Goal: Obtain resource: Download file/media

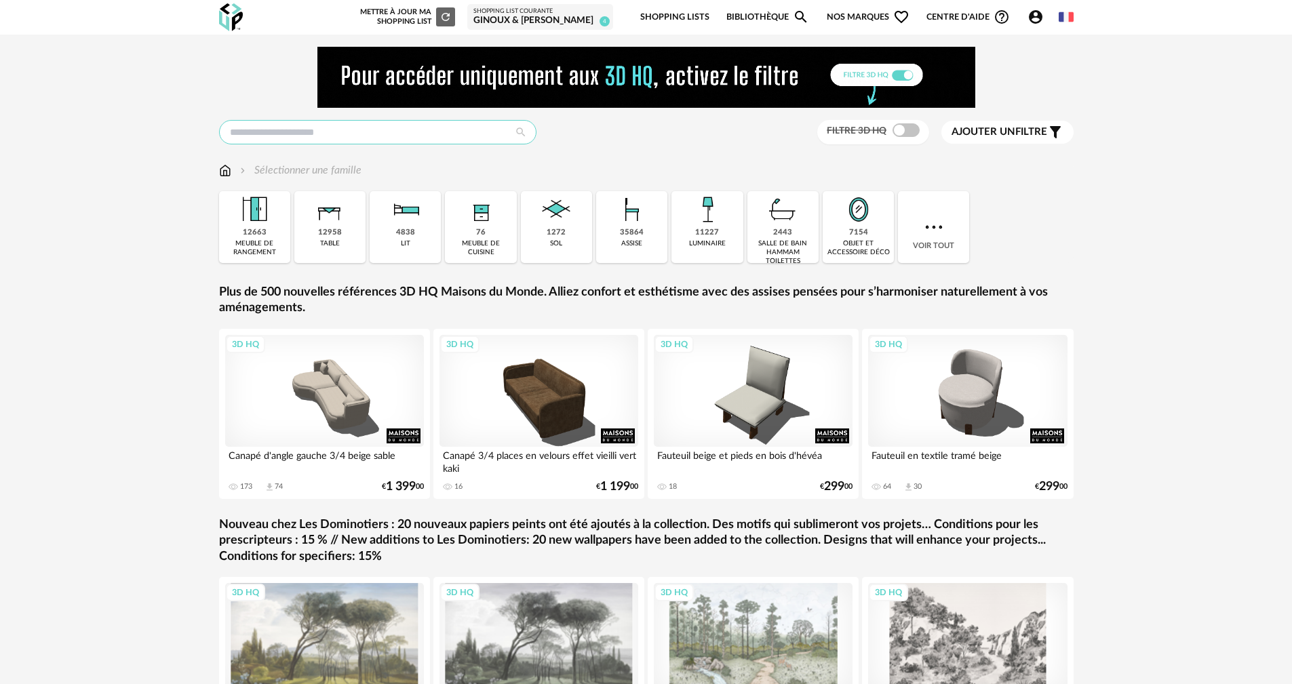
click at [423, 131] on input "text" at bounding box center [377, 132] width 317 height 24
type input "**********"
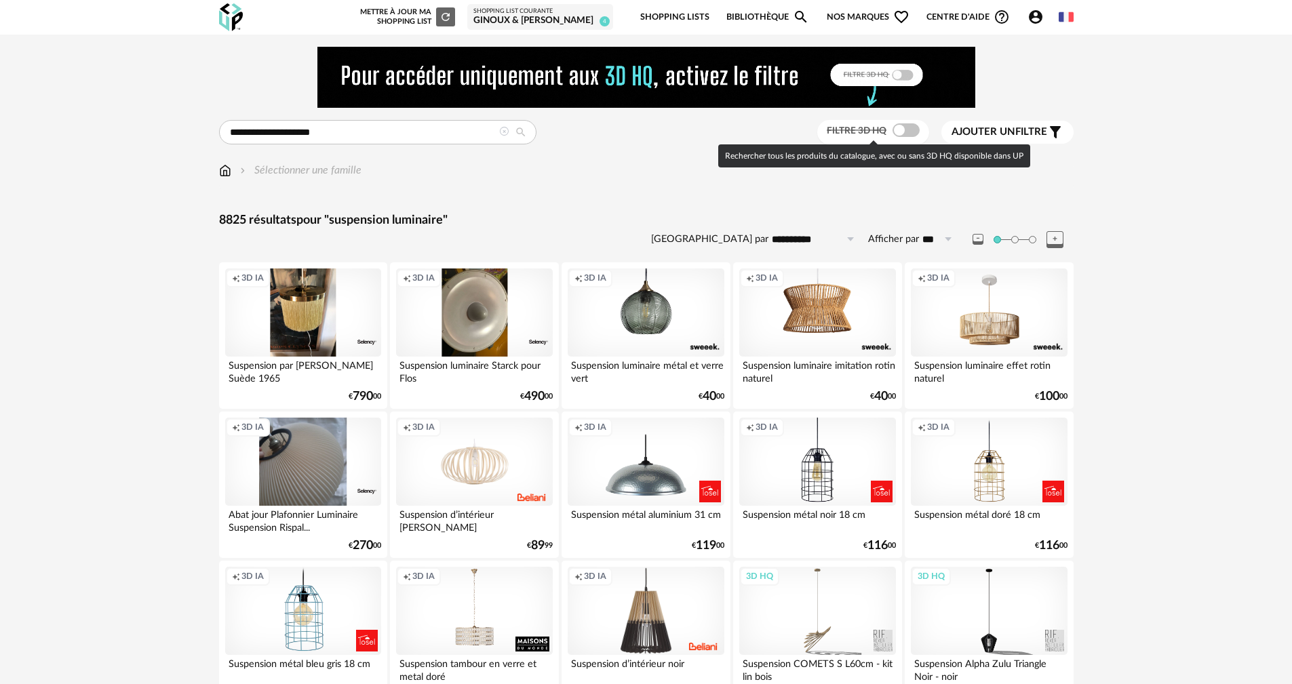
click at [903, 136] on span at bounding box center [905, 130] width 27 height 14
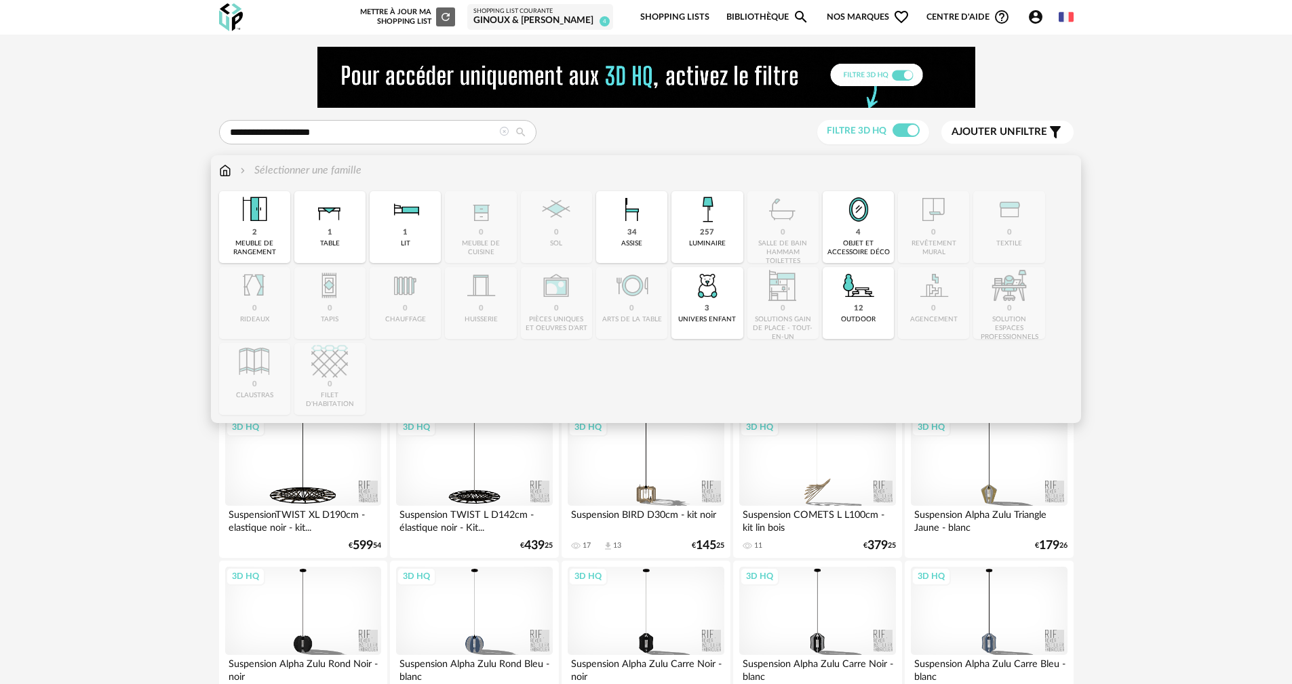
click at [223, 172] on img at bounding box center [225, 171] width 12 height 16
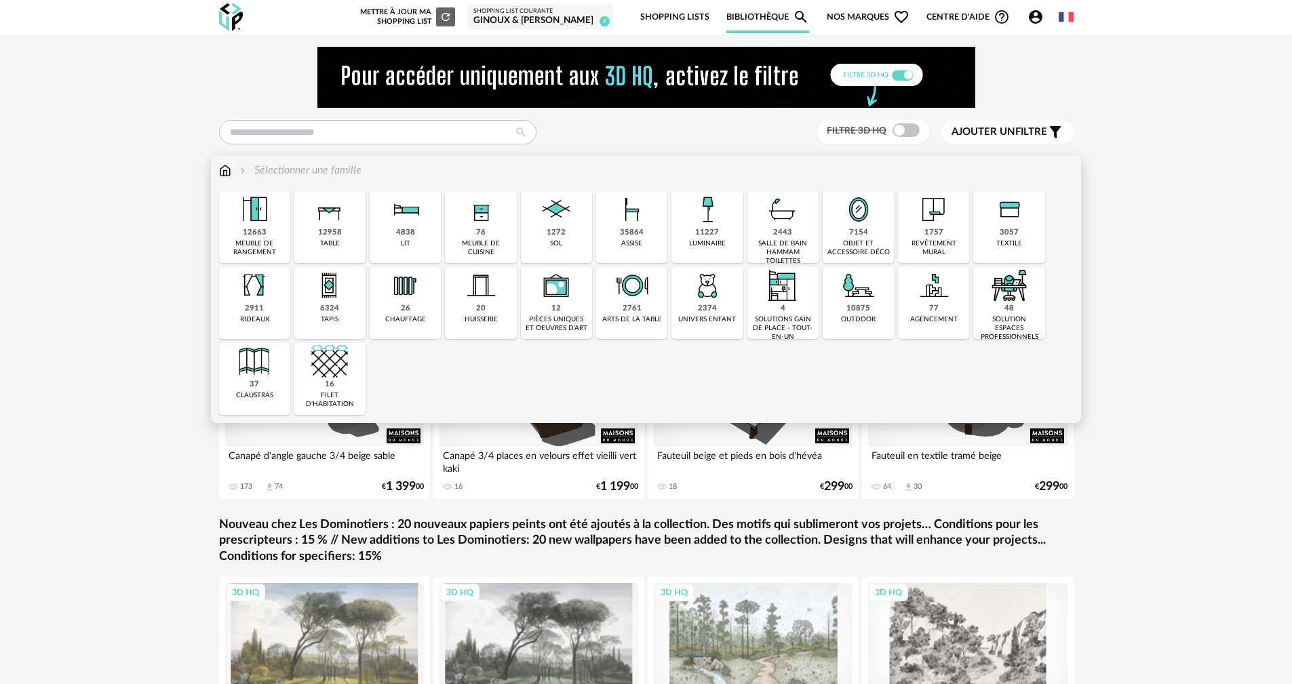
click at [722, 235] on div "11227 luminaire" at bounding box center [706, 227] width 71 height 72
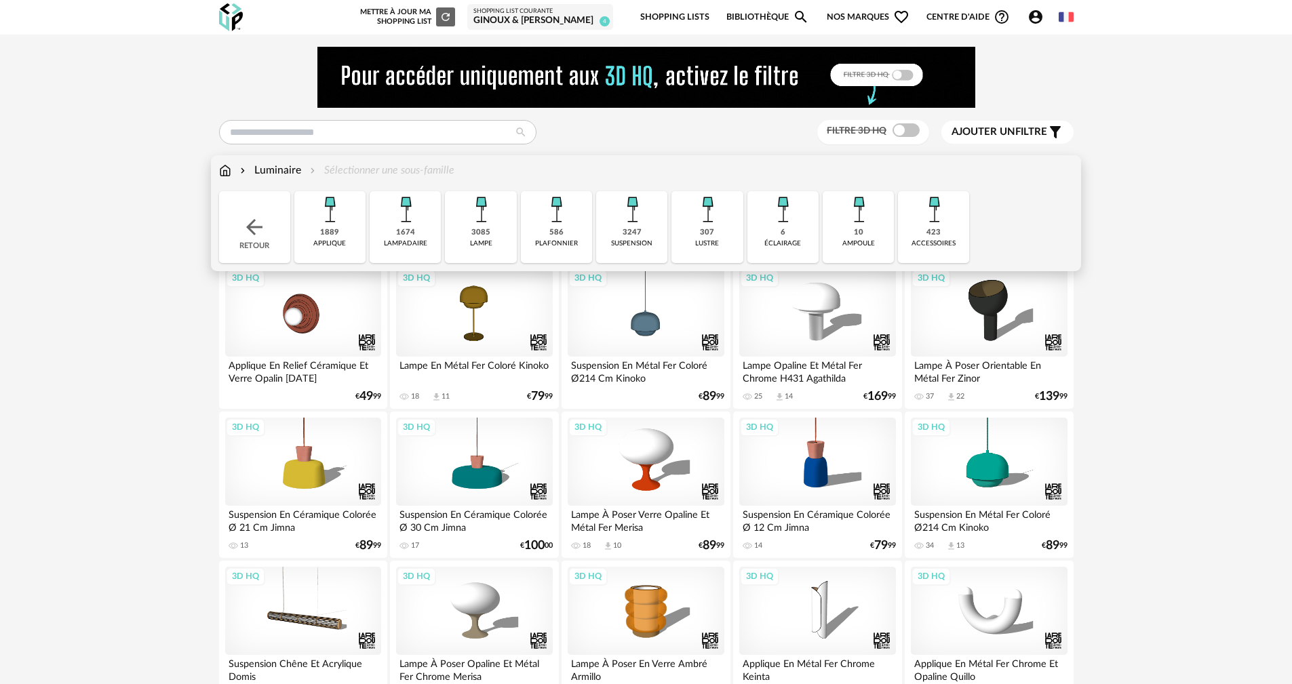
click at [354, 235] on div "1889 applique" at bounding box center [329, 227] width 71 height 72
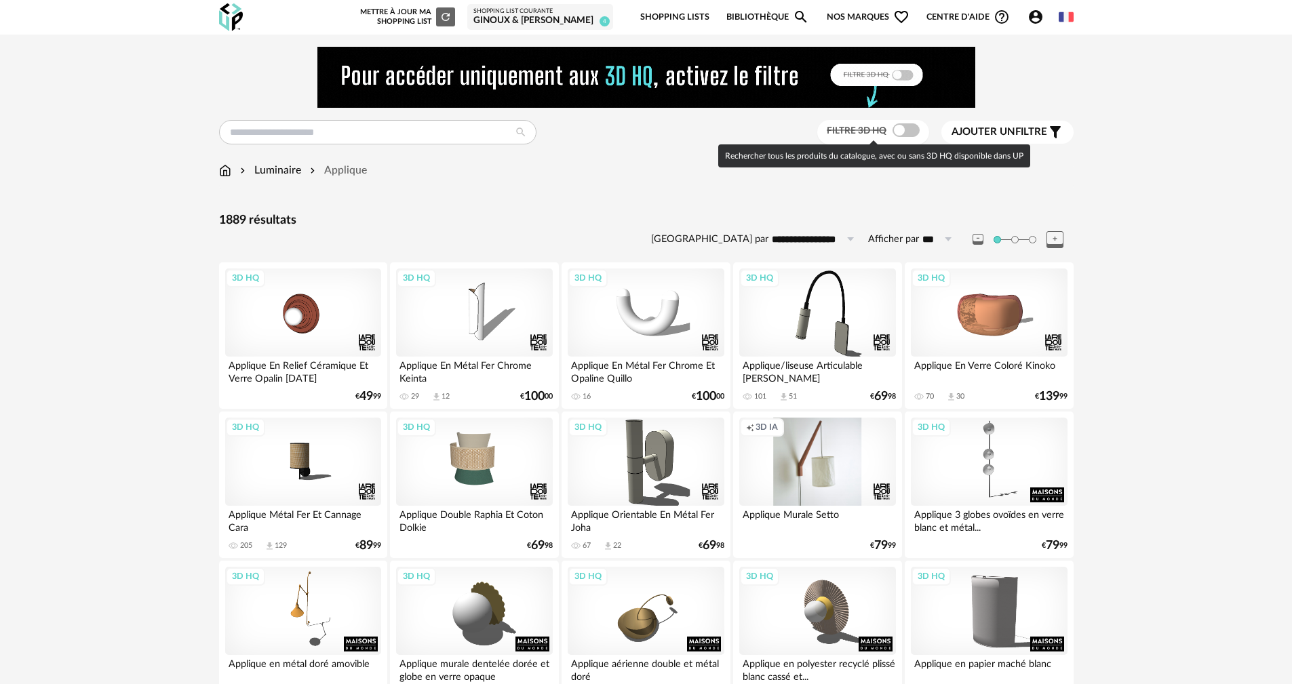
click at [900, 127] on span at bounding box center [905, 130] width 27 height 14
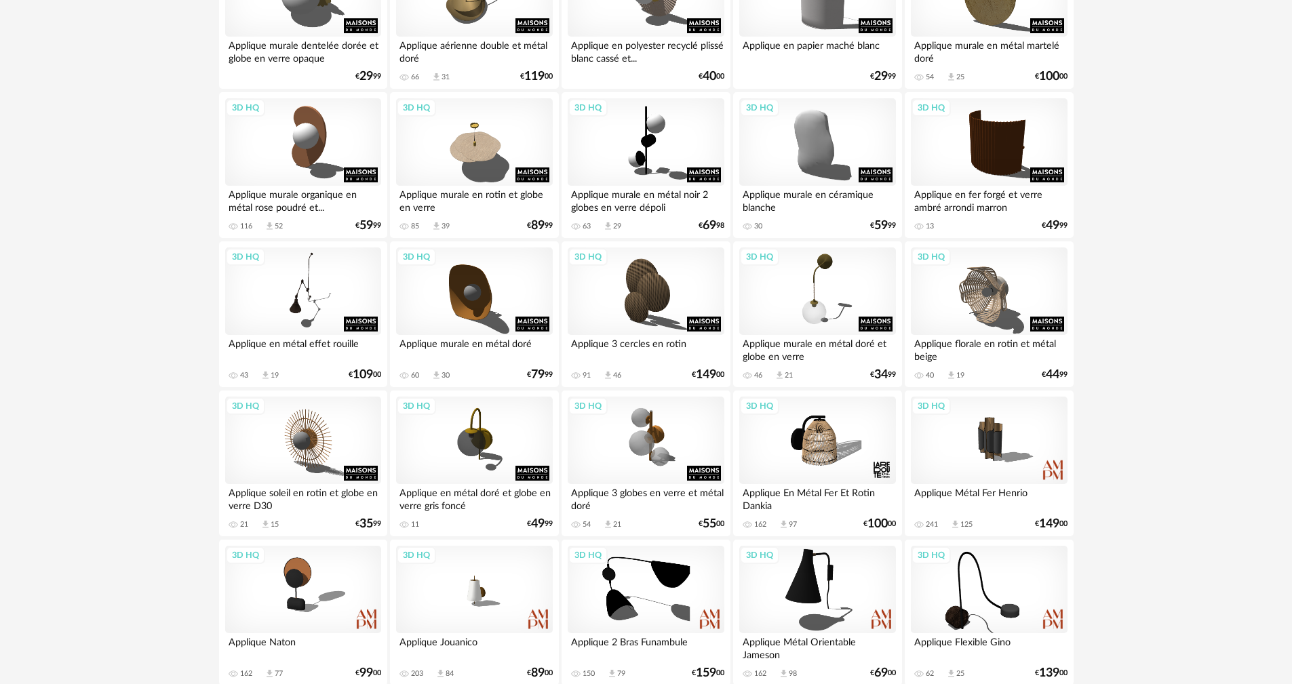
scroll to position [618, 0]
click at [793, 452] on div "3D HQ" at bounding box center [817, 441] width 156 height 88
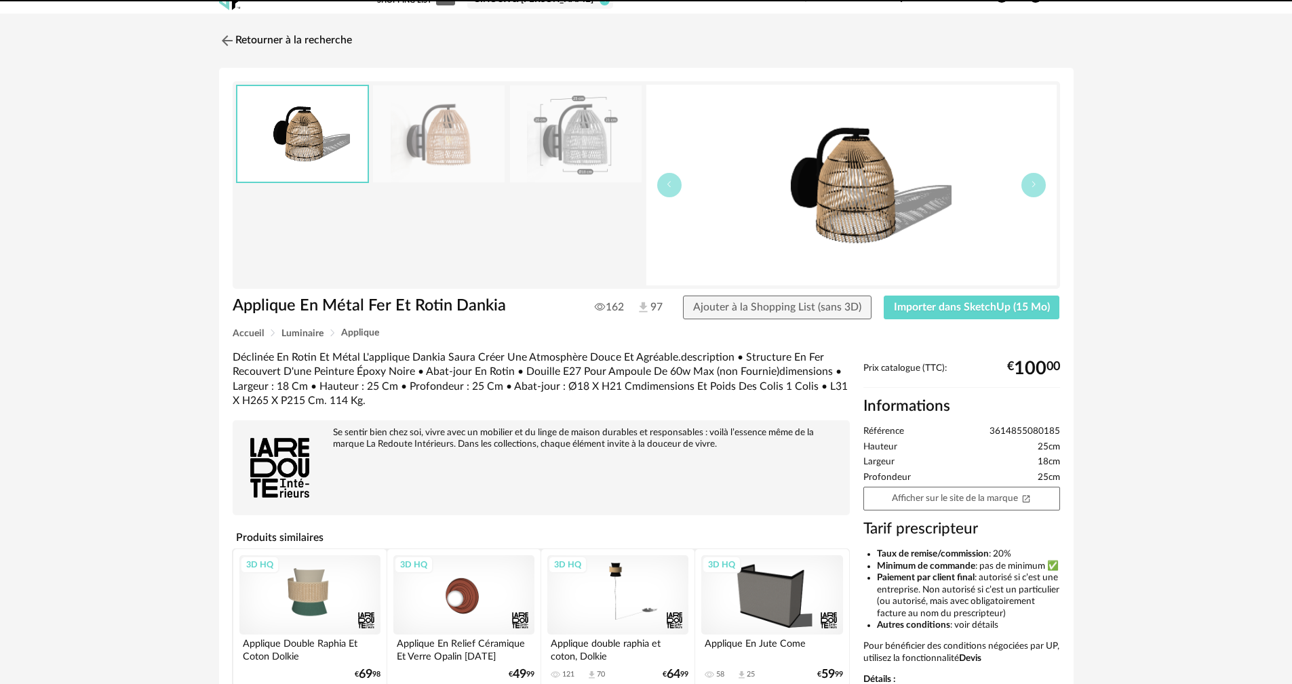
scroll to position [12, 0]
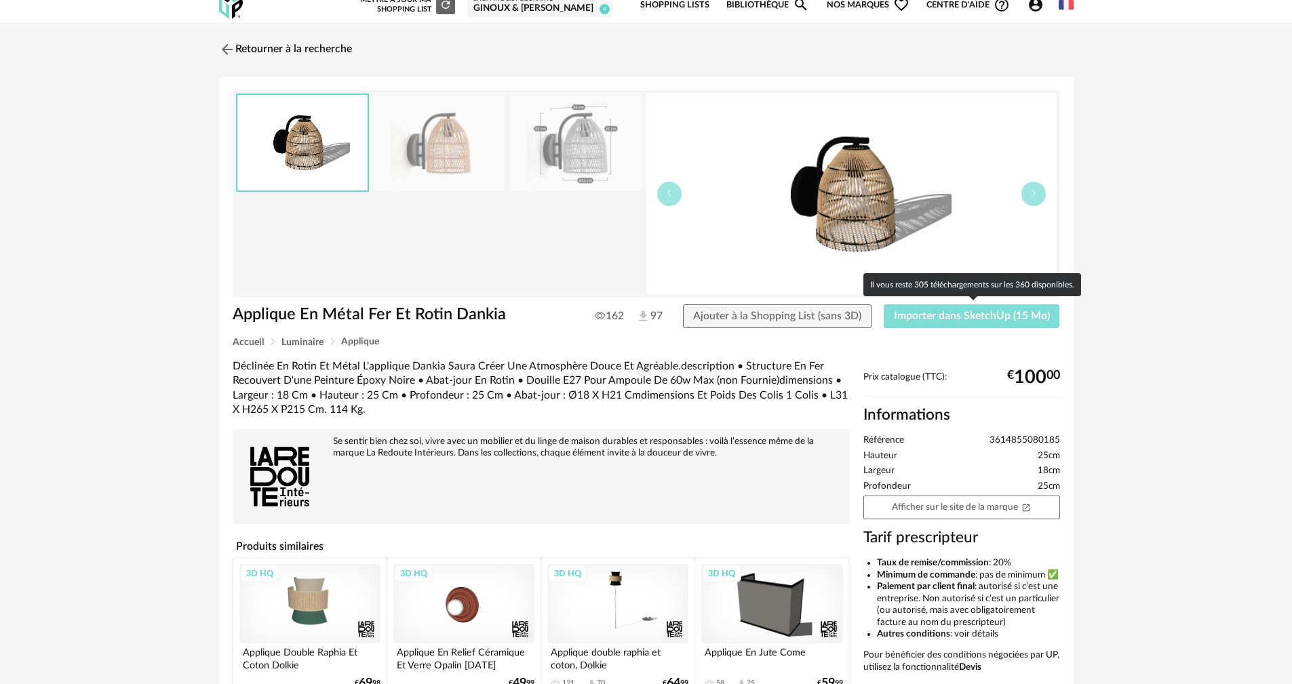
click at [941, 311] on span "Importer dans SketchUp (15 Mo)" at bounding box center [972, 316] width 156 height 11
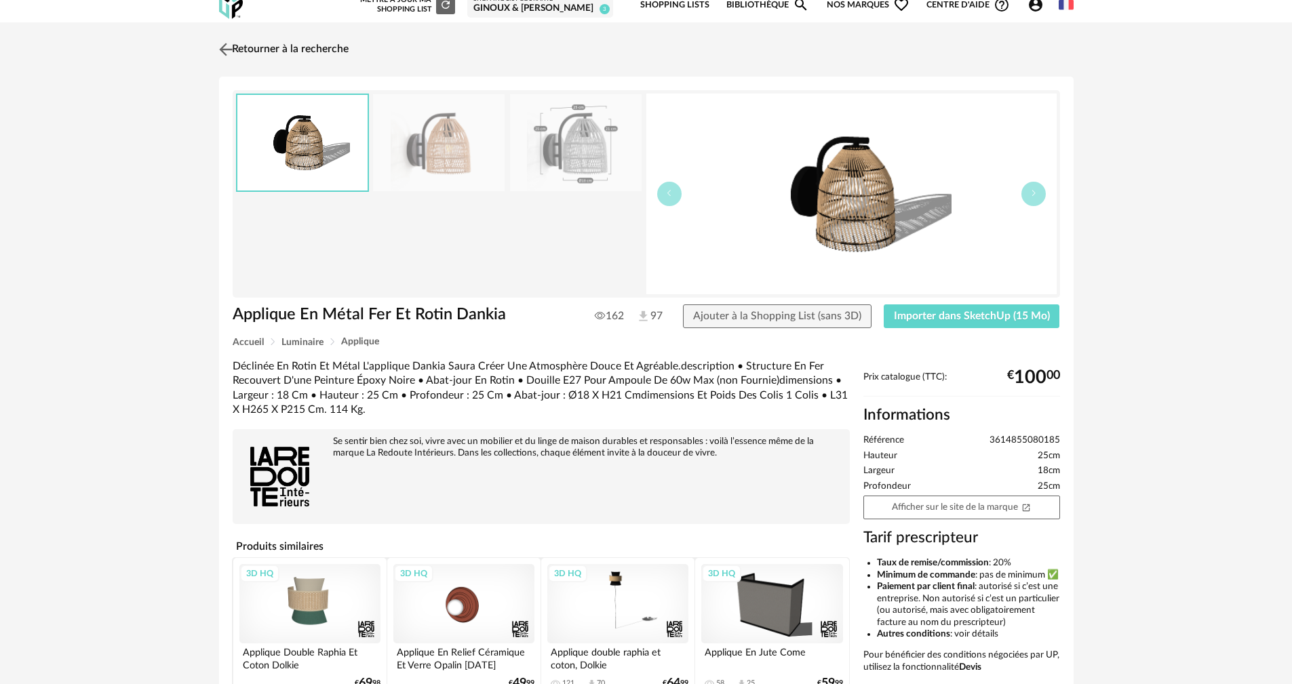
click at [224, 45] on img at bounding box center [226, 49] width 20 height 20
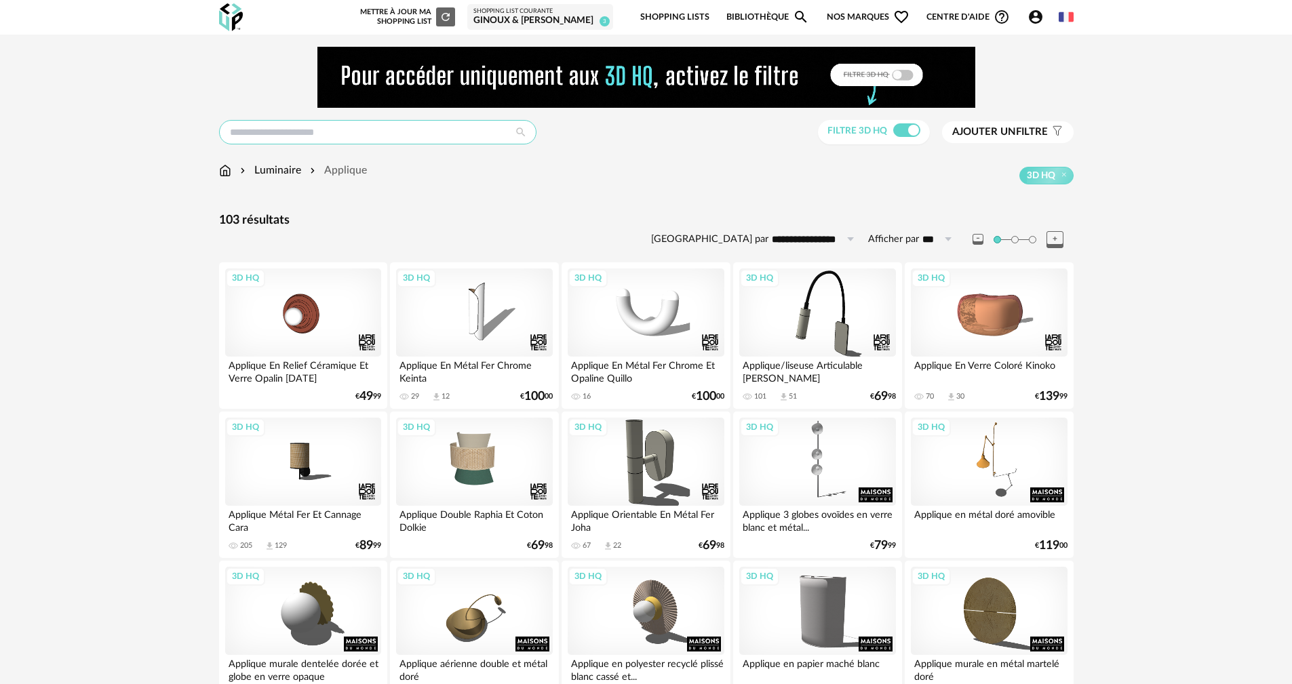
click at [320, 133] on input "text" at bounding box center [377, 132] width 317 height 24
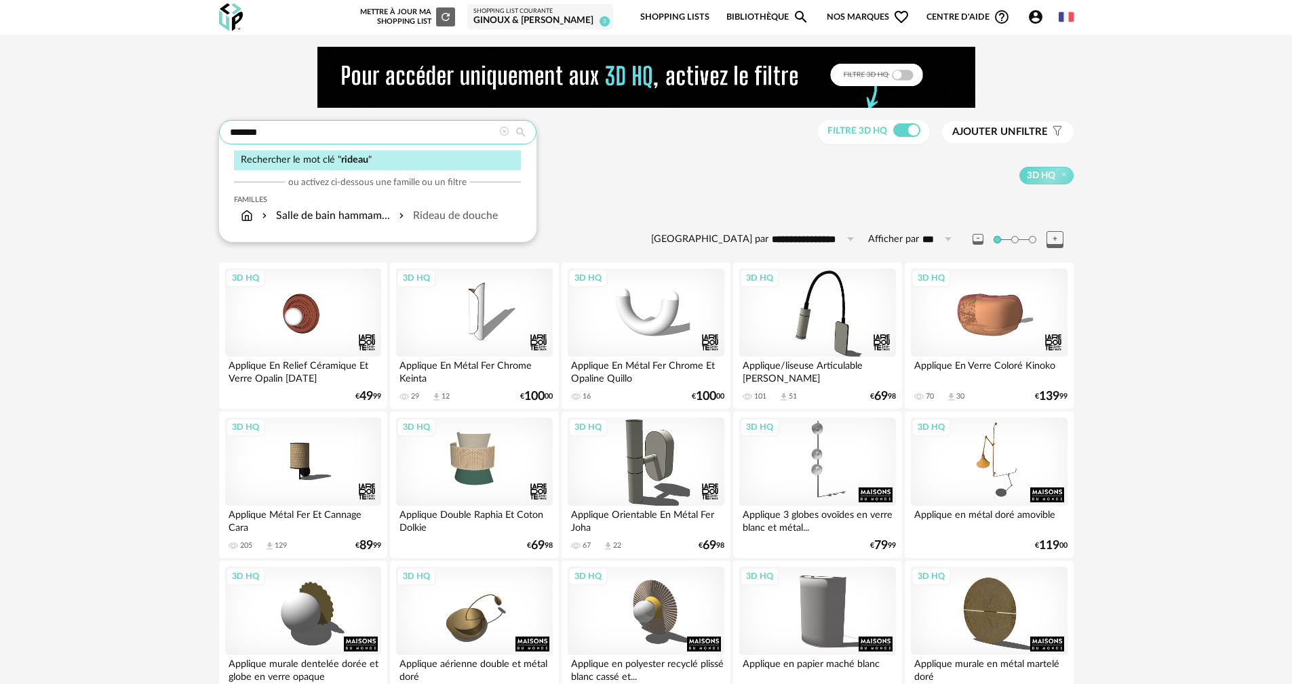
type input "******"
type input "**********"
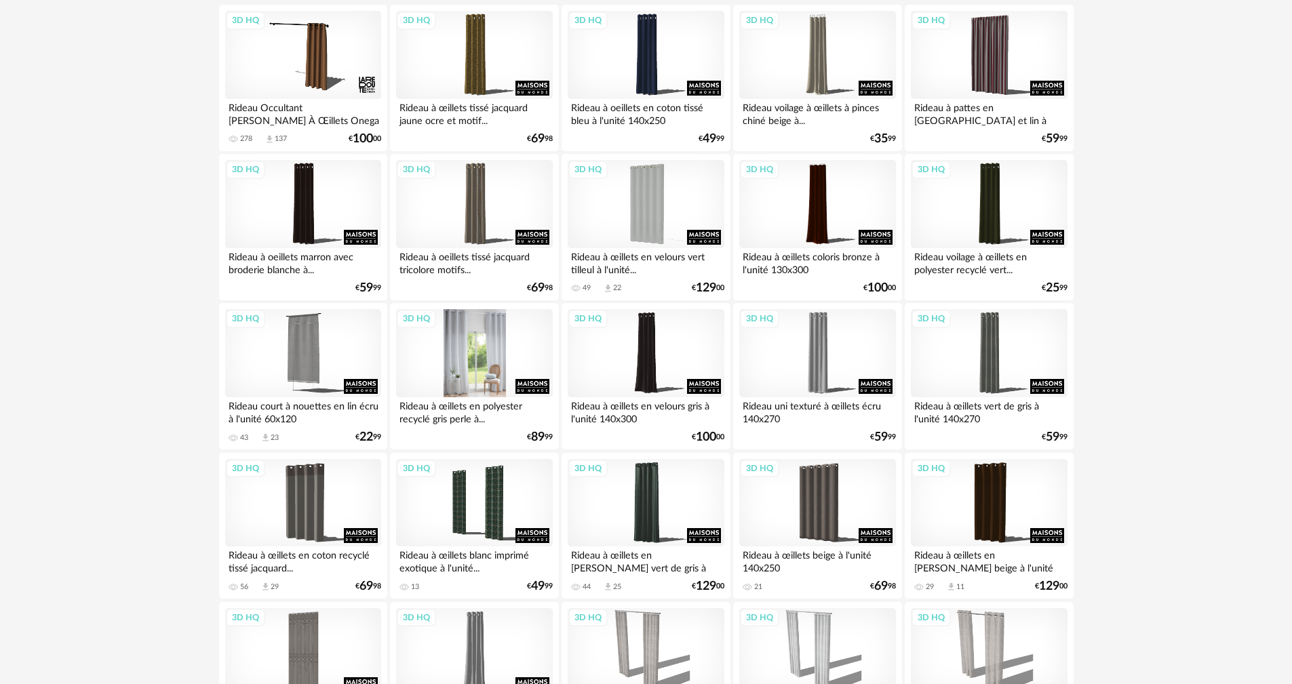
scroll to position [271, 0]
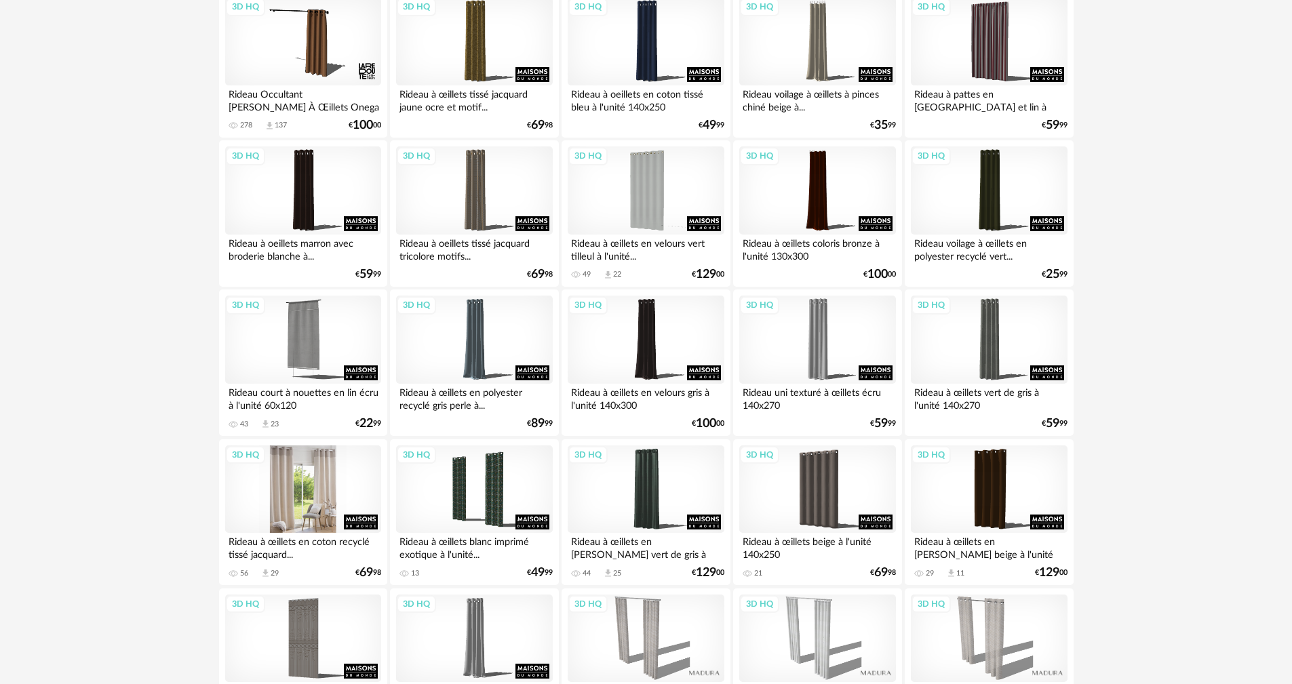
click at [348, 479] on div "3D HQ" at bounding box center [303, 490] width 156 height 88
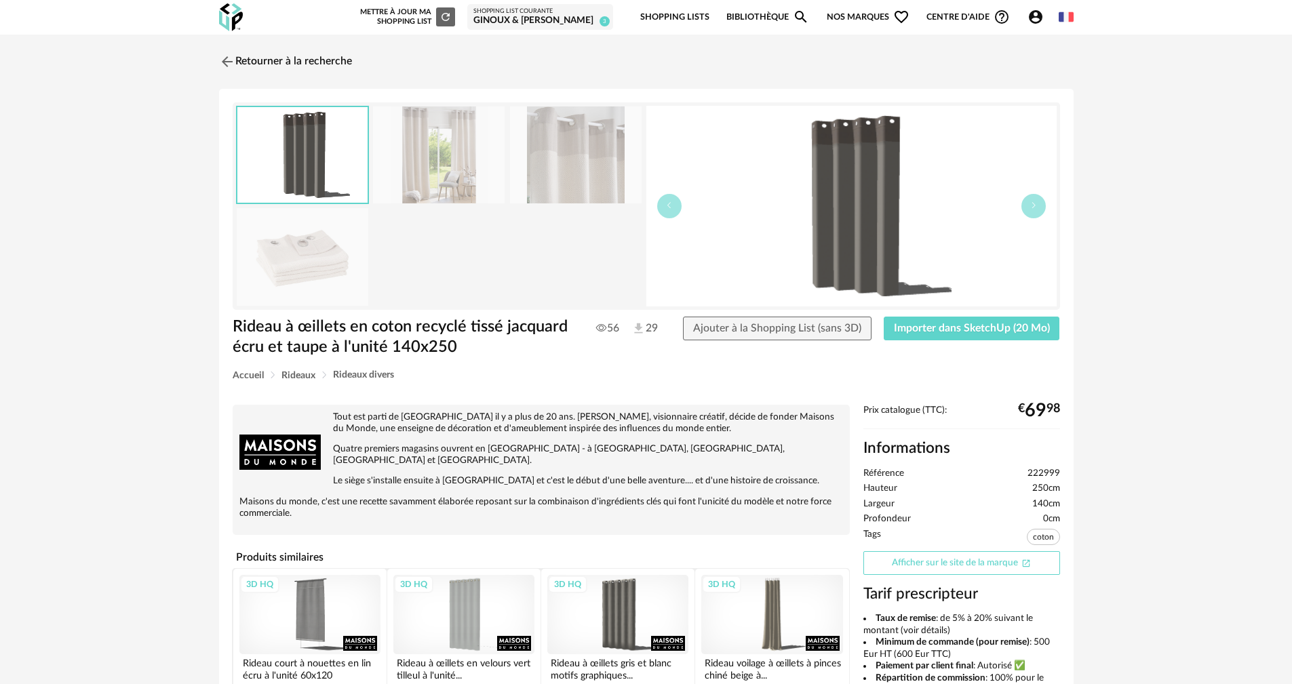
click at [1013, 561] on link "Afficher sur le site de la marque Open In New icon" at bounding box center [961, 563] width 197 height 24
click at [229, 66] on img at bounding box center [226, 62] width 20 height 20
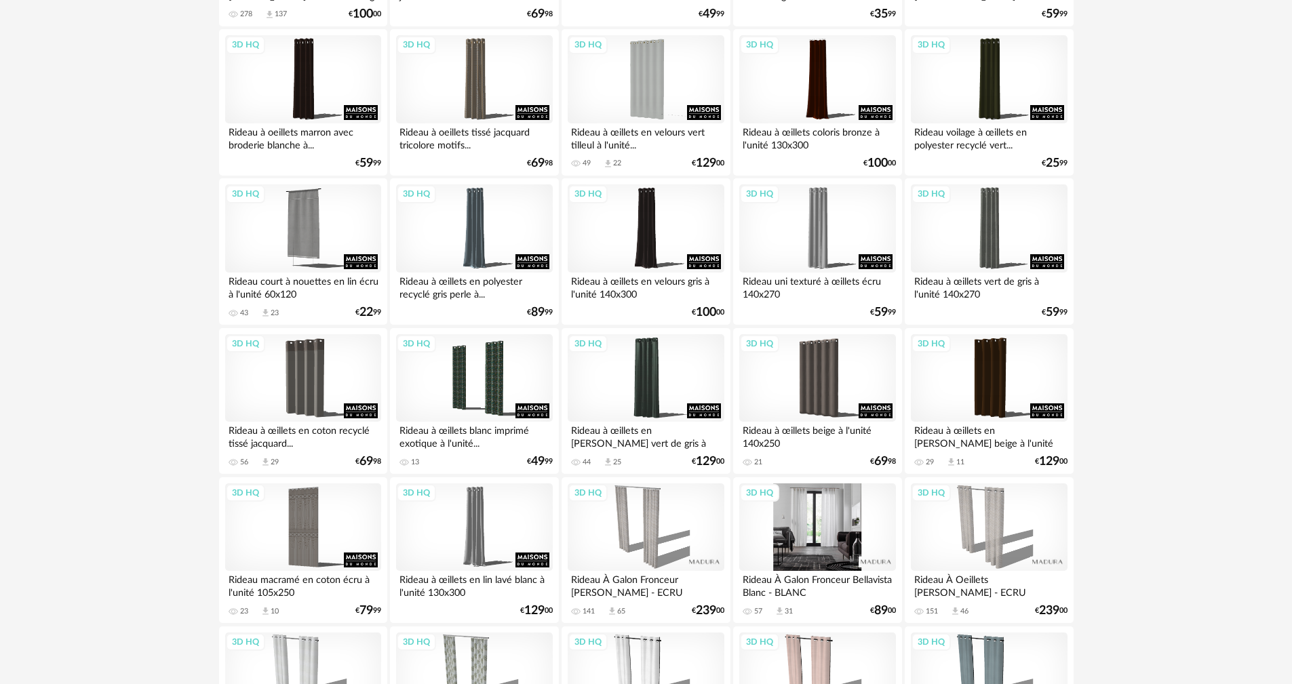
scroll to position [136, 0]
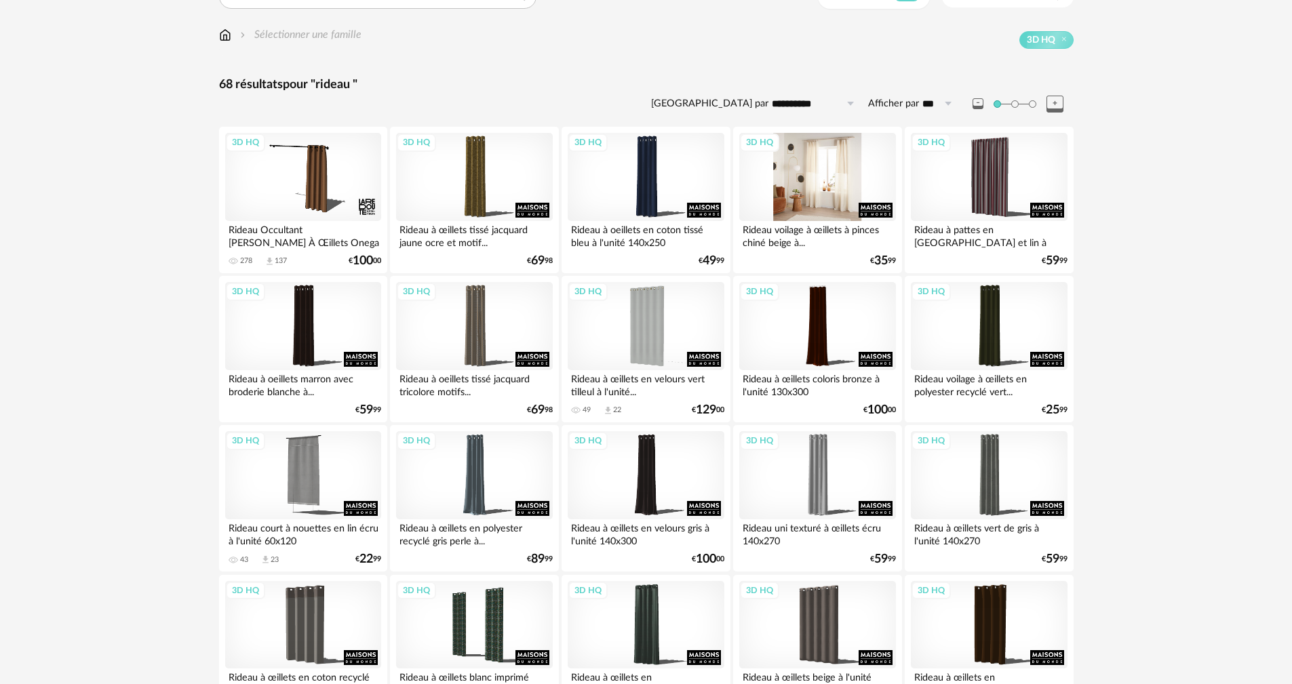
click at [831, 188] on div "3D HQ" at bounding box center [817, 177] width 156 height 88
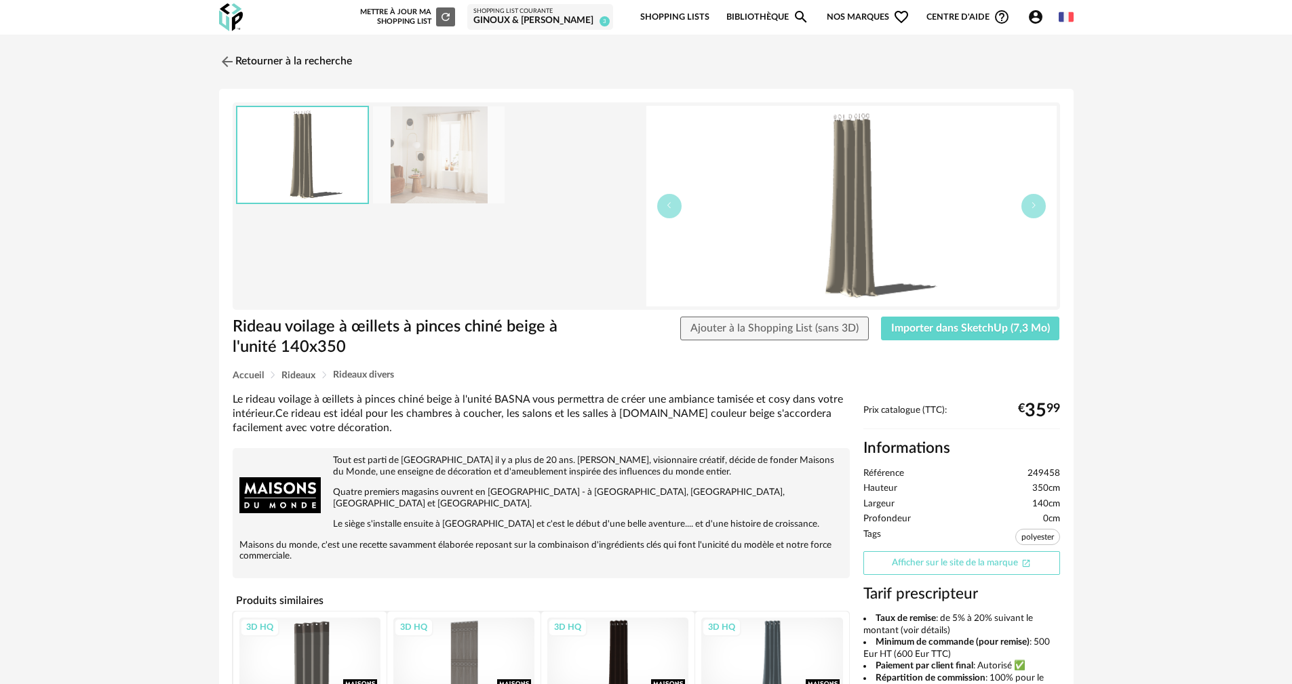
click at [977, 574] on link "Afficher sur le site de la marque Open In New icon" at bounding box center [961, 563] width 197 height 24
click at [268, 53] on link "Retourner à la recherche" at bounding box center [282, 62] width 133 height 30
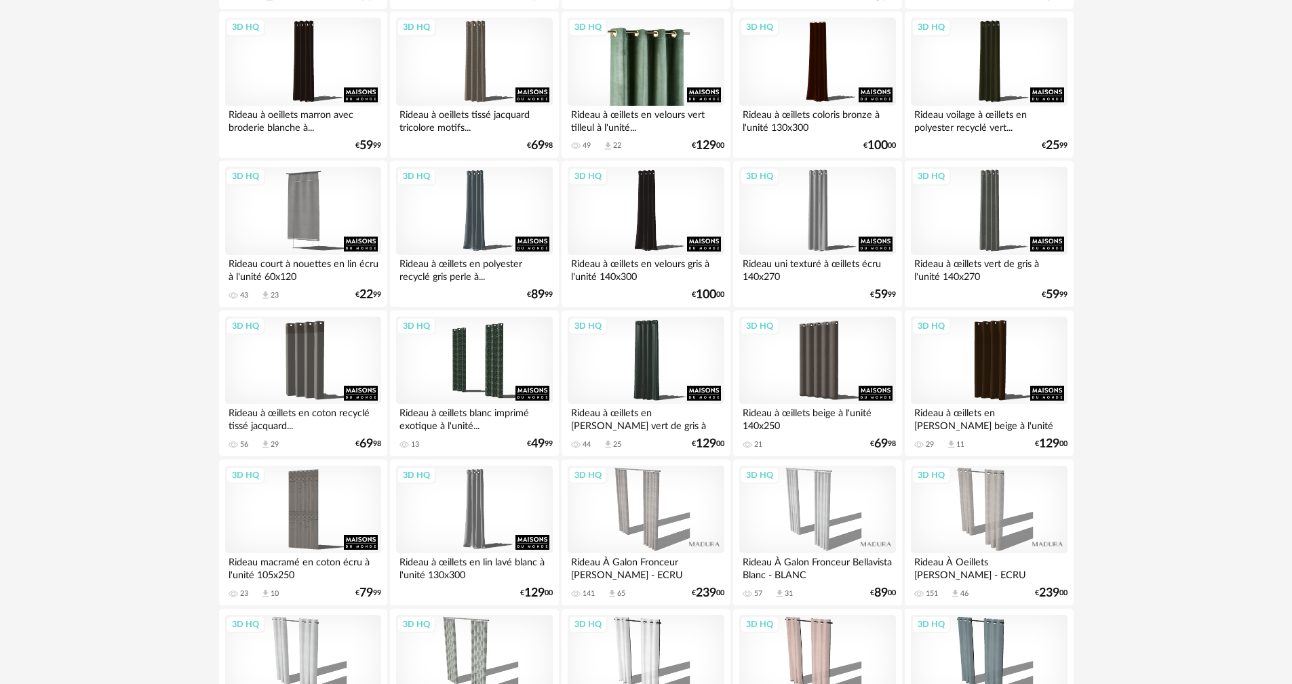
scroll to position [407, 0]
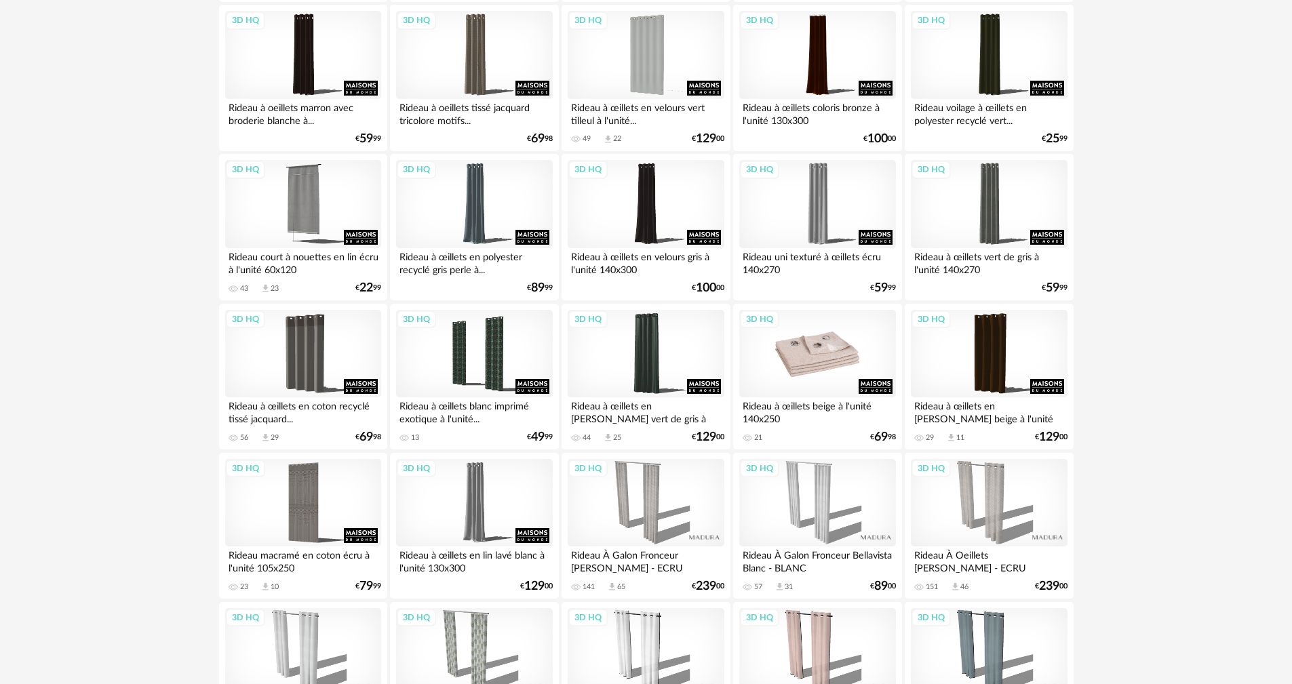
click at [812, 368] on div "3D HQ" at bounding box center [817, 354] width 156 height 88
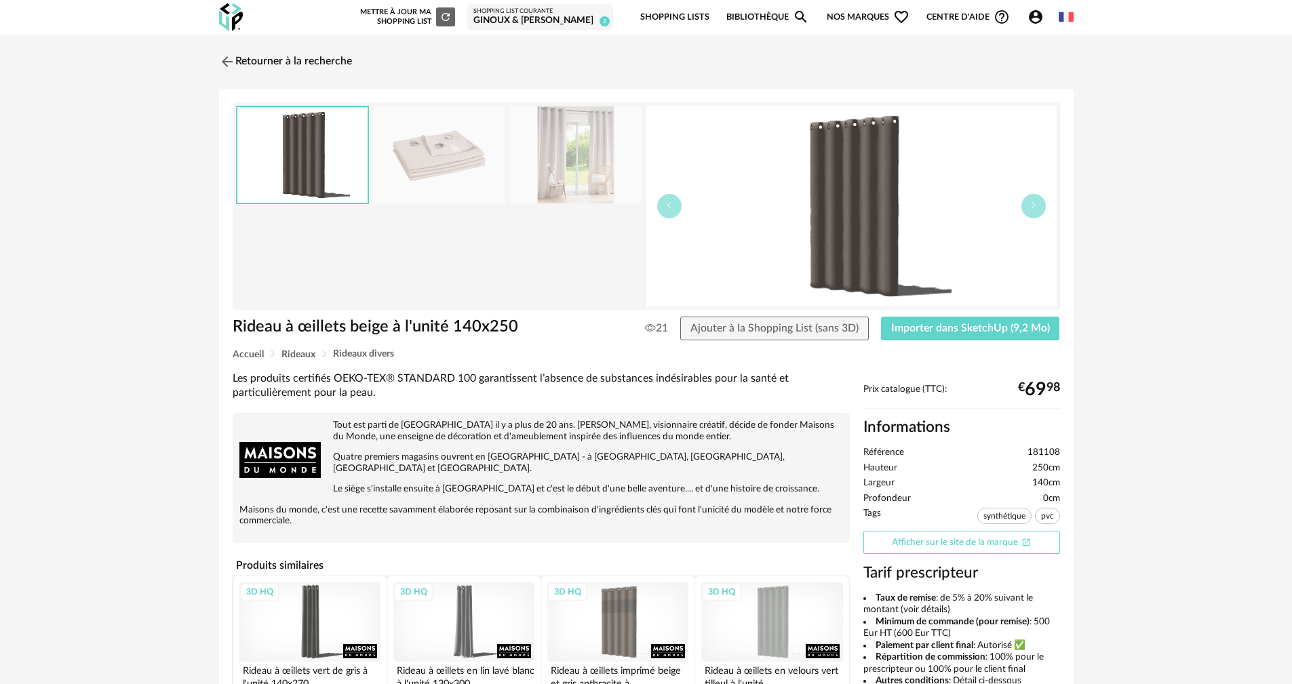
click at [944, 546] on link "Afficher sur le site de la marque Open In New icon" at bounding box center [961, 543] width 197 height 24
click at [234, 60] on img at bounding box center [226, 62] width 20 height 20
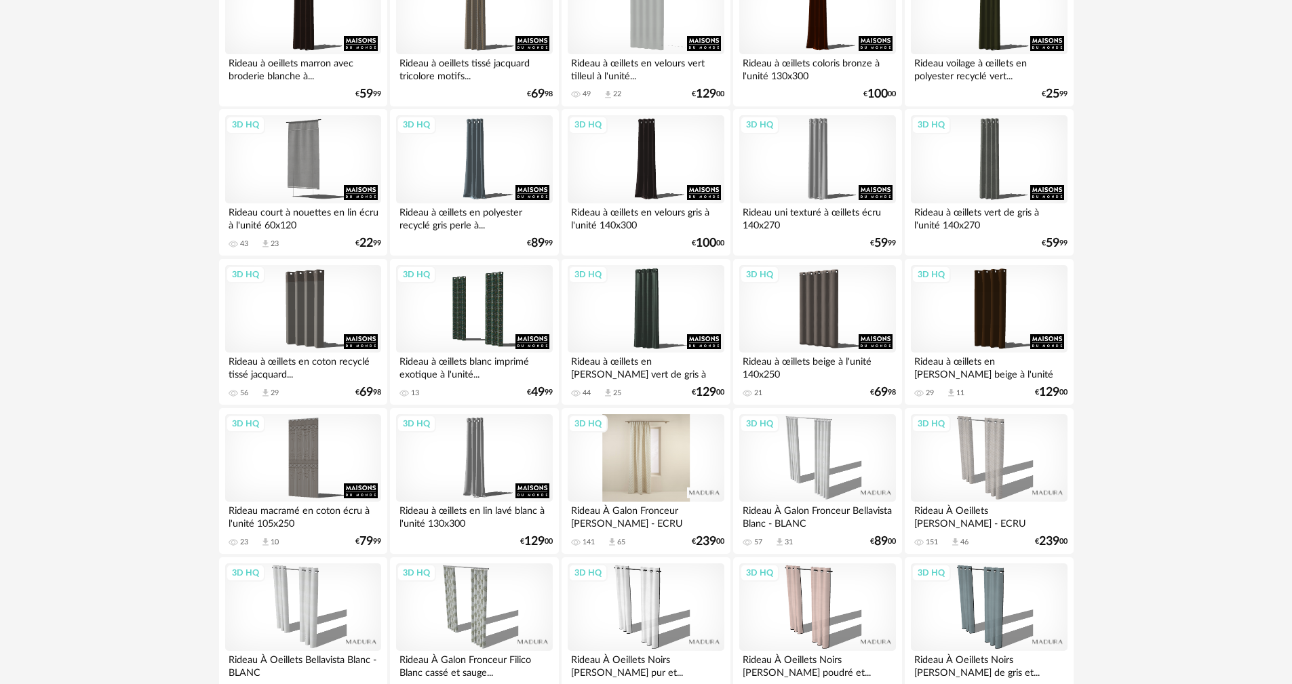
scroll to position [543, 0]
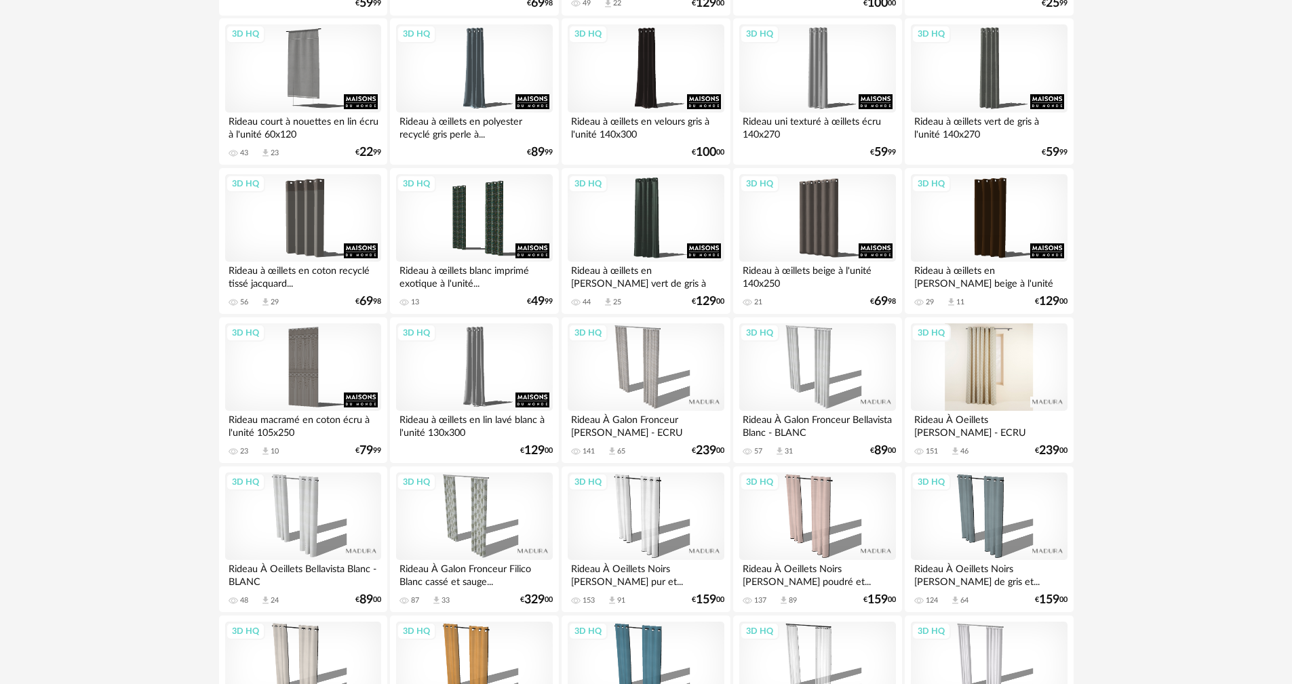
click at [1018, 362] on div "3D HQ" at bounding box center [989, 367] width 156 height 88
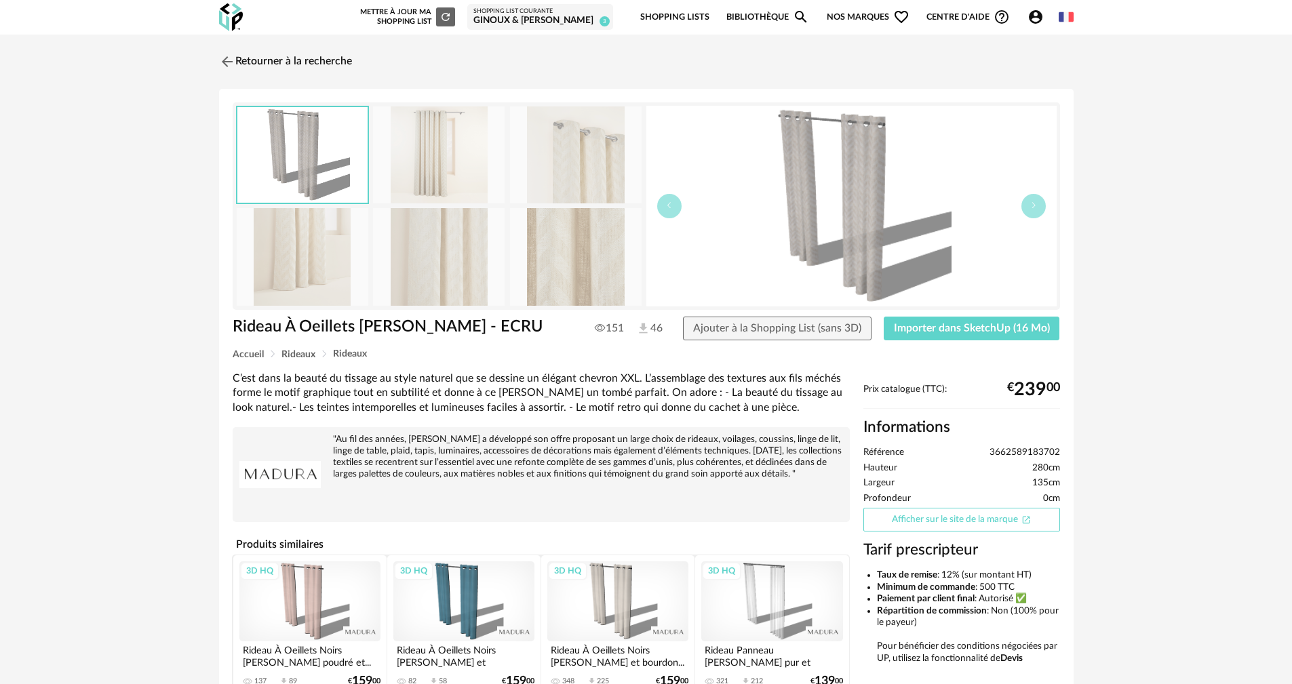
click at [902, 518] on link "Afficher sur le site de la marque Open In New icon" at bounding box center [961, 520] width 197 height 24
click at [220, 62] on img at bounding box center [226, 62] width 20 height 20
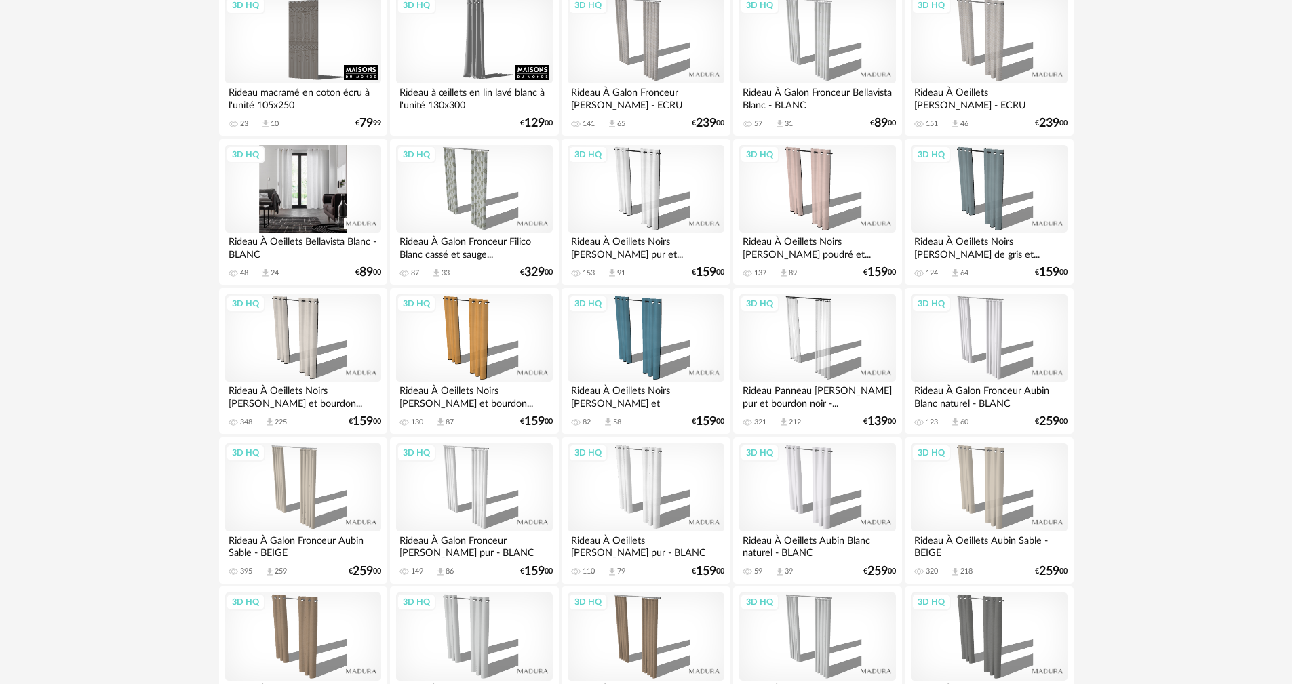
scroll to position [882, 0]
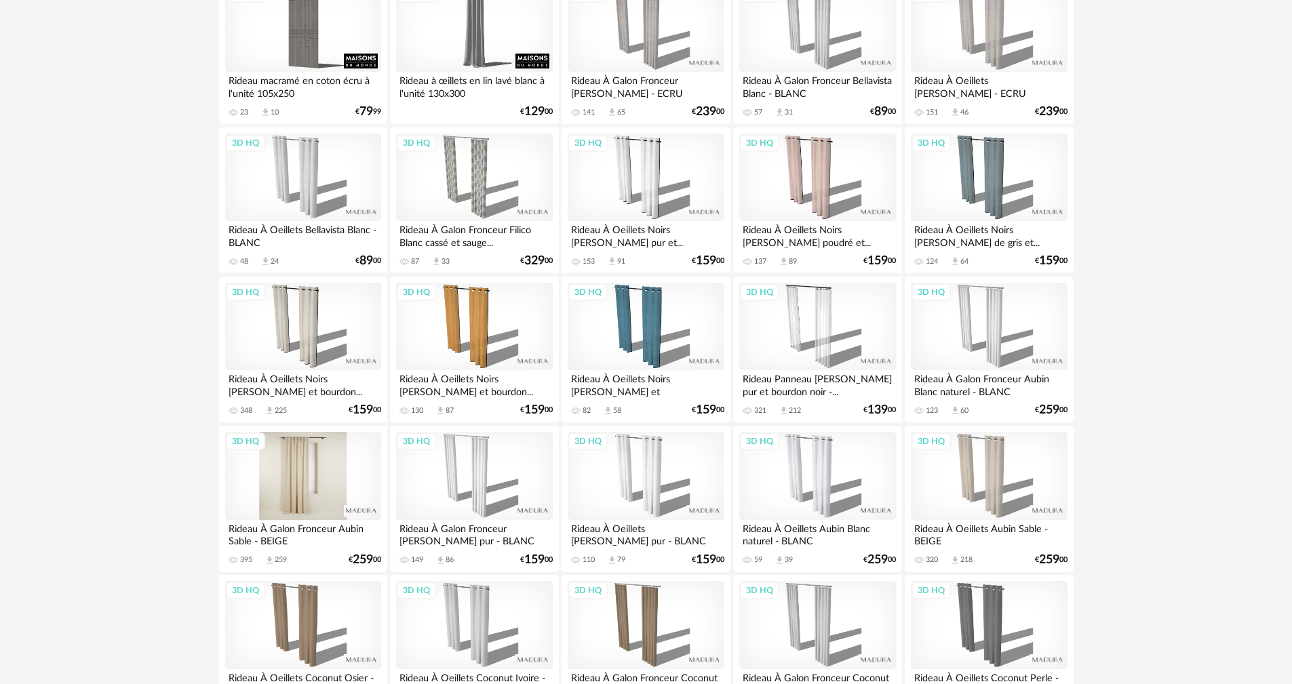
click at [307, 456] on div "3D HQ" at bounding box center [303, 476] width 156 height 88
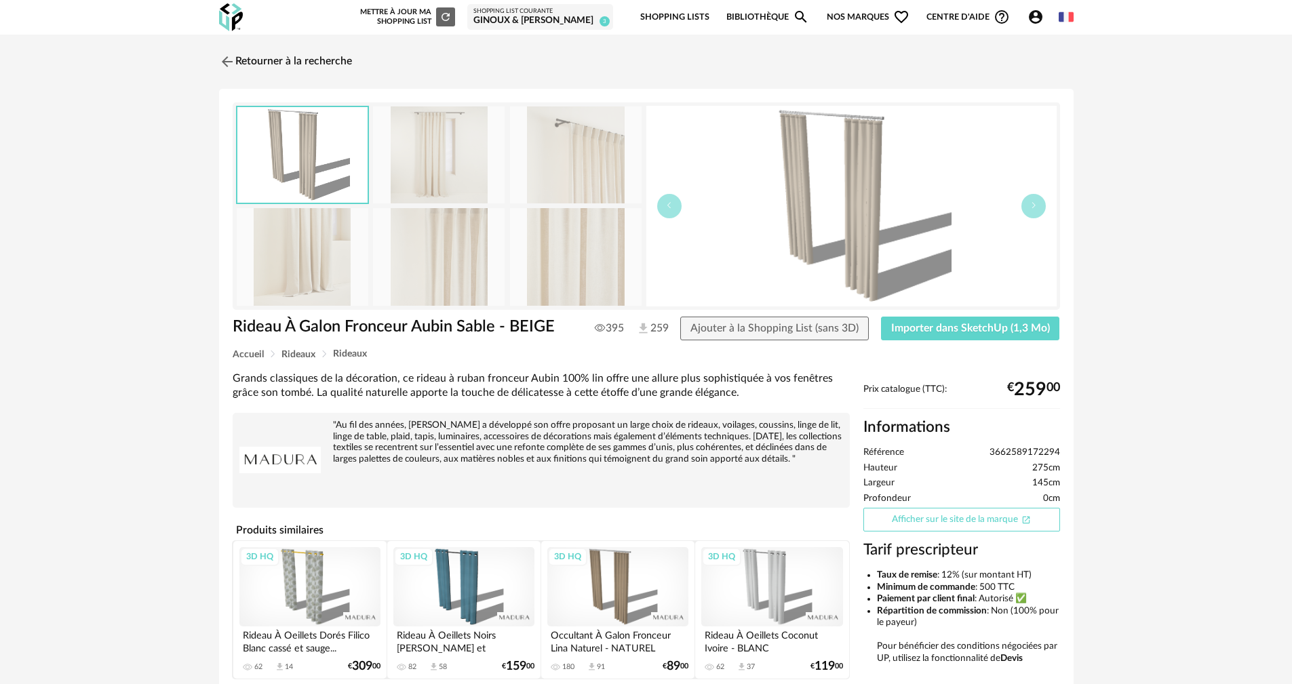
click at [951, 524] on link "Afficher sur le site de la marque Open In New icon" at bounding box center [961, 520] width 197 height 24
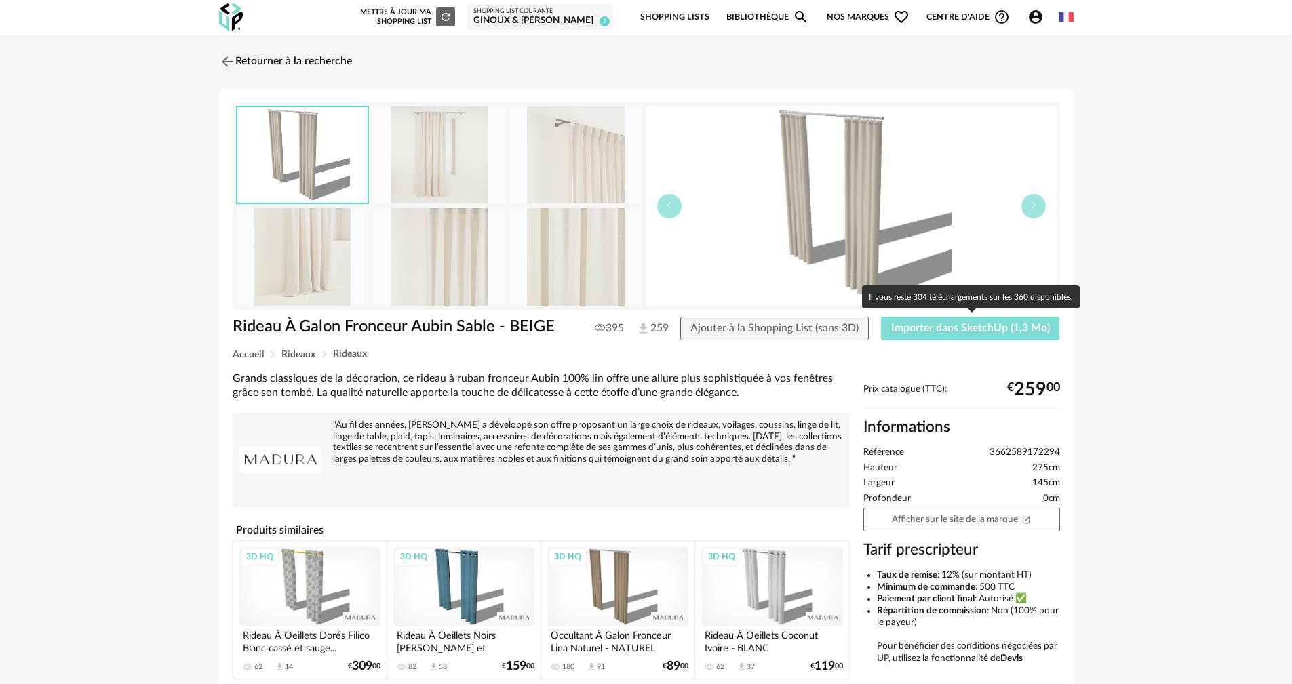
click at [968, 326] on span "Importer dans SketchUp (1,3 Mo)" at bounding box center [970, 328] width 159 height 11
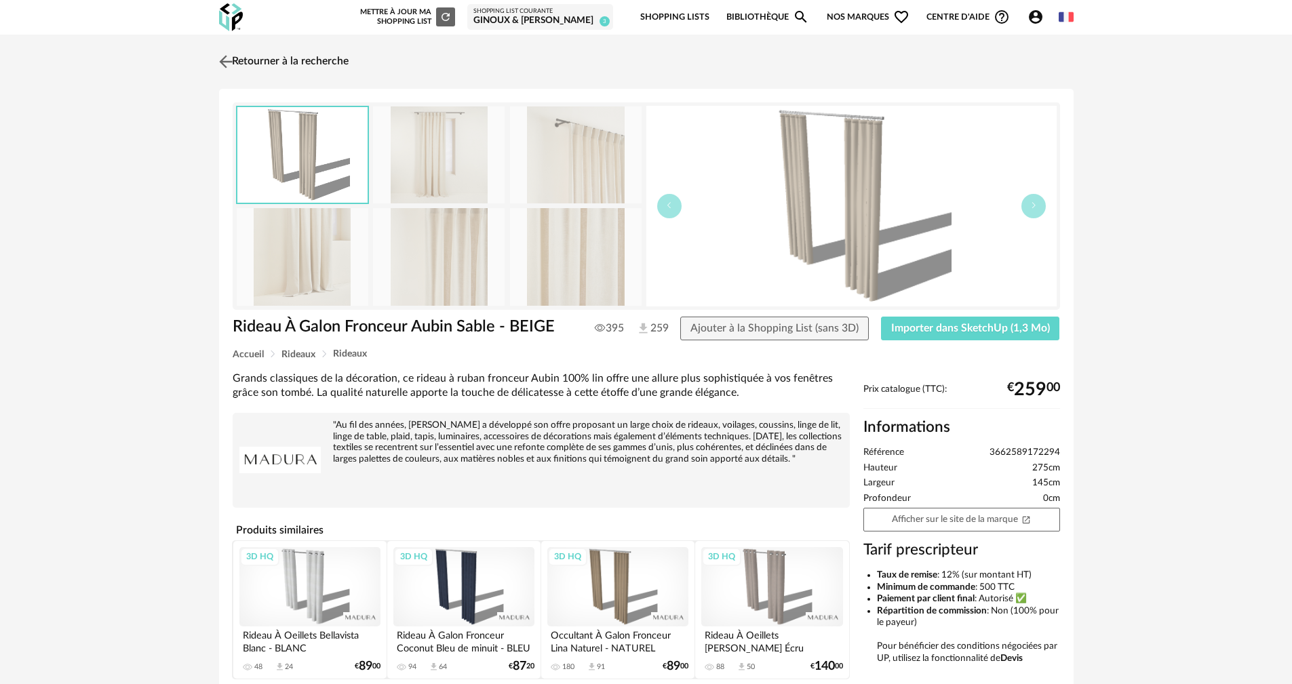
click at [226, 62] on img at bounding box center [226, 62] width 20 height 20
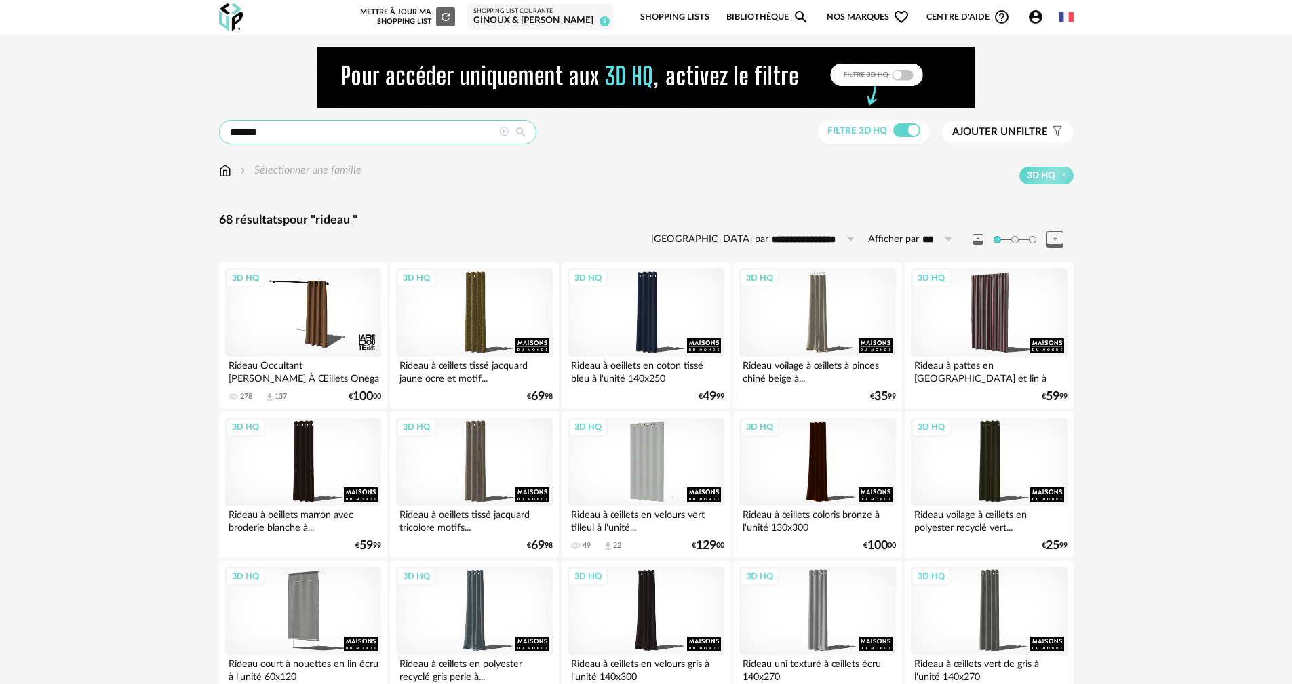
click at [409, 123] on input "******" at bounding box center [377, 132] width 317 height 24
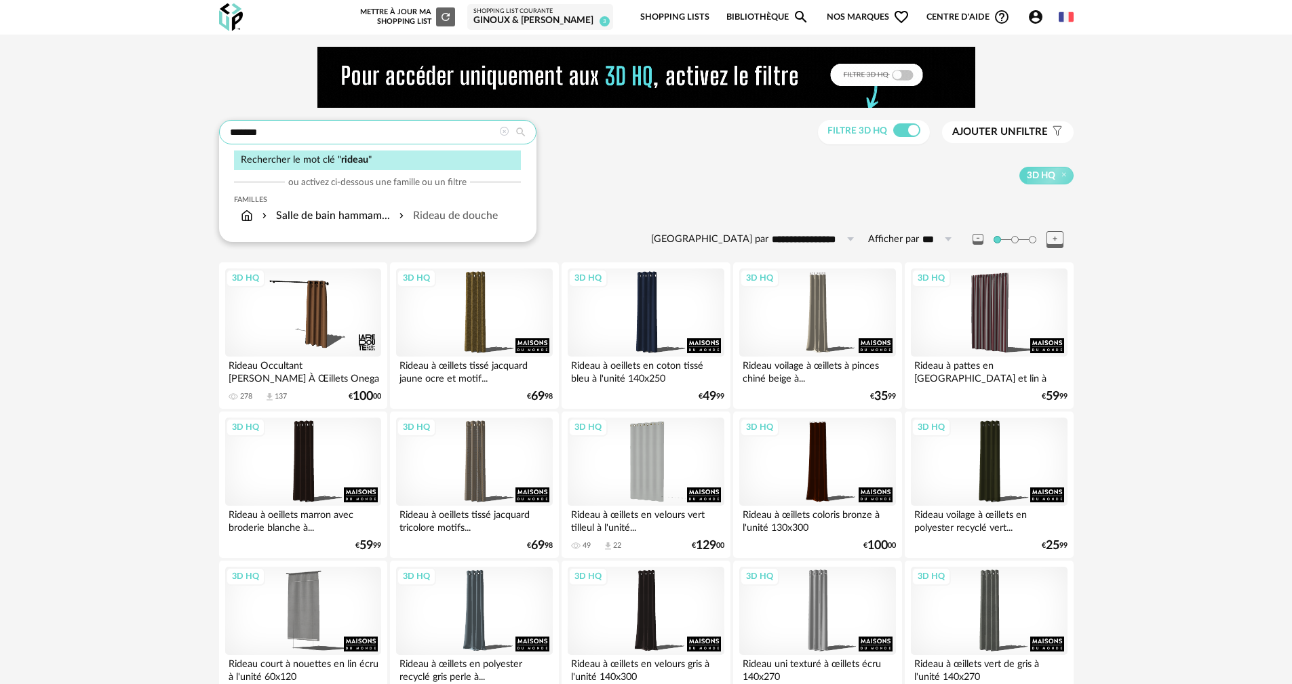
drag, startPoint x: 388, startPoint y: 136, endPoint x: 166, endPoint y: 140, distance: 221.8
type input "*******"
type input "**********"
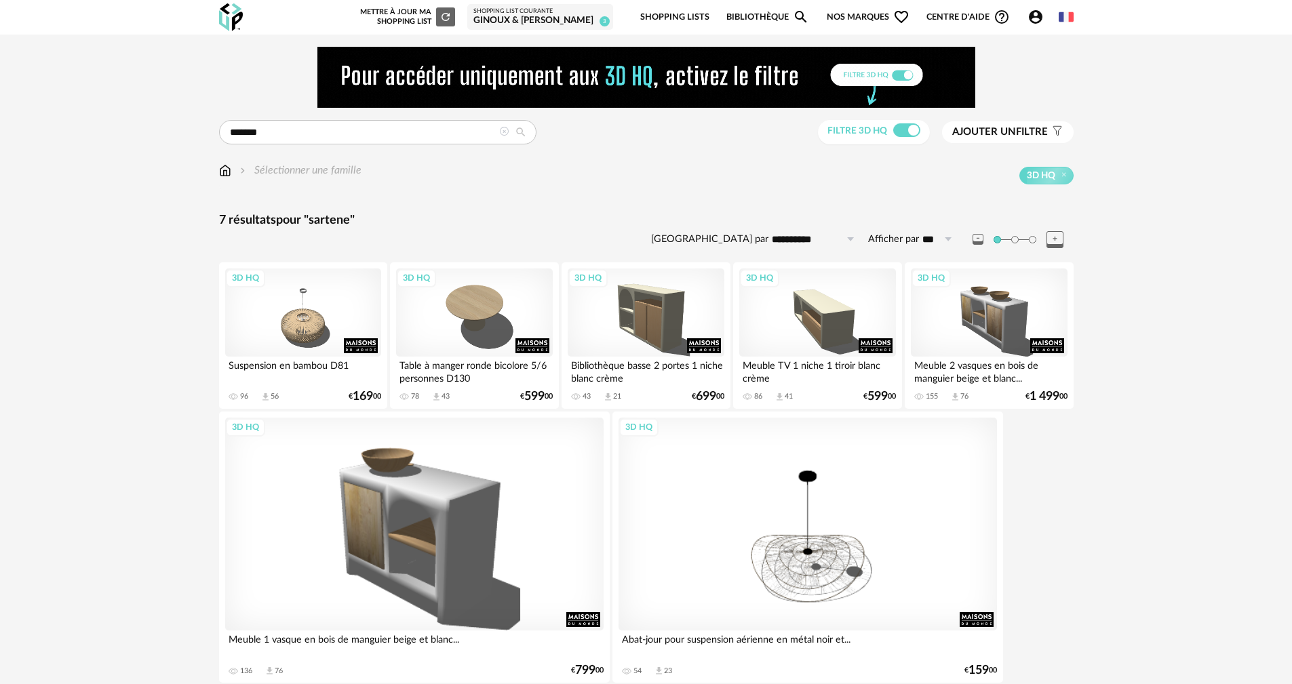
drag, startPoint x: 377, startPoint y: 329, endPoint x: 376, endPoint y: 237, distance: 91.6
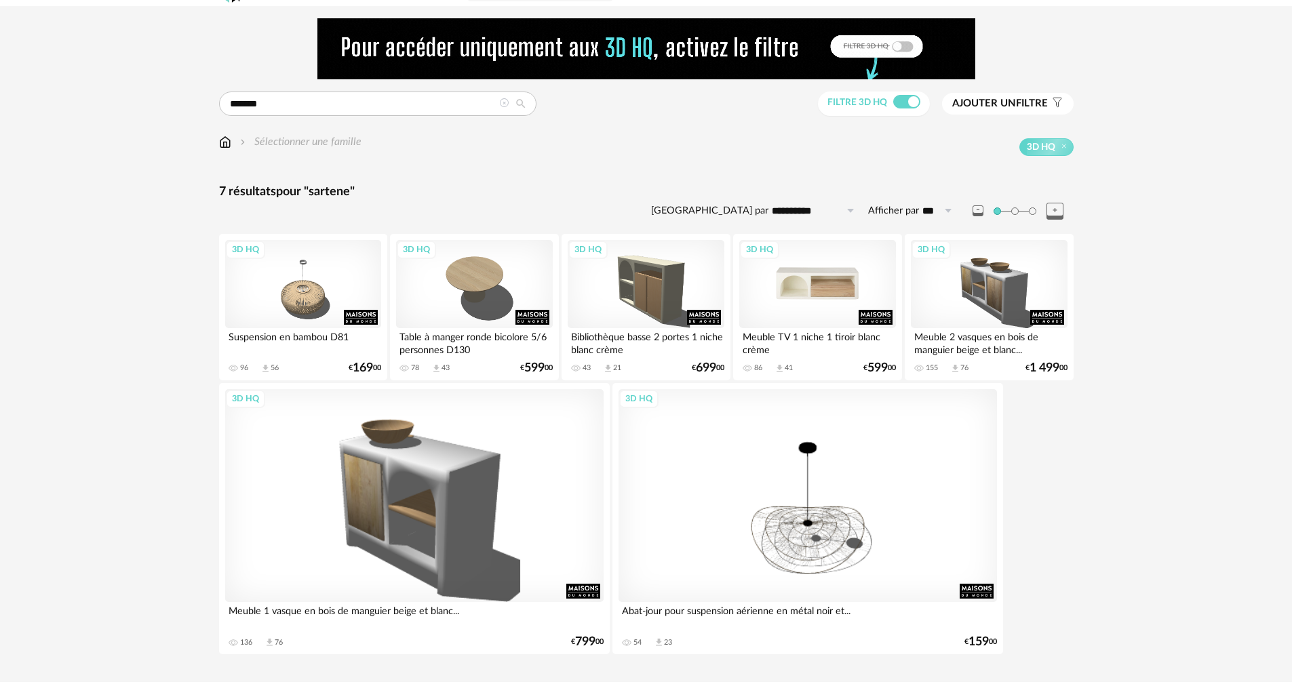
scroll to position [56, 0]
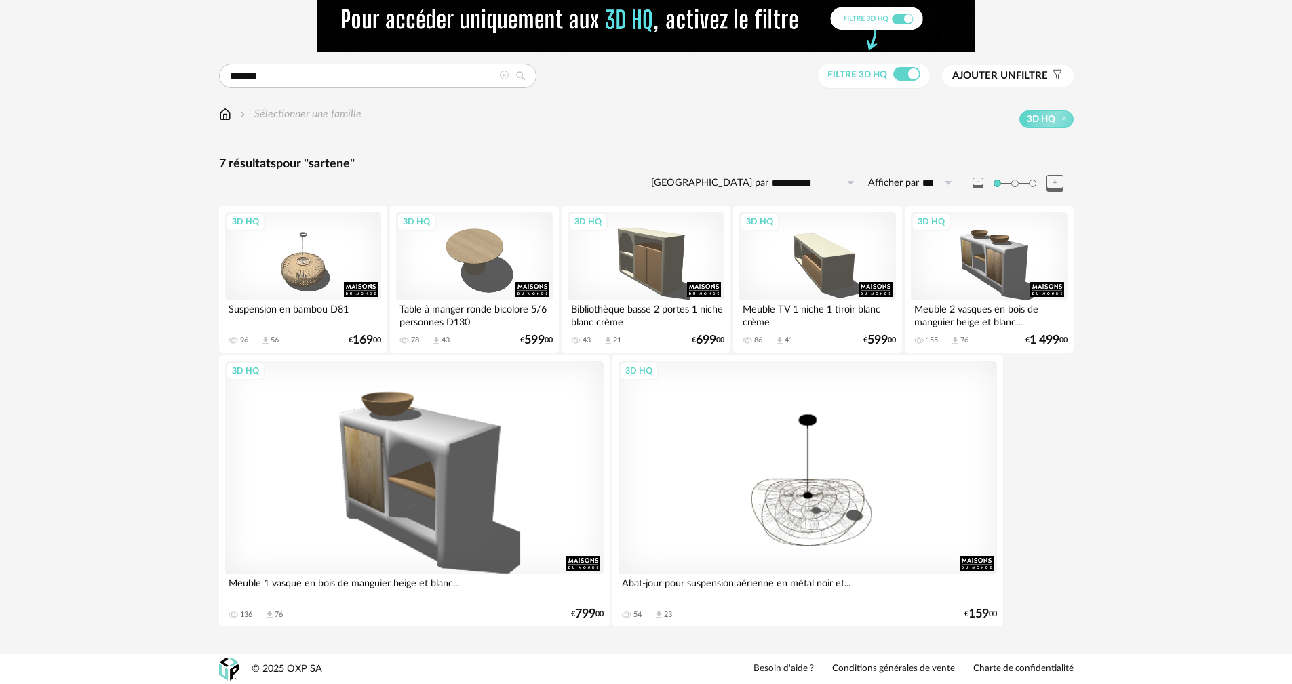
click at [228, 115] on img at bounding box center [225, 114] width 12 height 16
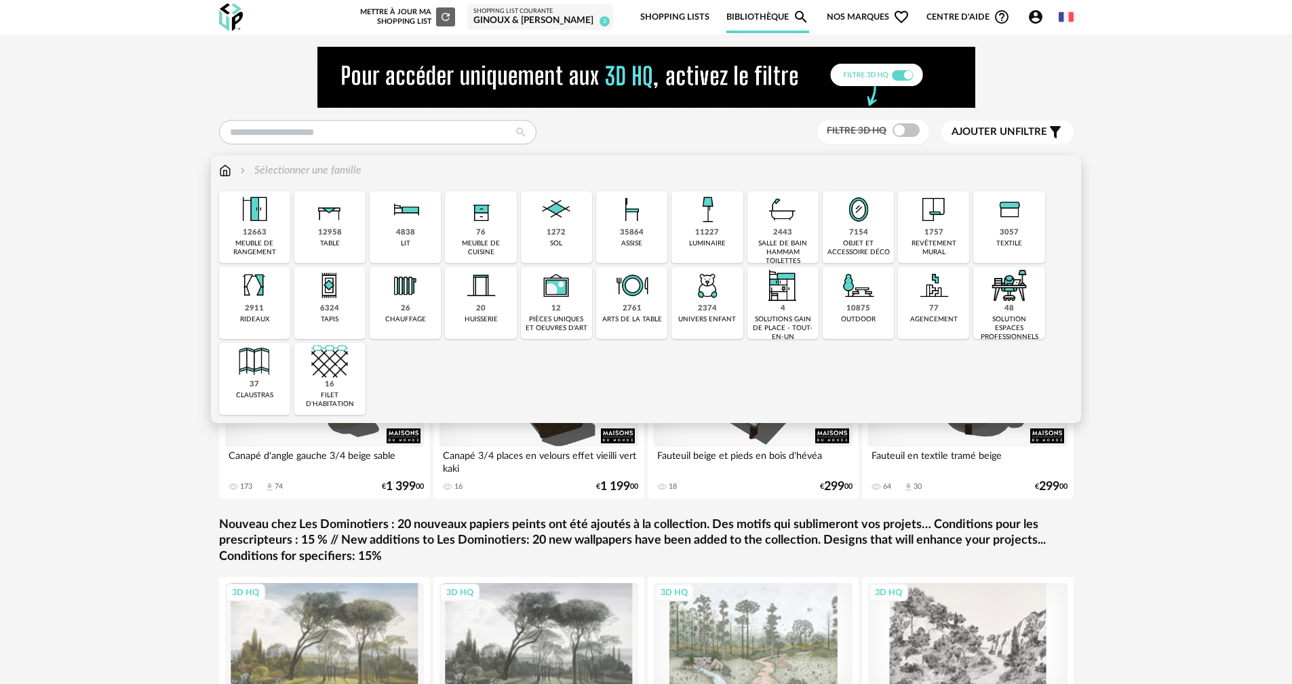
click at [699, 214] on img at bounding box center [707, 209] width 37 height 37
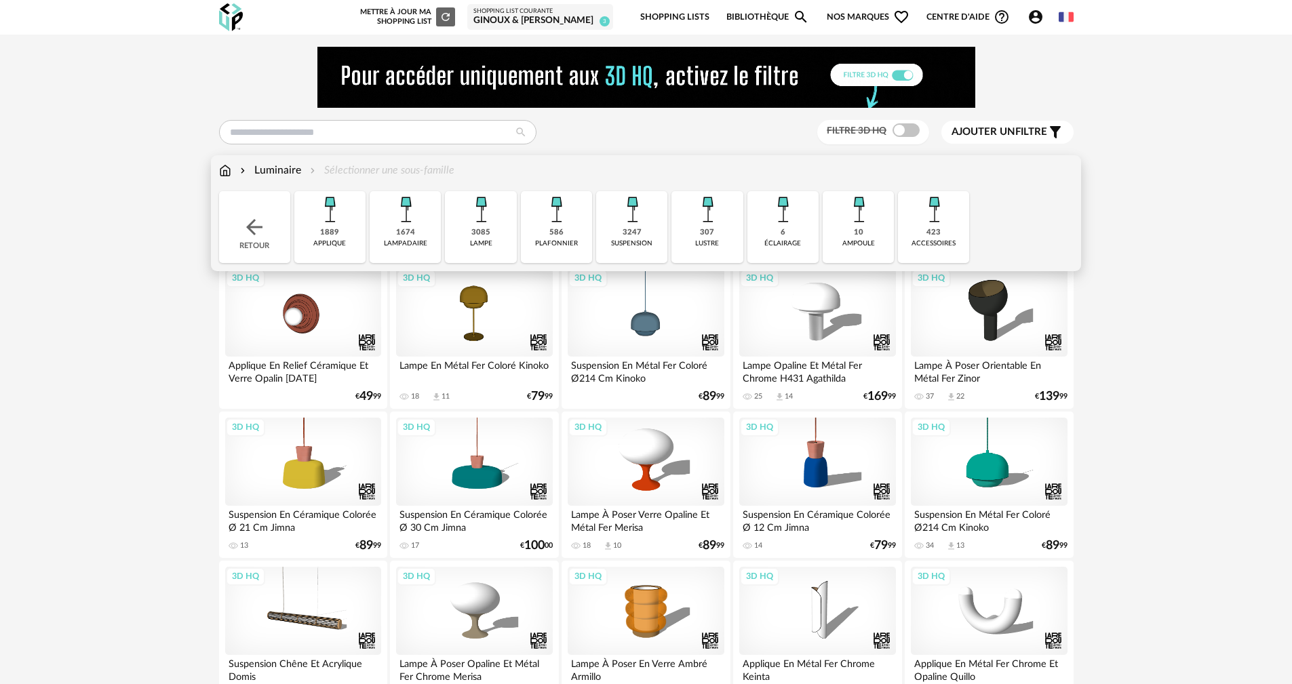
click at [698, 219] on img at bounding box center [707, 209] width 37 height 37
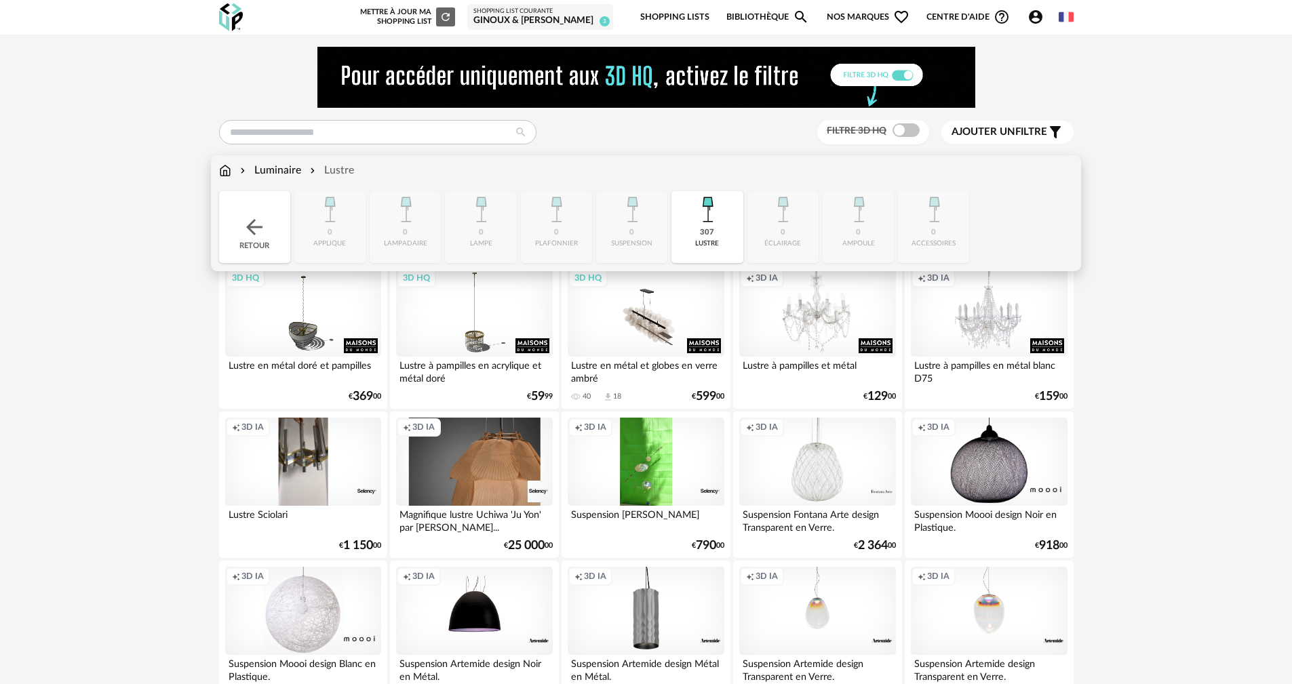
click at [251, 224] on img at bounding box center [254, 227] width 24 height 24
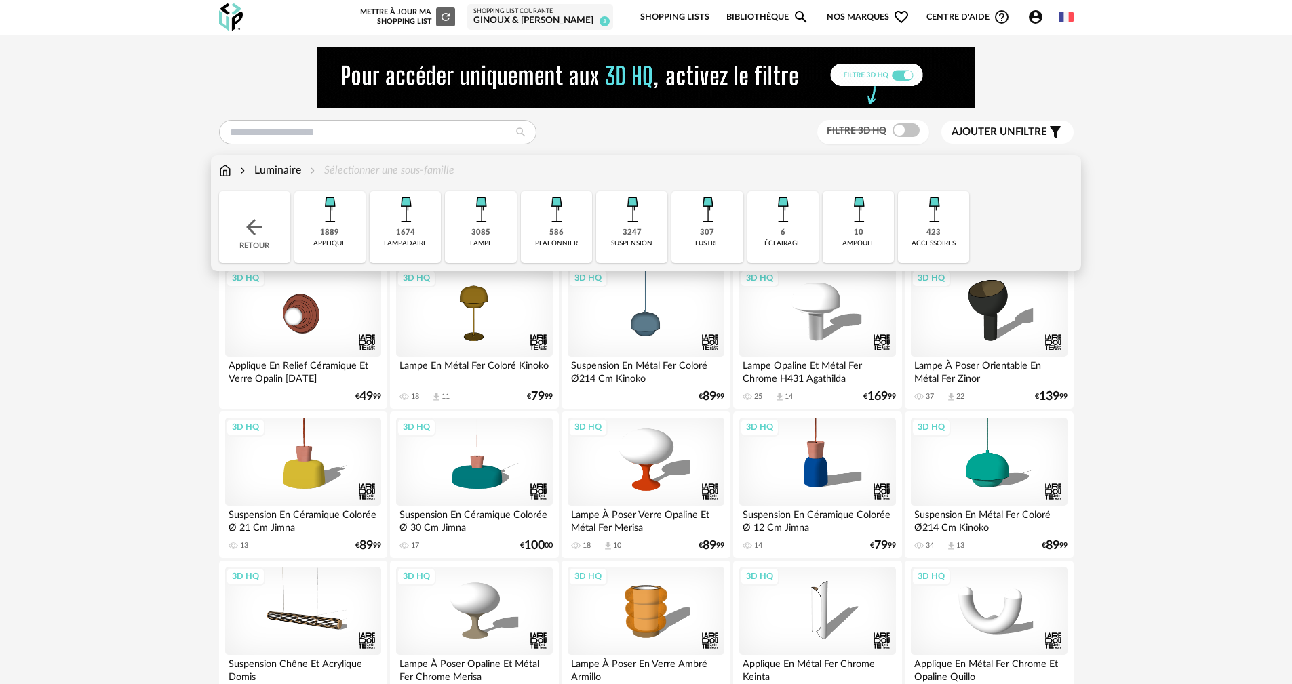
click at [628, 237] on div "3247" at bounding box center [632, 233] width 19 height 10
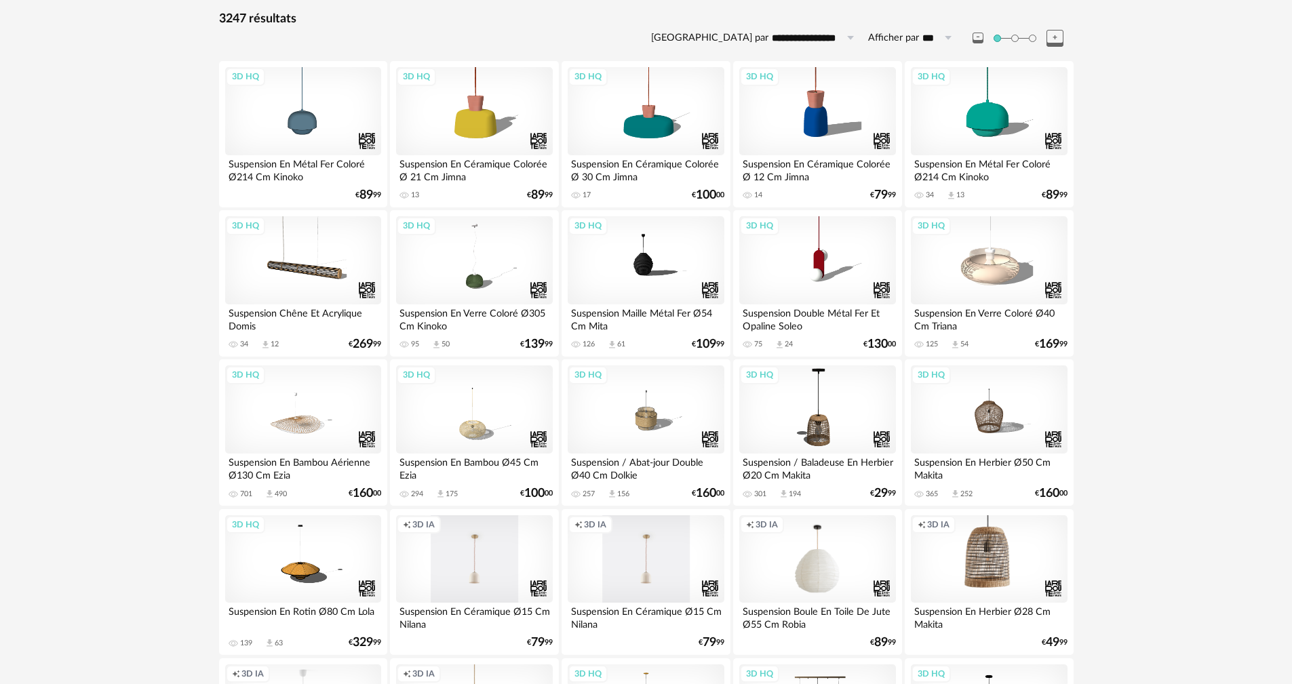
scroll to position [203, 0]
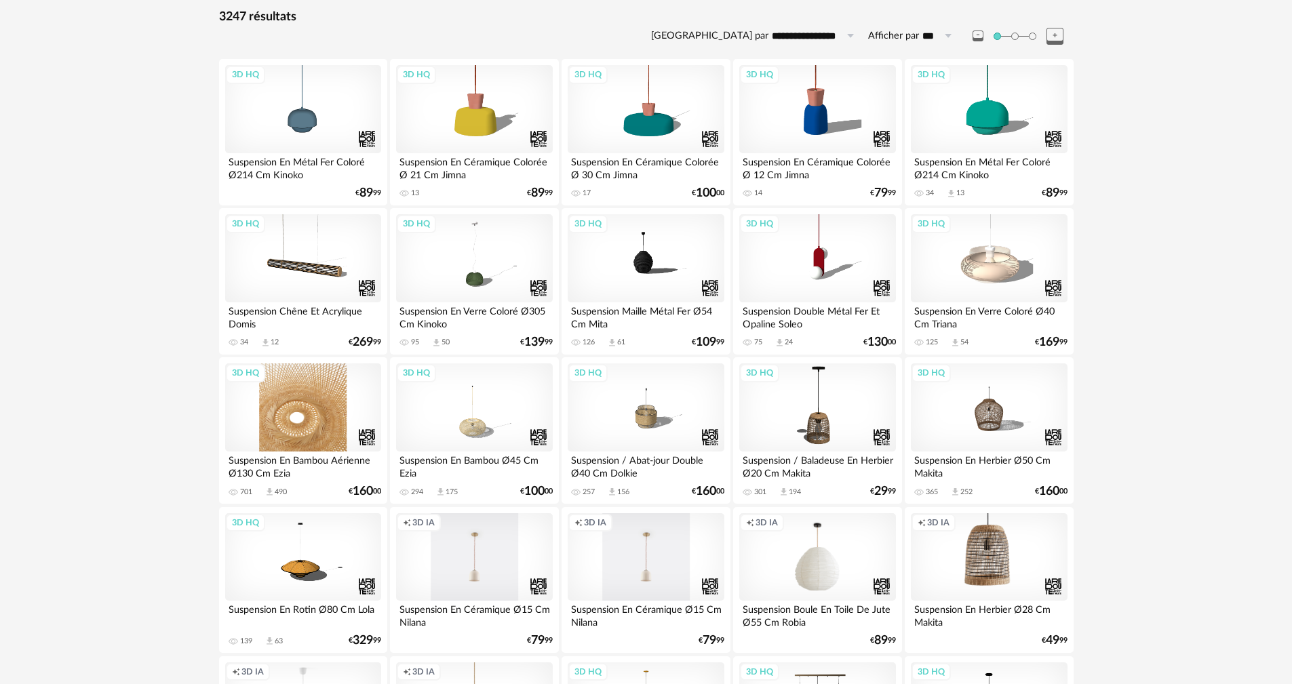
click at [336, 412] on div "3D HQ" at bounding box center [303, 408] width 156 height 88
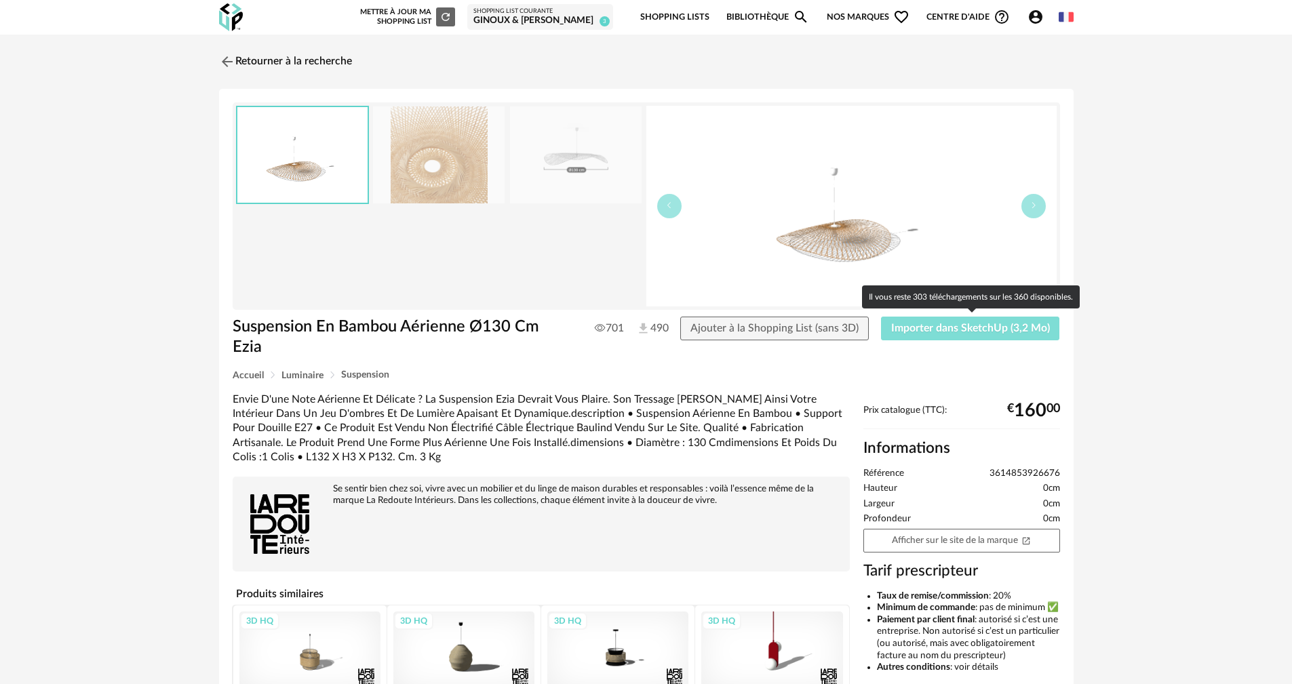
click at [954, 337] on button "Importer dans SketchUp (3,2 Mo)" at bounding box center [970, 329] width 179 height 24
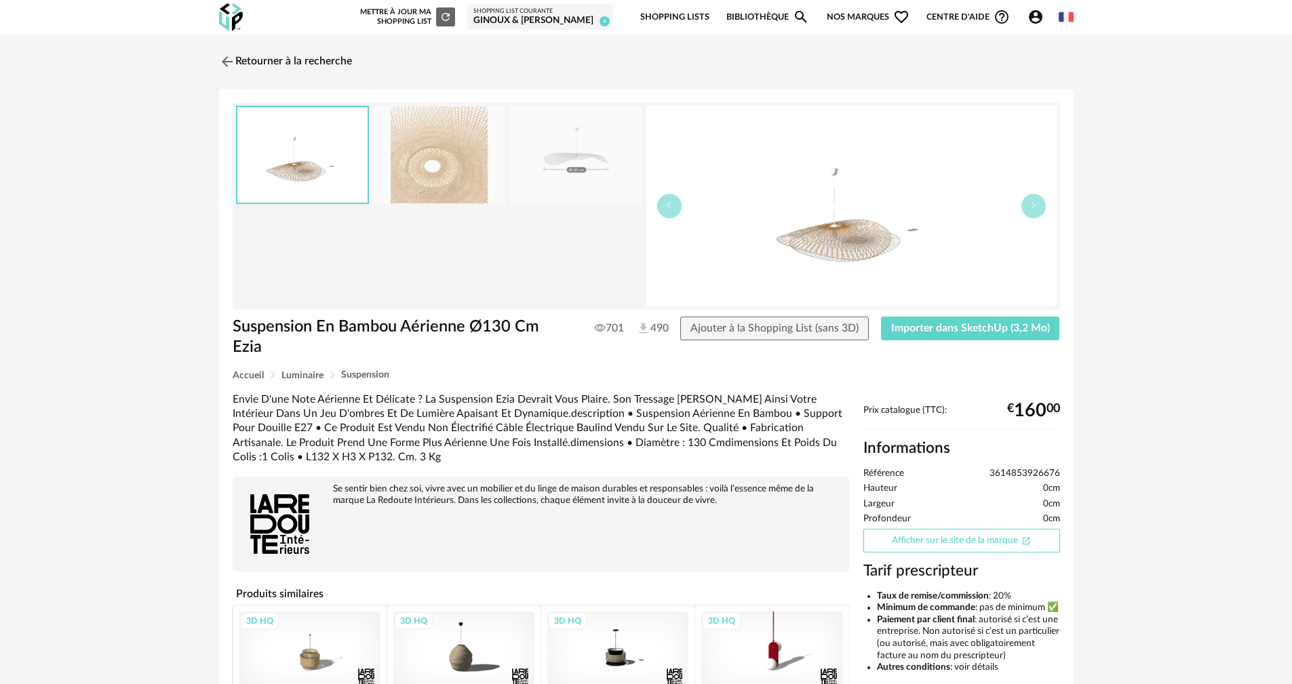
click at [941, 533] on link "Afficher sur le site de la marque Open In New icon" at bounding box center [961, 541] width 197 height 24
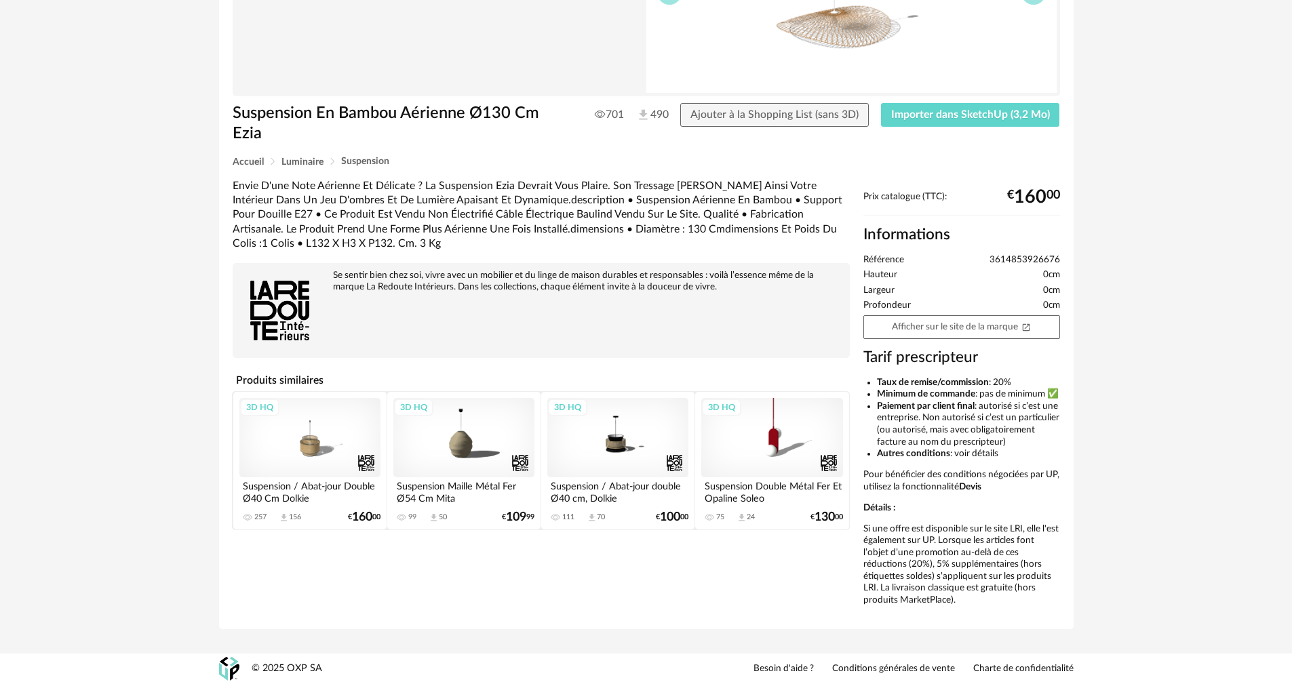
scroll to position [237, 0]
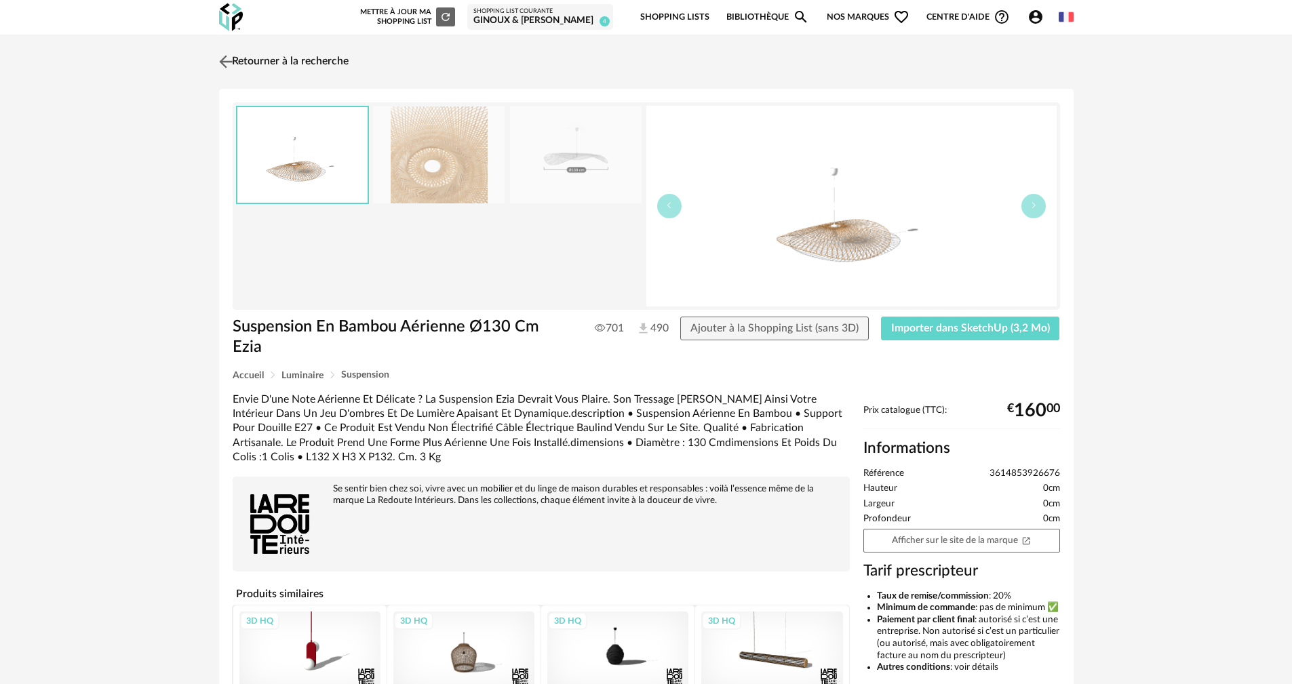
click at [227, 59] on img at bounding box center [226, 62] width 20 height 20
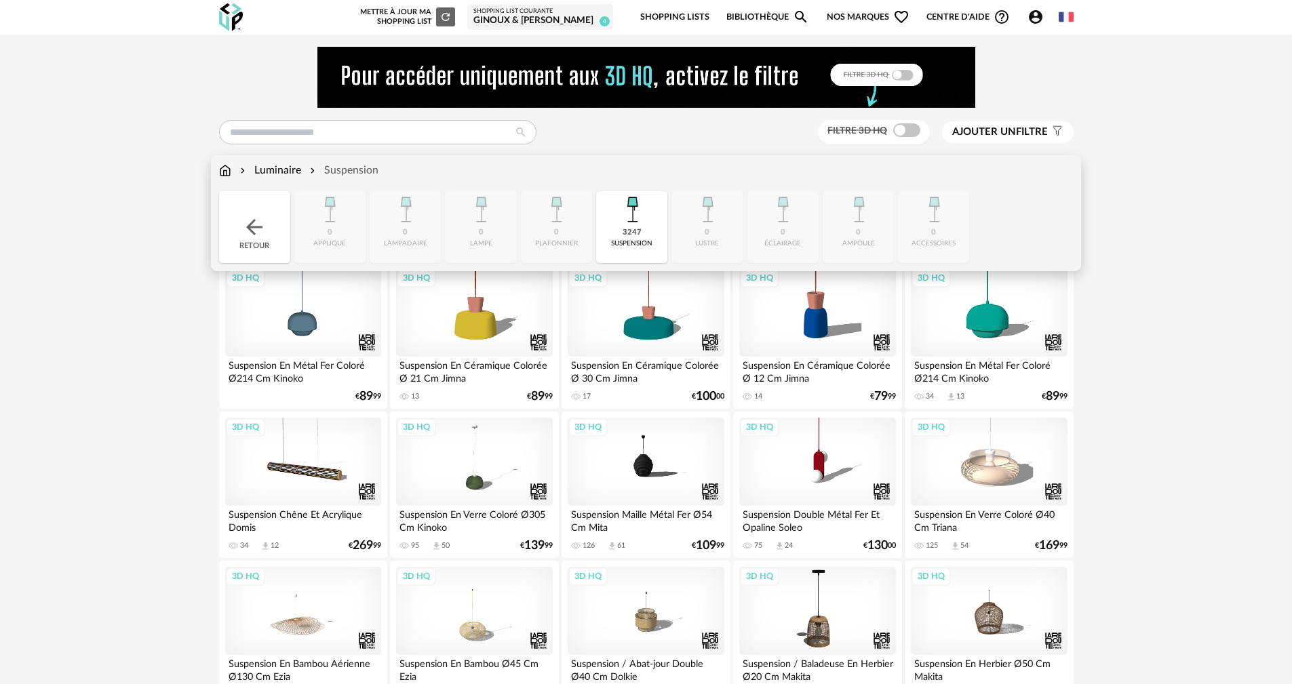
click at [252, 236] on img at bounding box center [254, 227] width 24 height 24
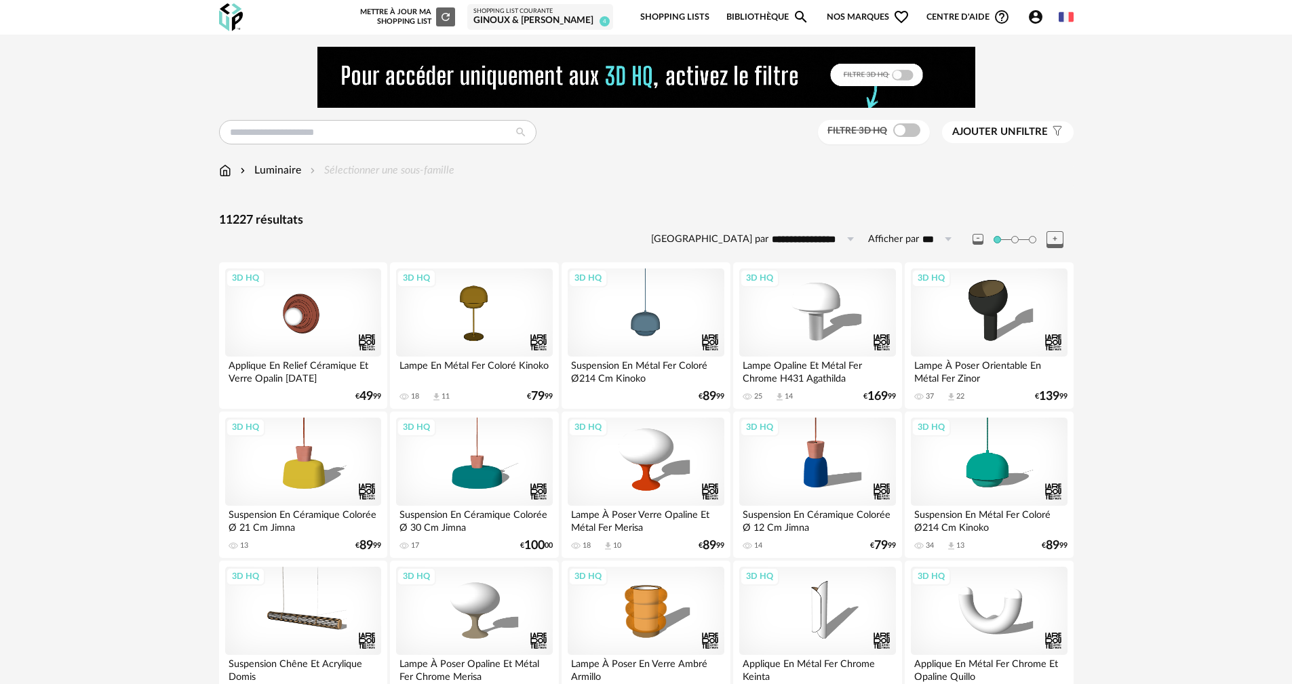
click at [226, 174] on img at bounding box center [225, 171] width 12 height 16
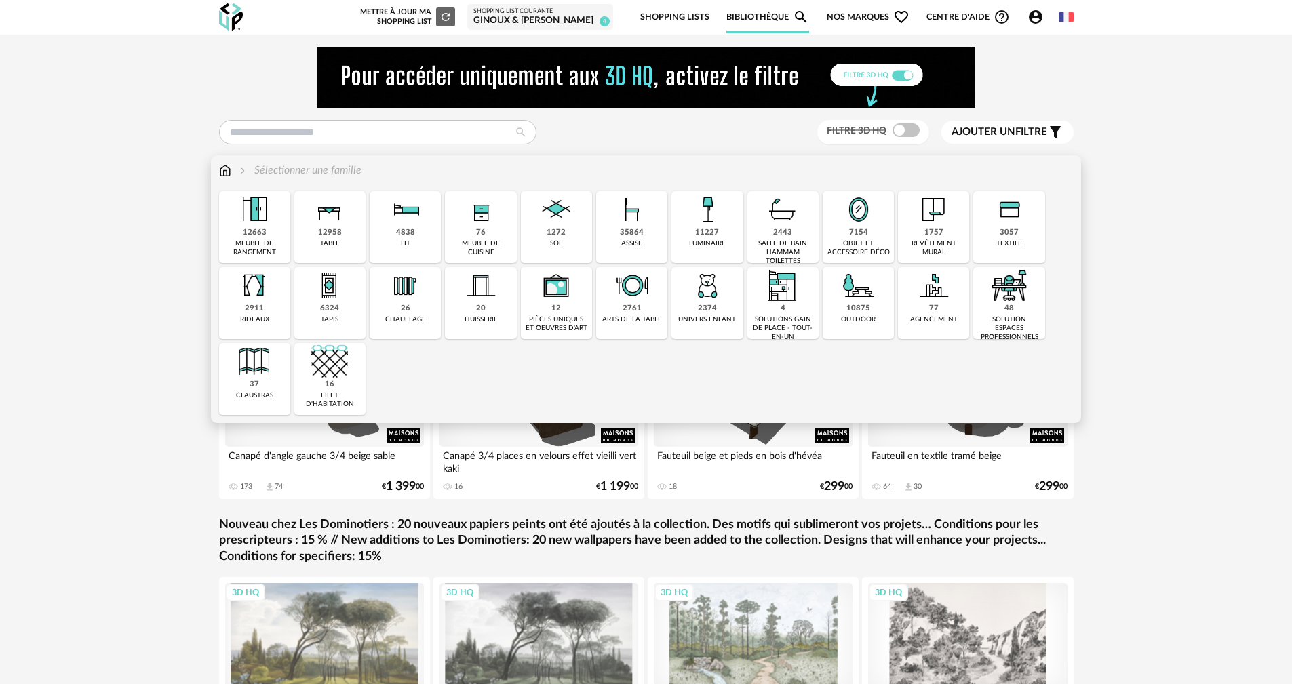
click at [629, 233] on div "35864" at bounding box center [632, 233] width 24 height 10
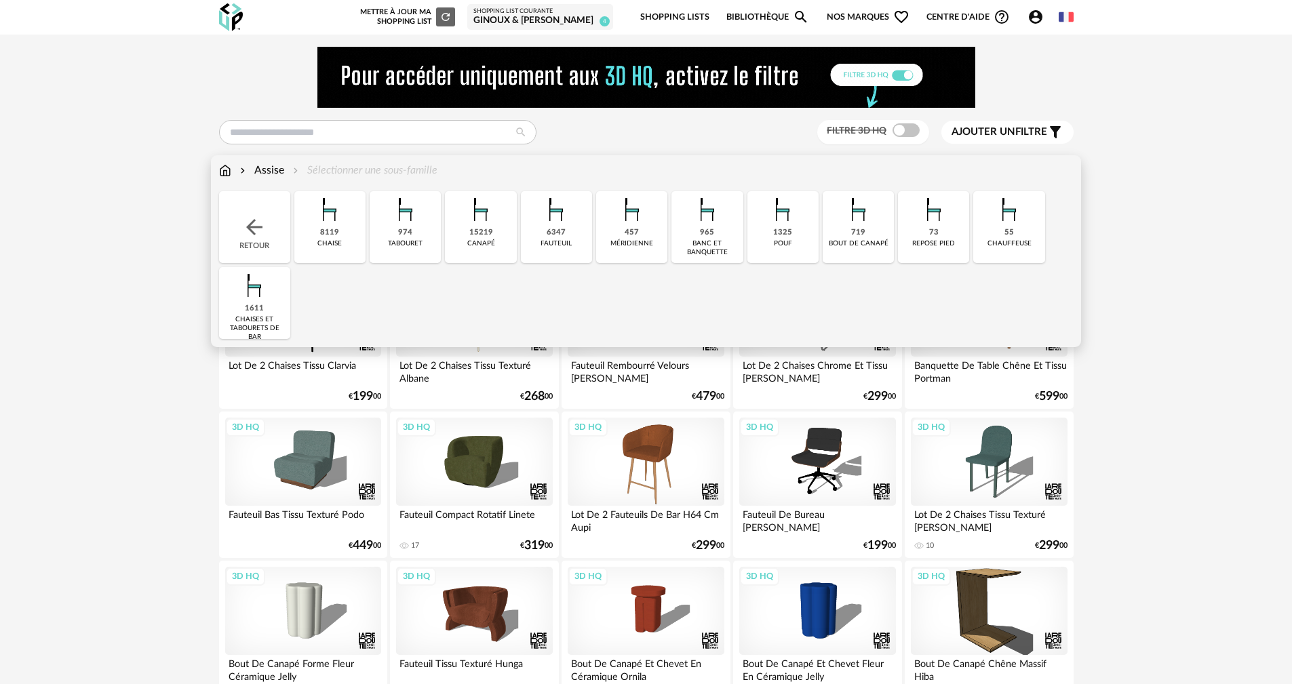
click at [572, 241] on div "6347 fauteuil" at bounding box center [556, 227] width 71 height 72
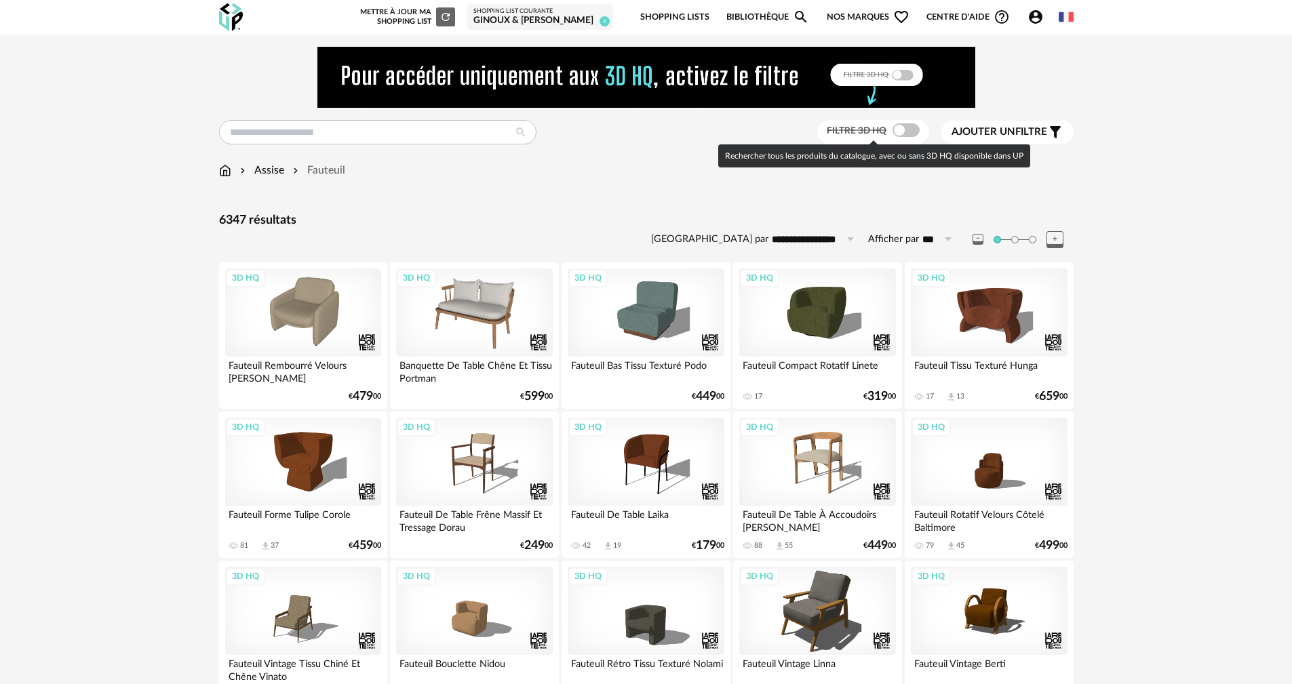
click at [899, 134] on span at bounding box center [905, 130] width 27 height 14
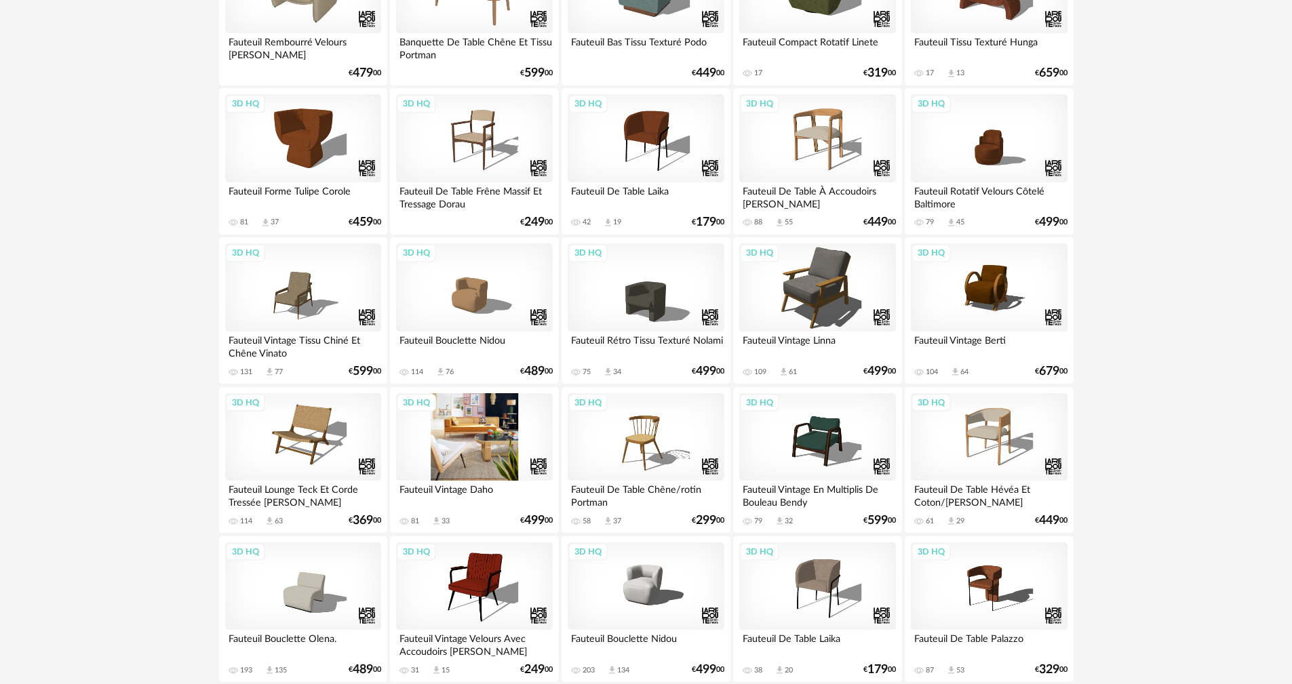
scroll to position [339, 0]
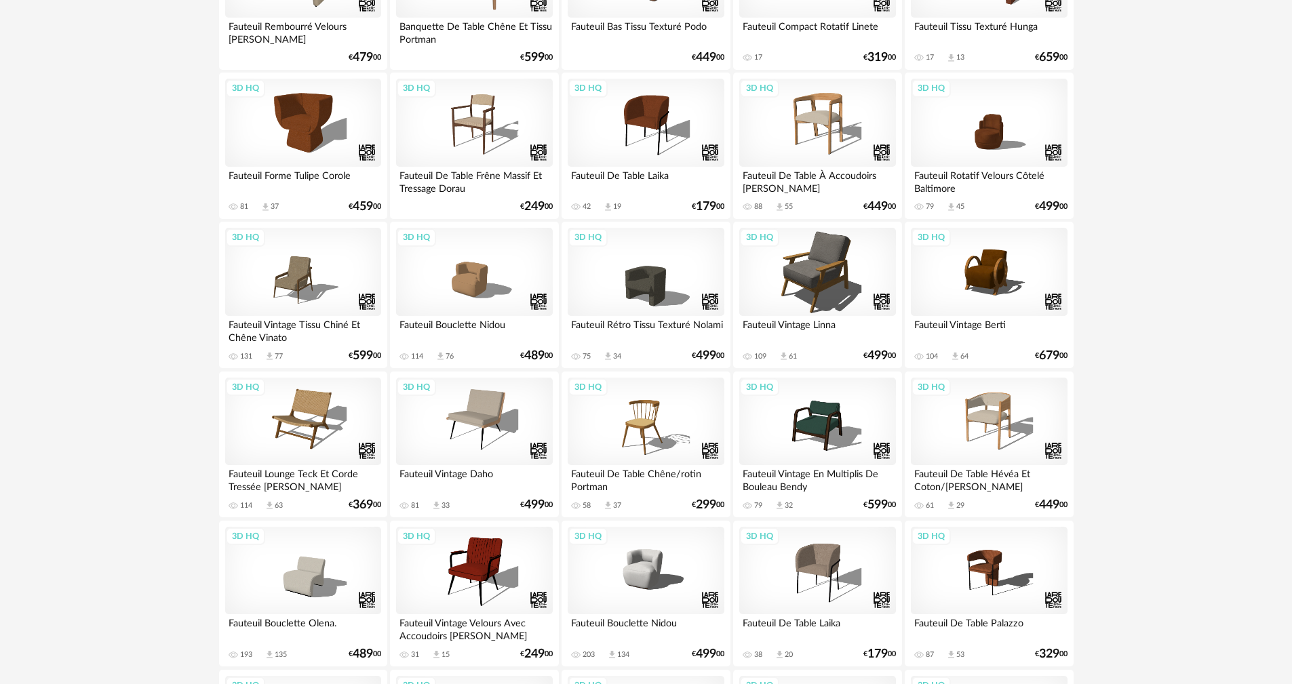
click at [298, 486] on div "Fauteuil Lounge Teck Et Corde Tressée Amanda" at bounding box center [303, 478] width 156 height 27
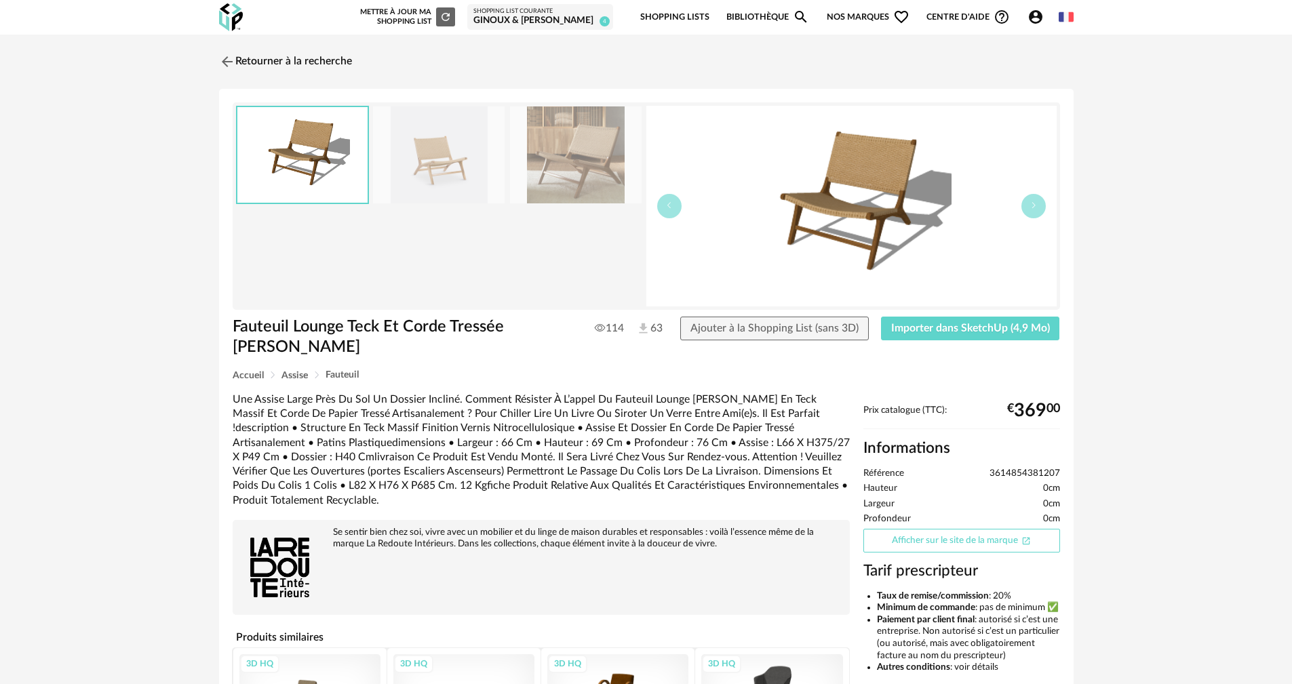
click at [1028, 536] on icon "Open In New icon" at bounding box center [1025, 540] width 9 height 9
click at [224, 65] on img at bounding box center [226, 62] width 20 height 20
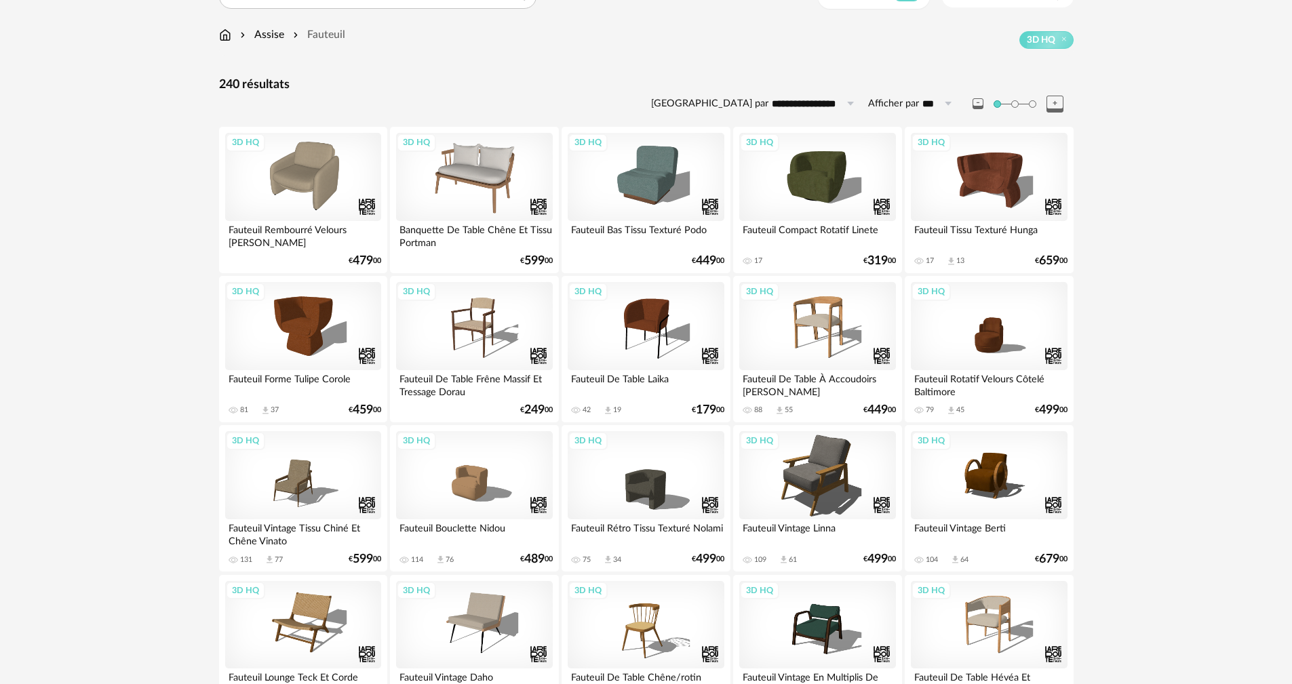
scroll to position [68, 0]
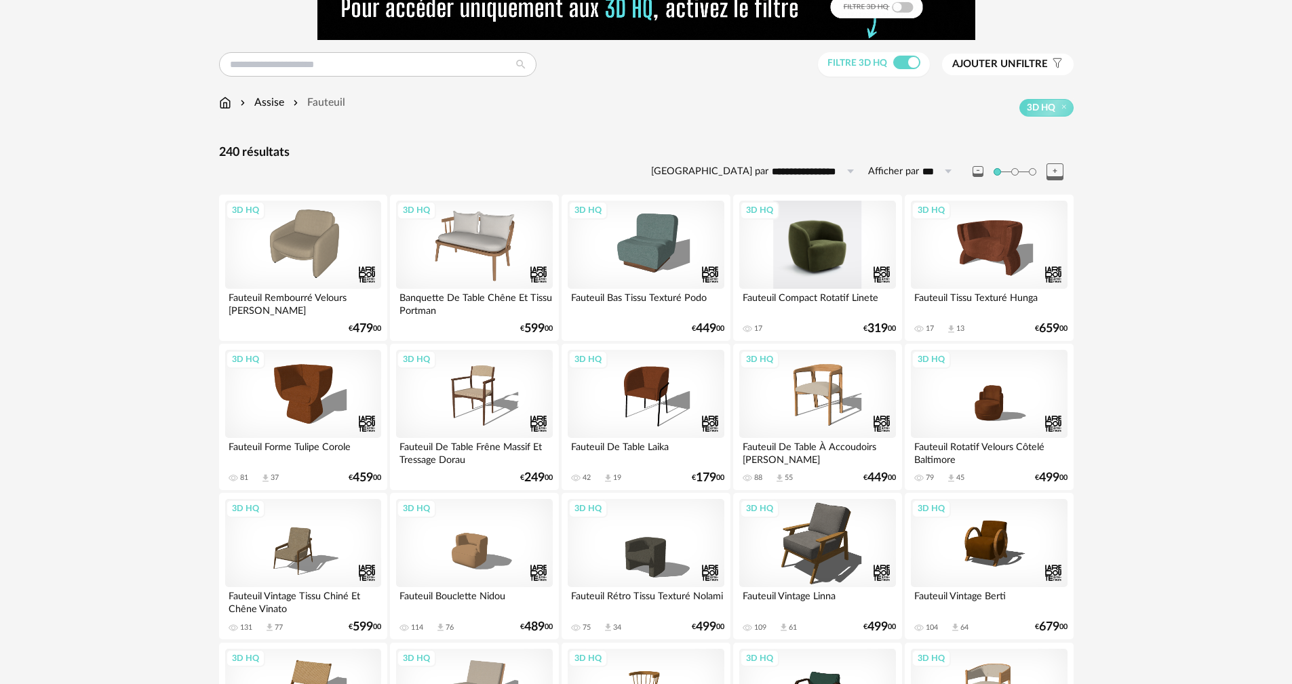
click at [795, 248] on div "3D HQ" at bounding box center [817, 245] width 156 height 88
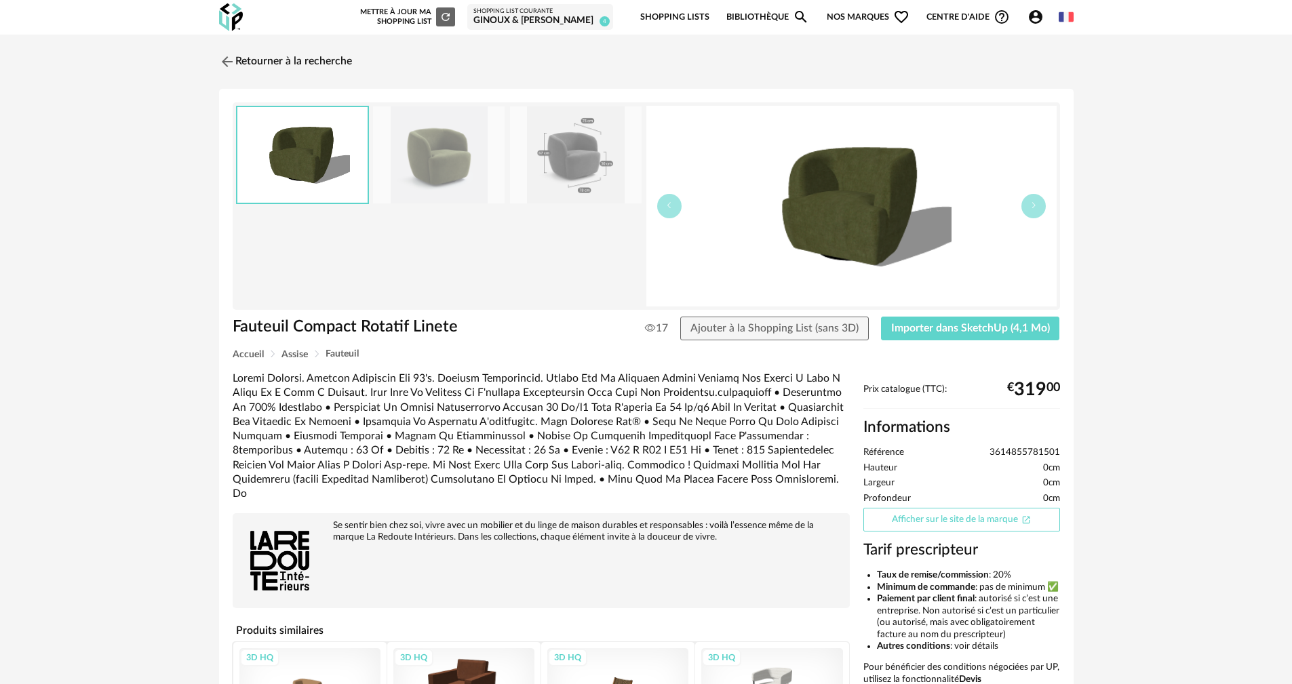
click at [925, 521] on link "Afficher sur le site de la marque Open In New icon" at bounding box center [961, 520] width 197 height 24
click at [235, 64] on img at bounding box center [226, 62] width 20 height 20
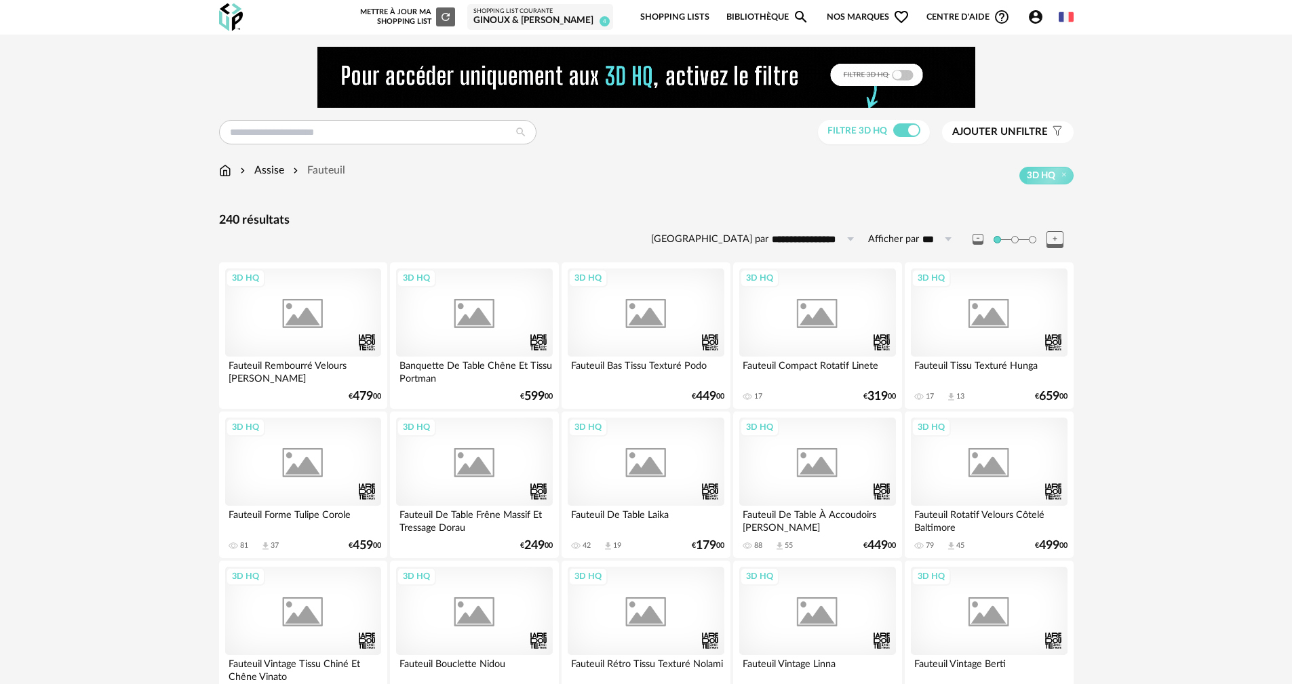
scroll to position [68, 0]
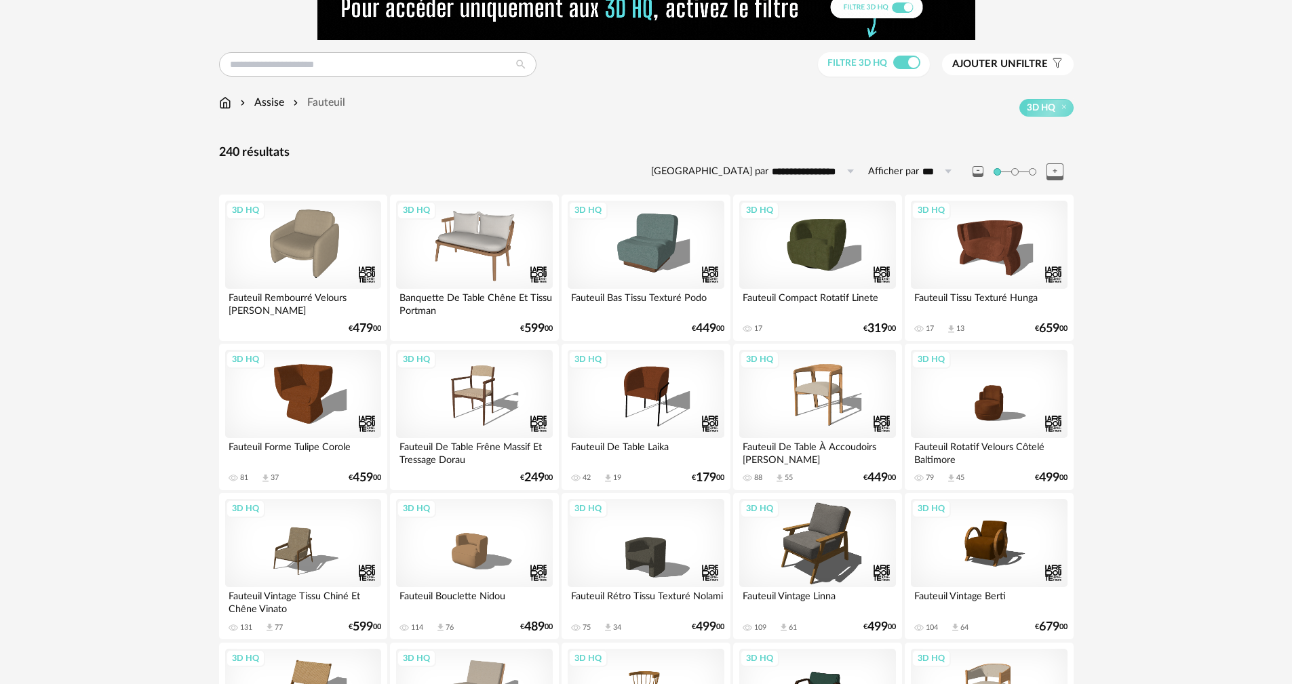
click at [1015, 439] on div "Fauteuil Rotatif Velours Côtelé Baltimore" at bounding box center [989, 451] width 156 height 27
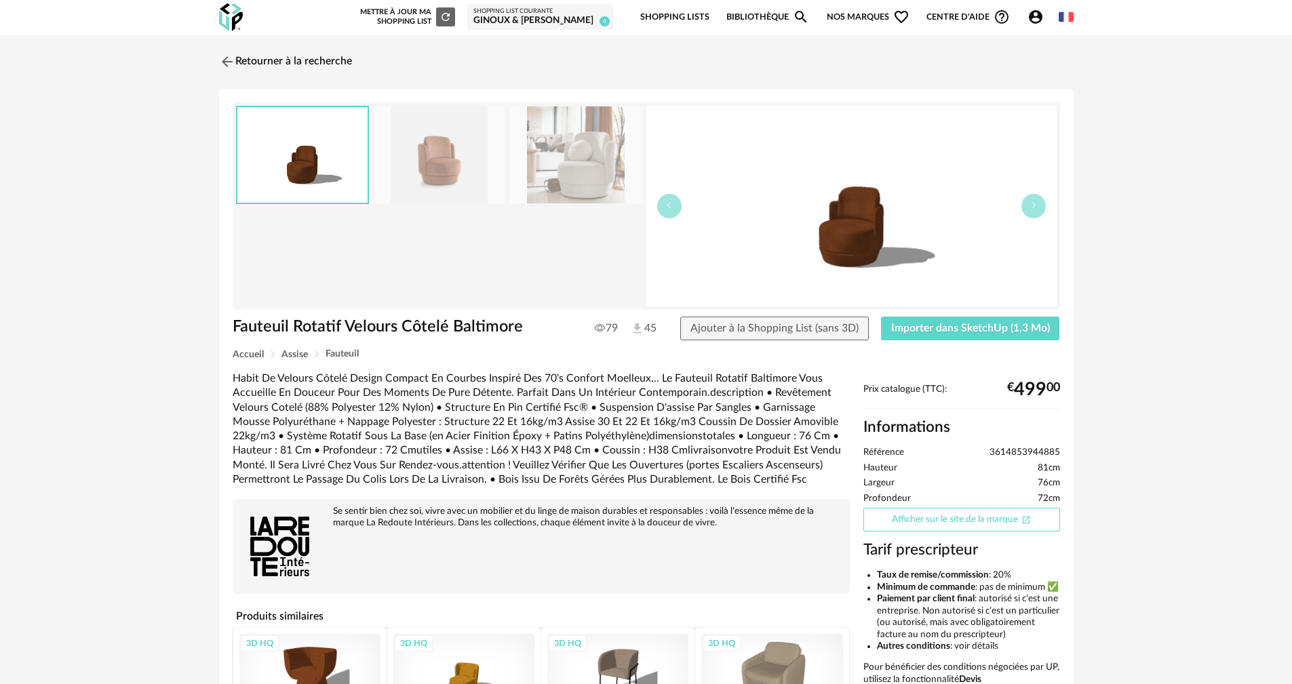
click at [922, 524] on link "Afficher sur le site de la marque Open In New icon" at bounding box center [961, 520] width 197 height 24
click at [249, 57] on link "Retourner à la recherche" at bounding box center [282, 62] width 133 height 30
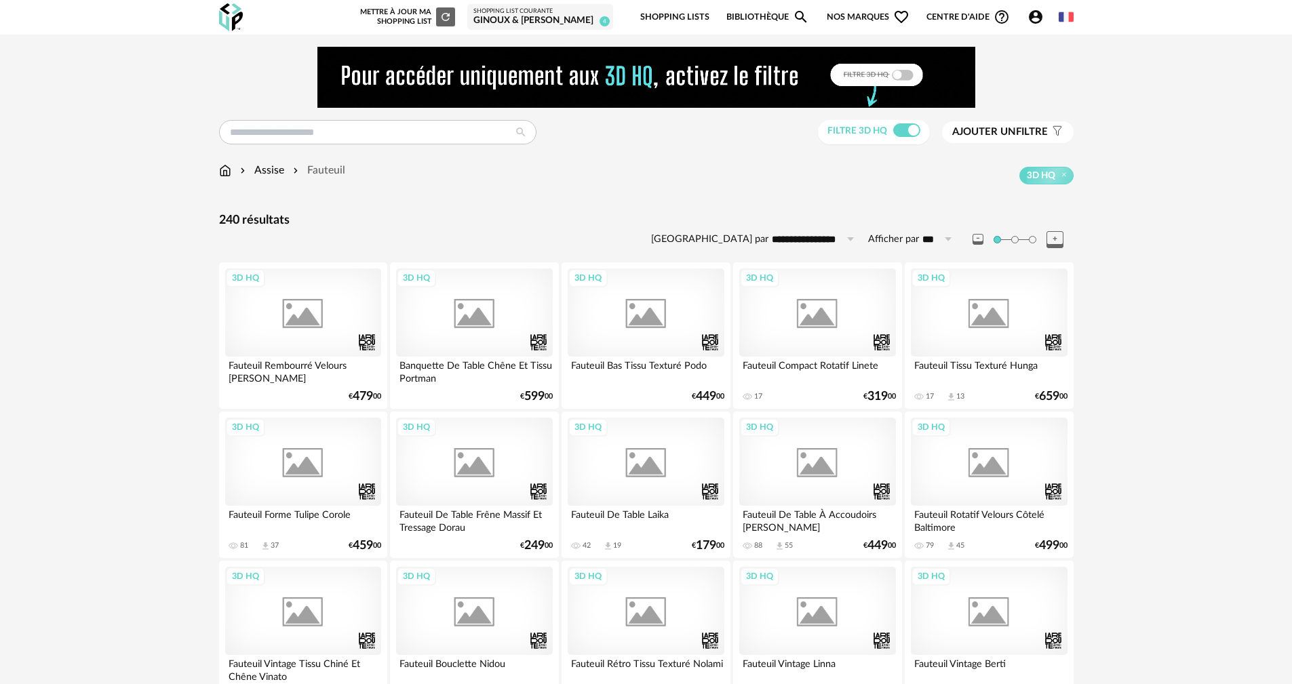
scroll to position [113, 0]
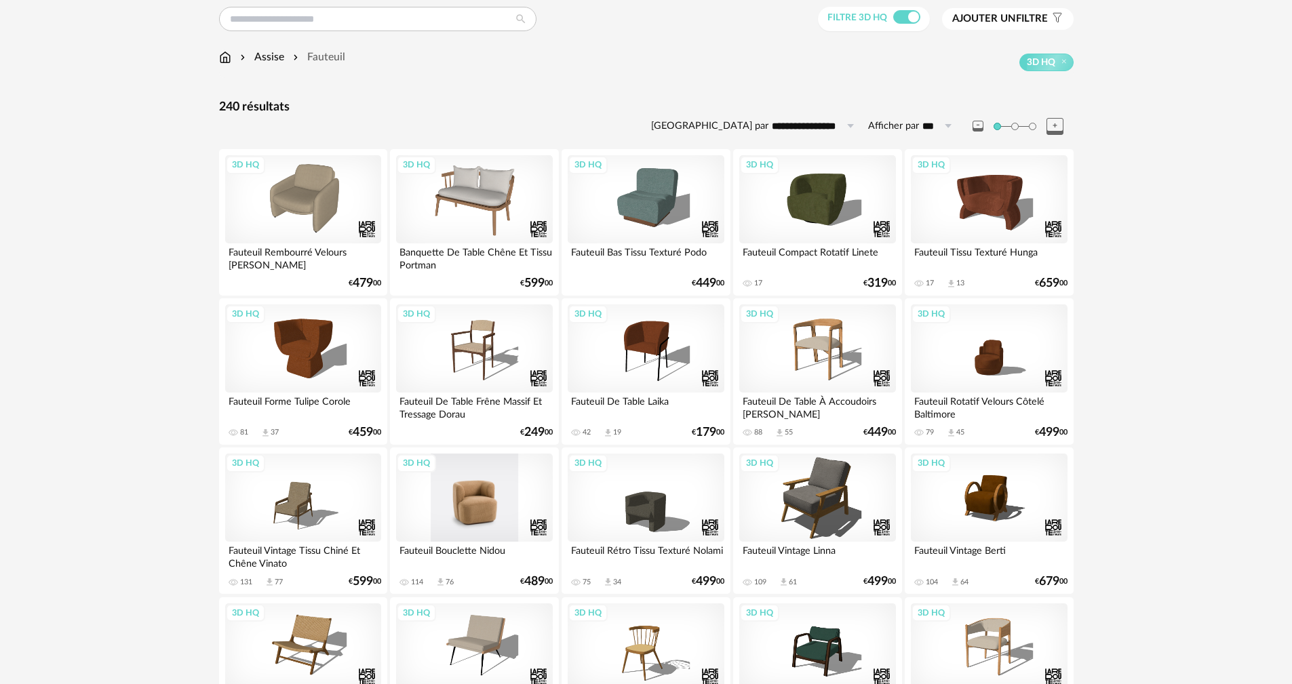
click at [479, 540] on div "3D HQ" at bounding box center [474, 498] width 156 height 88
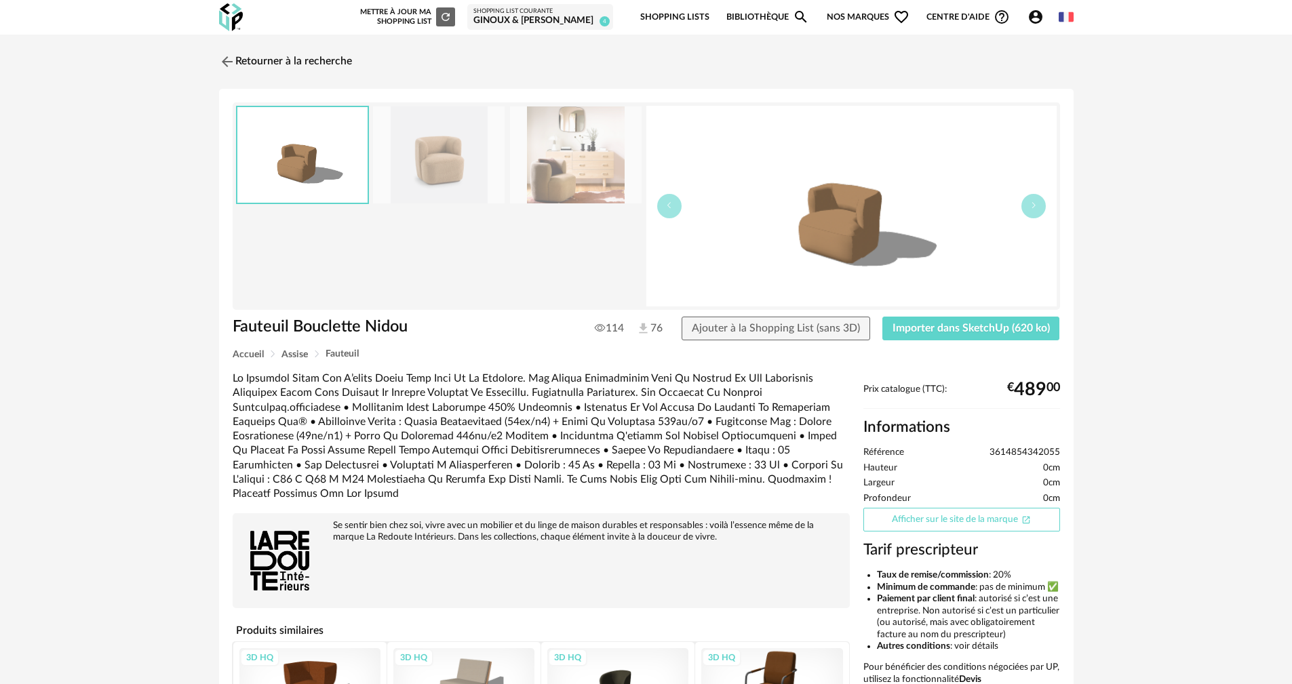
click at [947, 522] on link "Afficher sur le site de la marque Open In New icon" at bounding box center [961, 520] width 197 height 24
click at [231, 67] on img at bounding box center [226, 62] width 20 height 20
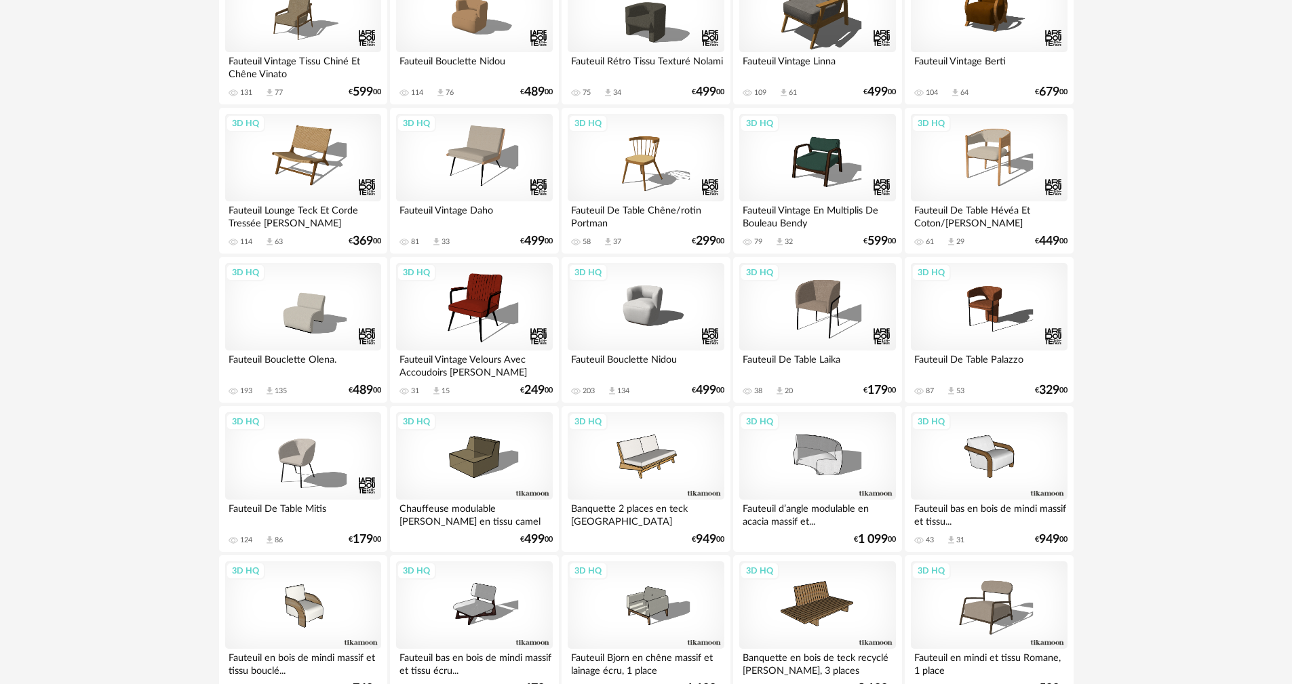
scroll to position [633, 0]
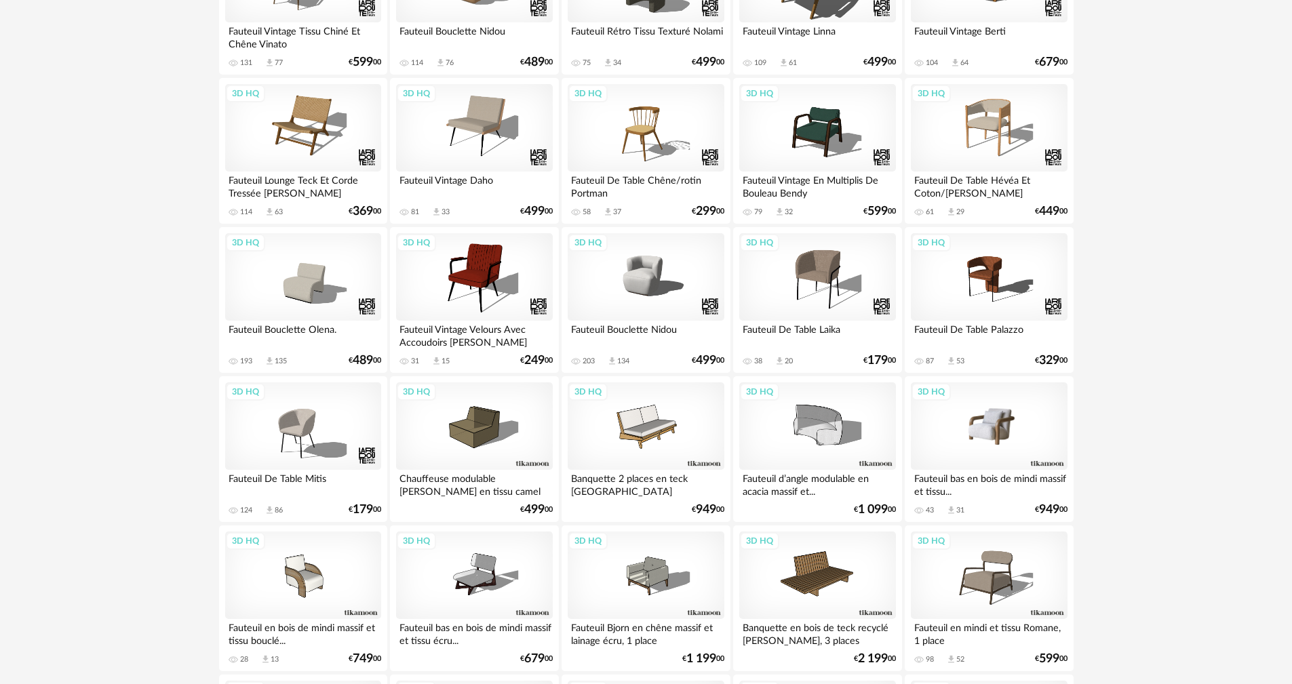
click at [1019, 450] on div "3D HQ" at bounding box center [989, 426] width 156 height 88
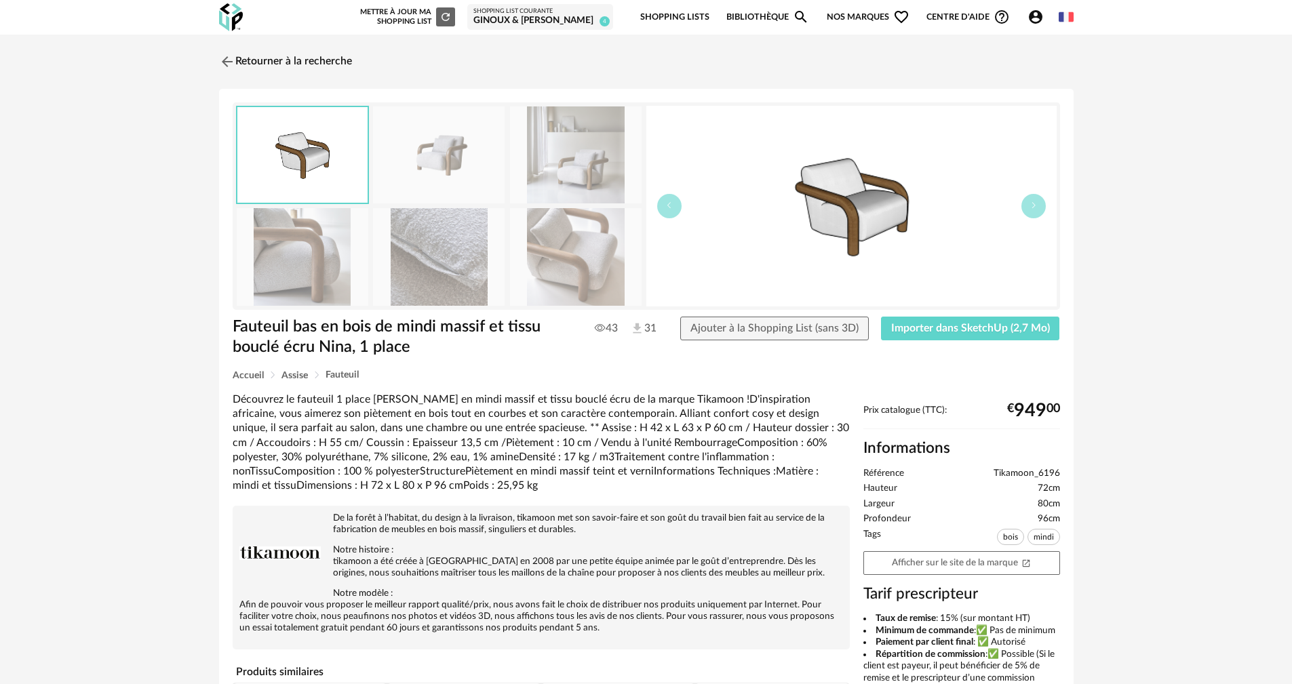
click at [595, 174] on img at bounding box center [576, 154] width 132 height 97
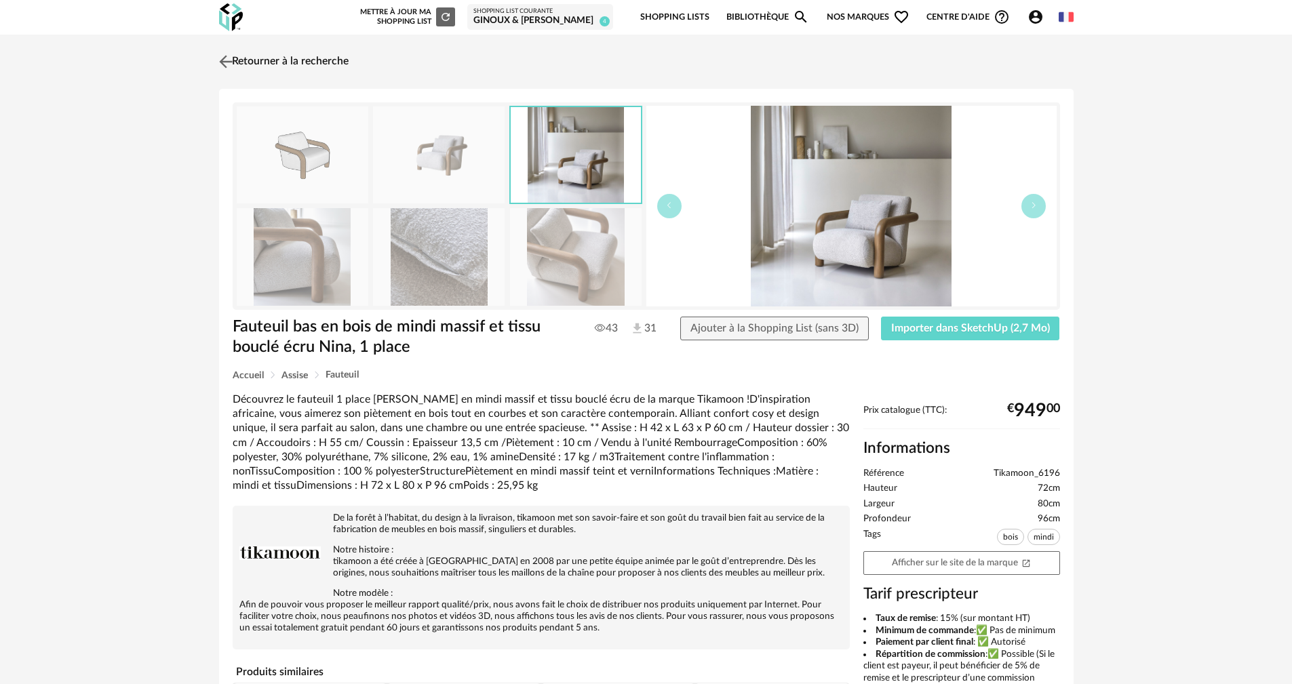
click at [227, 64] on img at bounding box center [226, 62] width 20 height 20
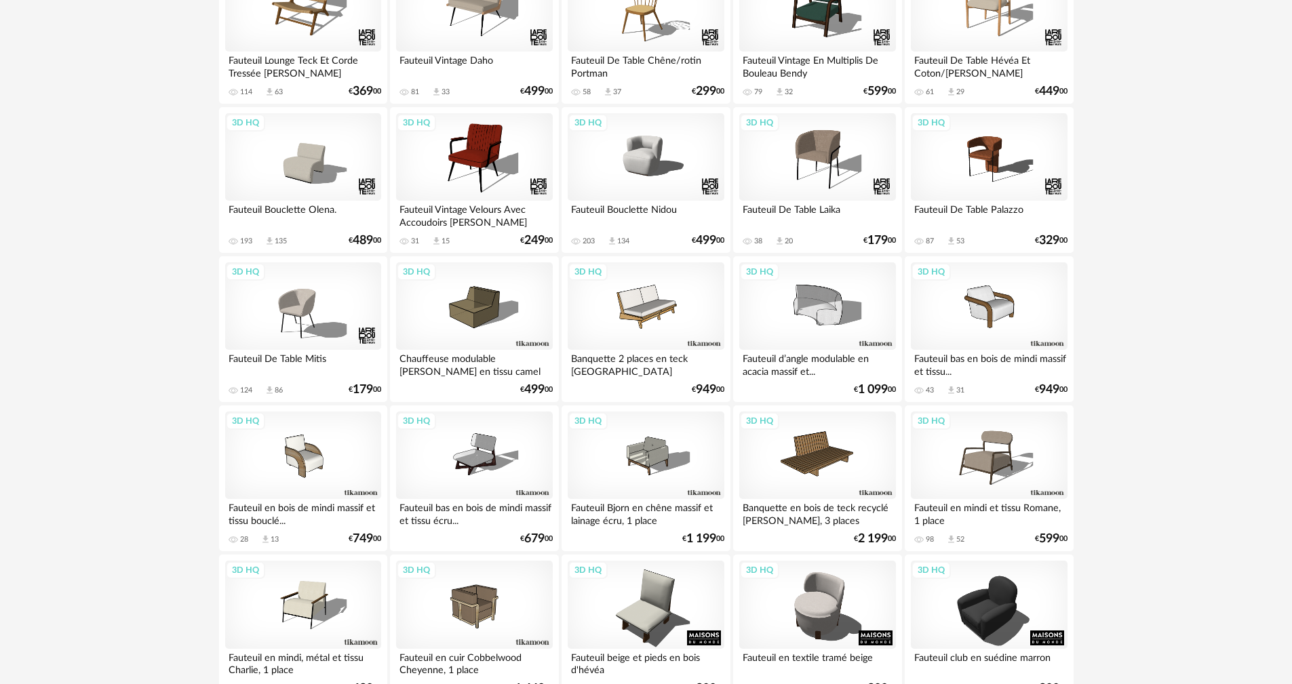
scroll to position [768, 0]
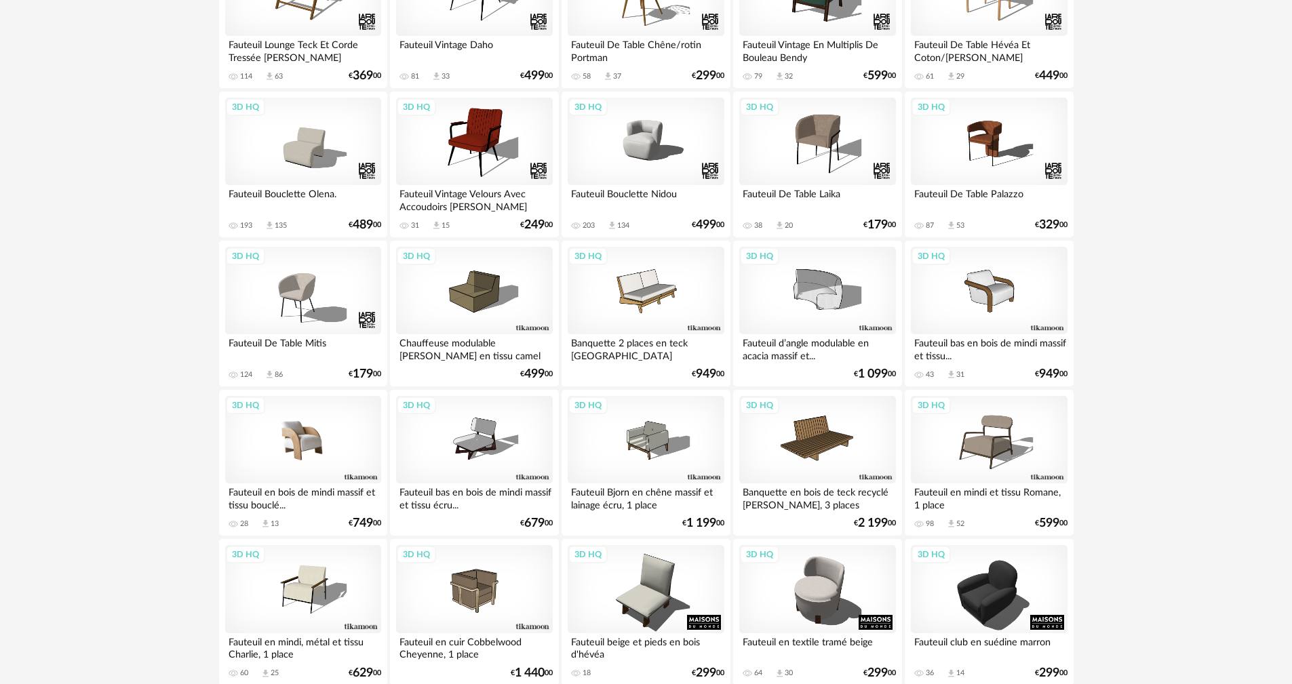
click at [317, 471] on div "3D HQ" at bounding box center [303, 440] width 156 height 88
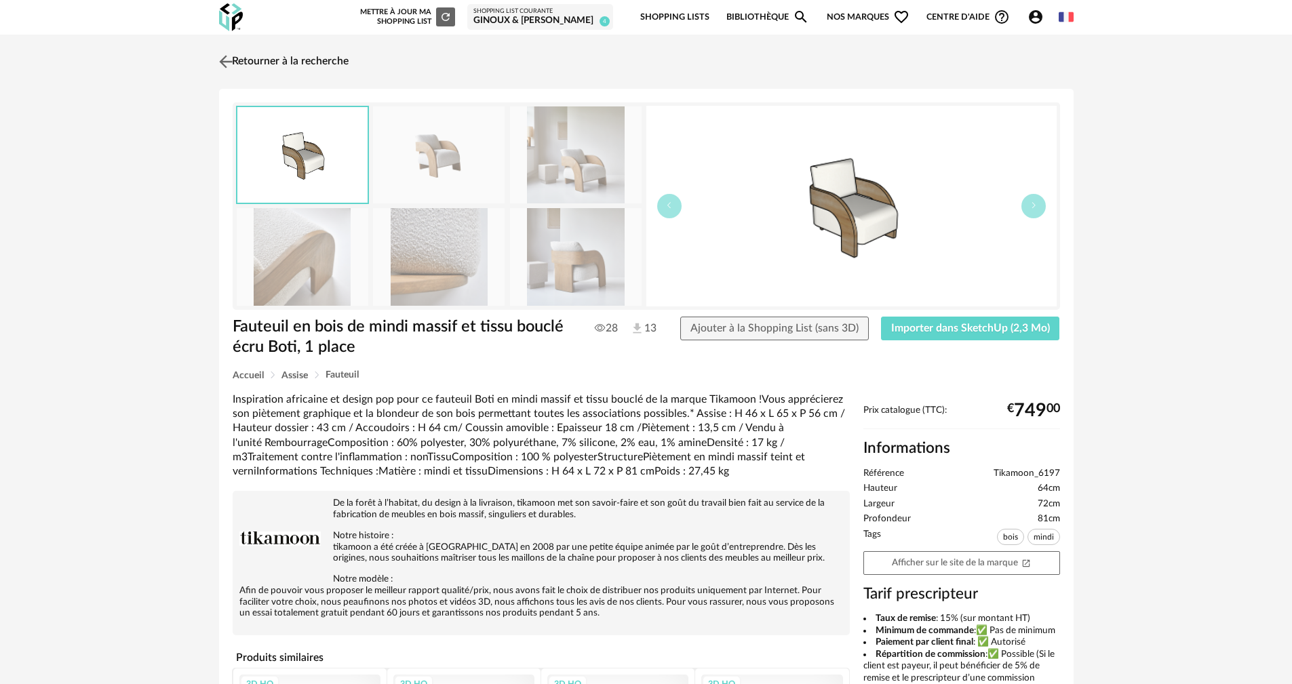
click at [237, 57] on link "Retourner à la recherche" at bounding box center [282, 62] width 133 height 30
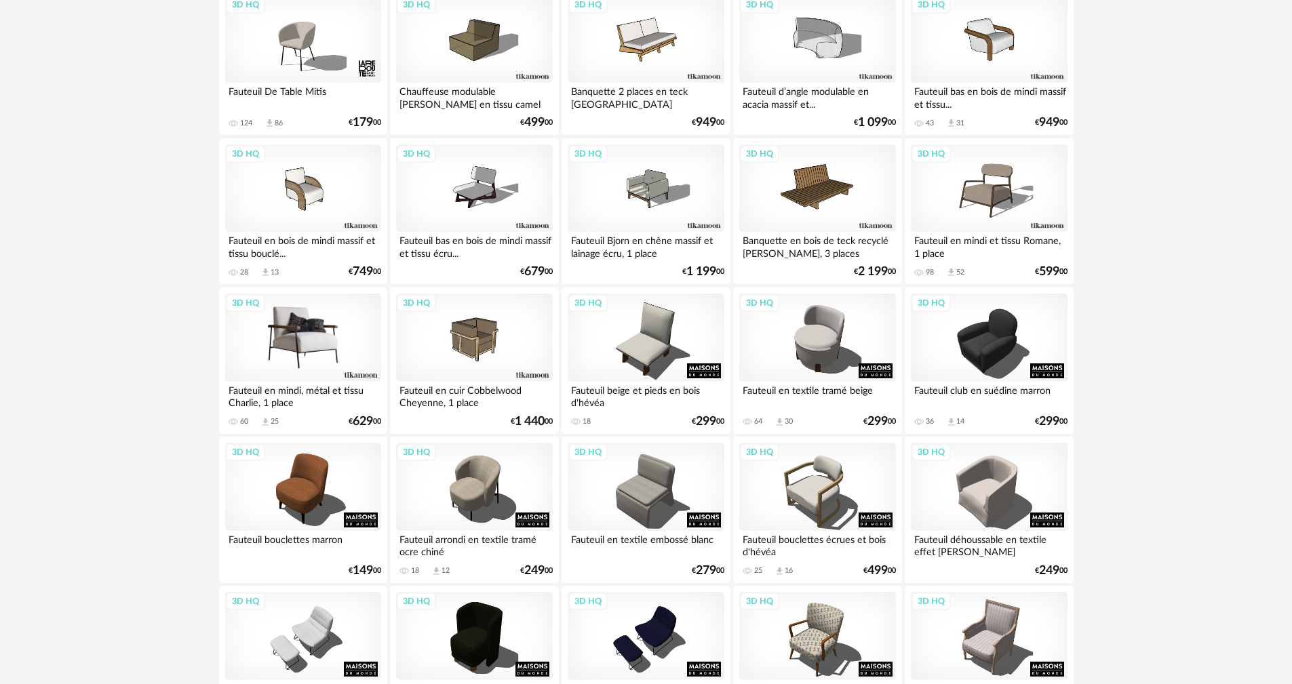
scroll to position [1040, 0]
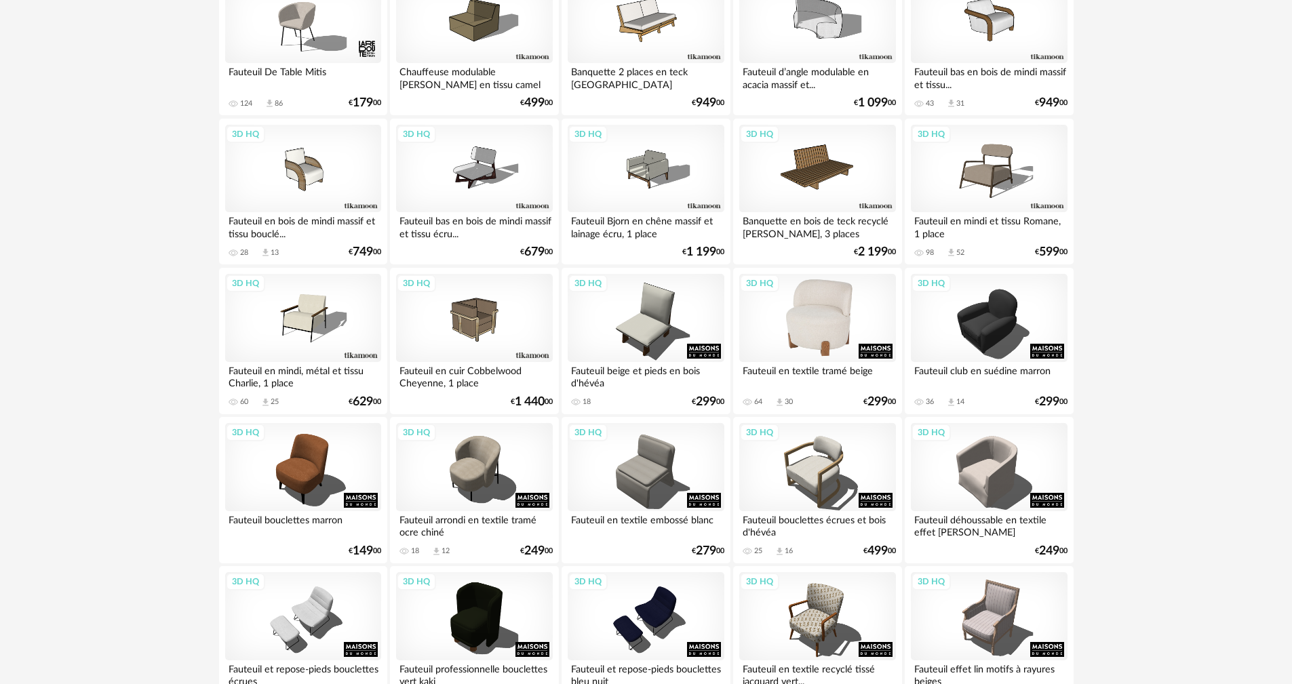
click at [842, 338] on div "3D HQ" at bounding box center [817, 318] width 156 height 88
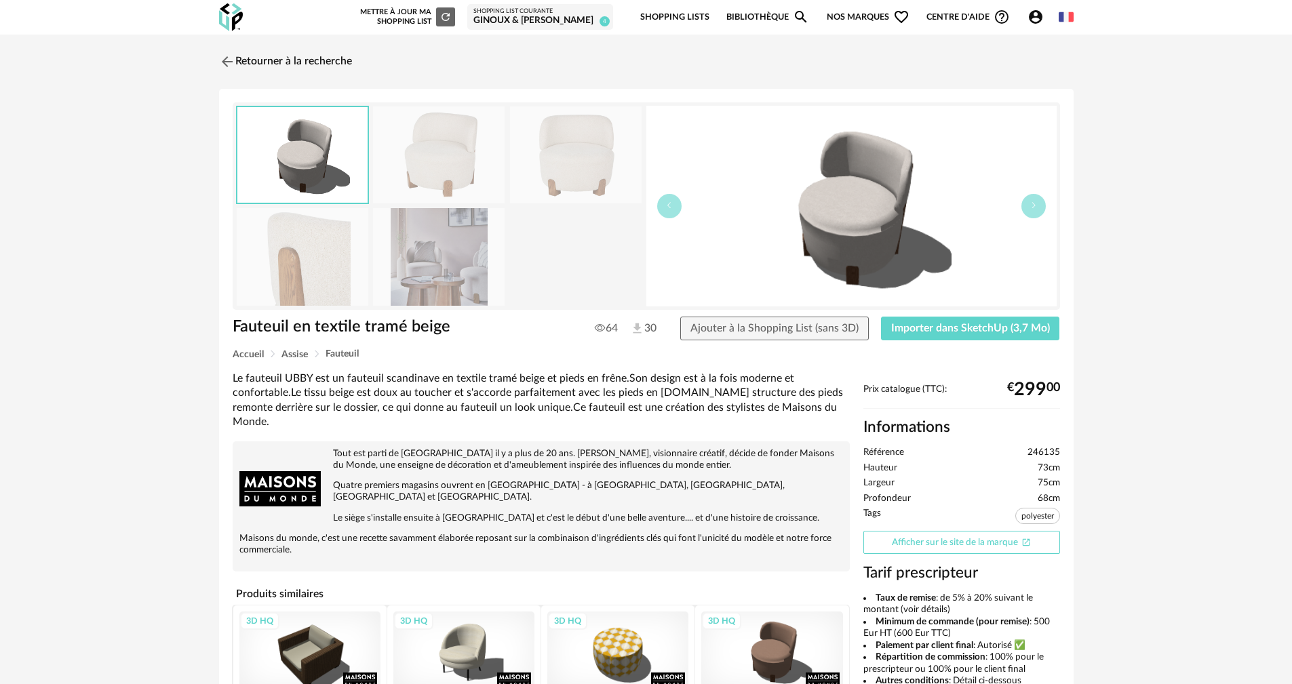
click at [991, 541] on link "Afficher sur le site de la marque Open In New icon" at bounding box center [961, 543] width 197 height 24
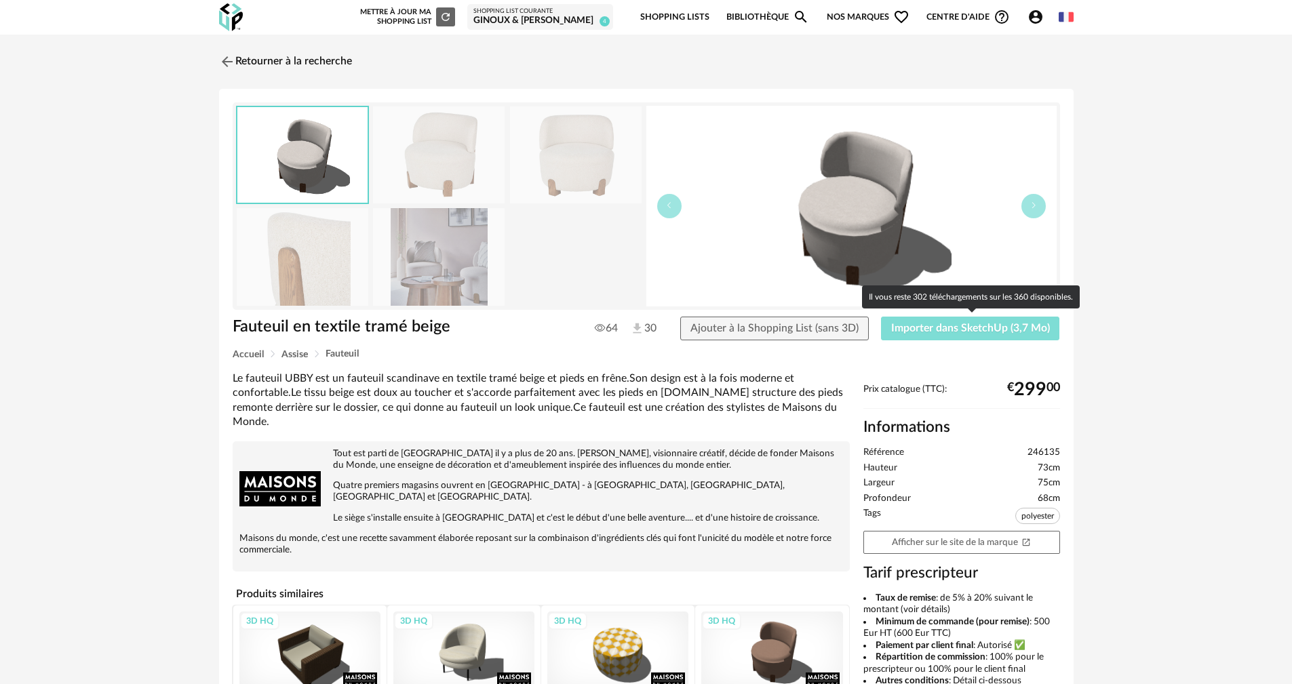
click at [985, 332] on span "Importer dans SketchUp (3,7 Mo)" at bounding box center [970, 328] width 159 height 11
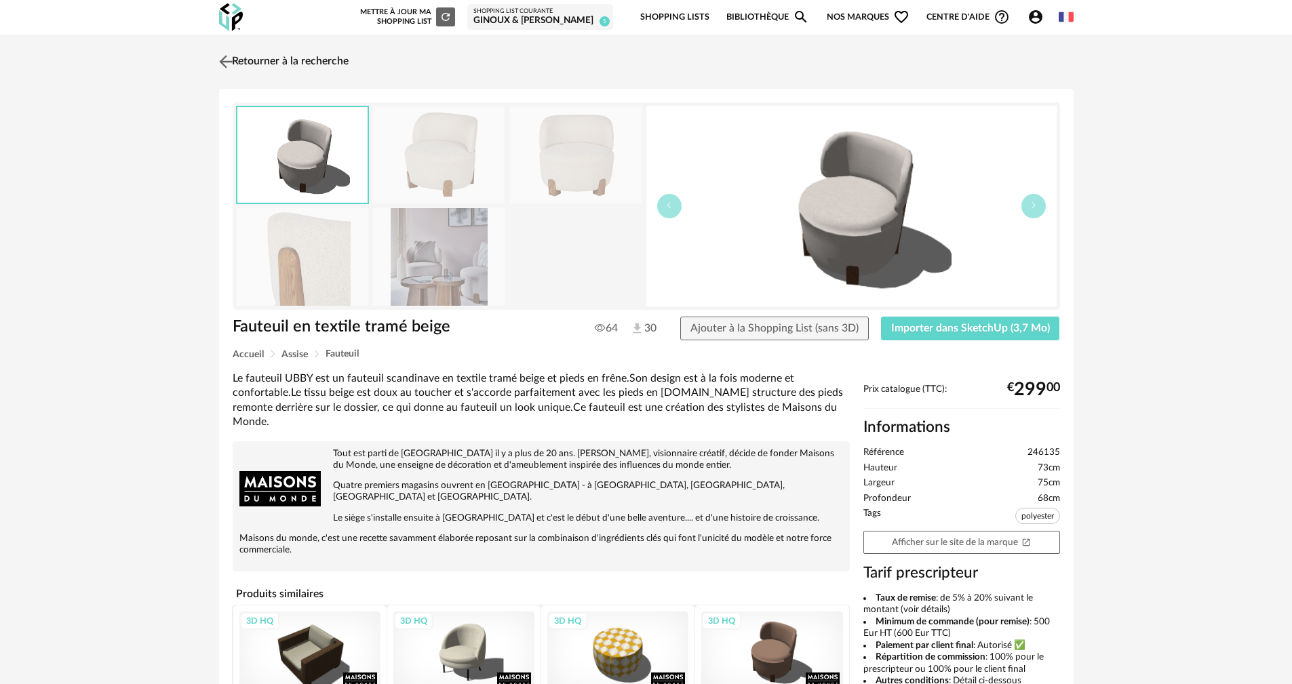
click at [238, 68] on link "Retourner à la recherche" at bounding box center [282, 62] width 133 height 30
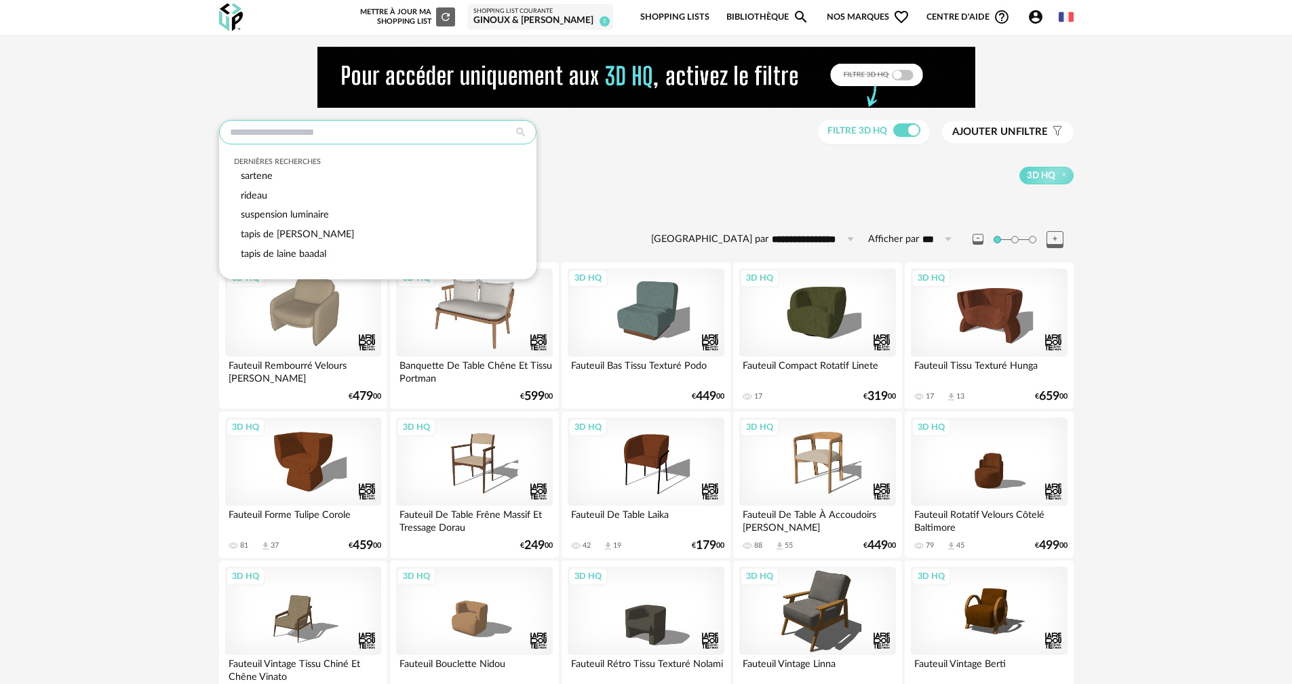
click at [326, 130] on input "text" at bounding box center [377, 132] width 317 height 24
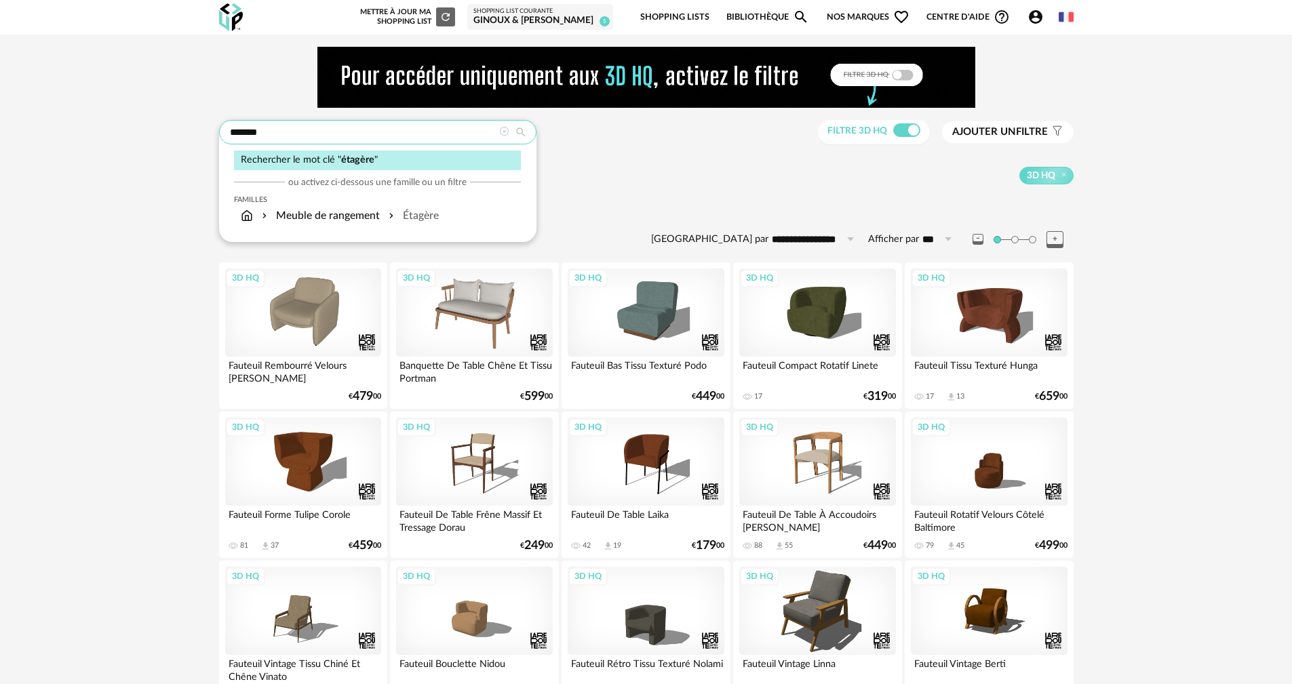
type input "*******"
type input "**********"
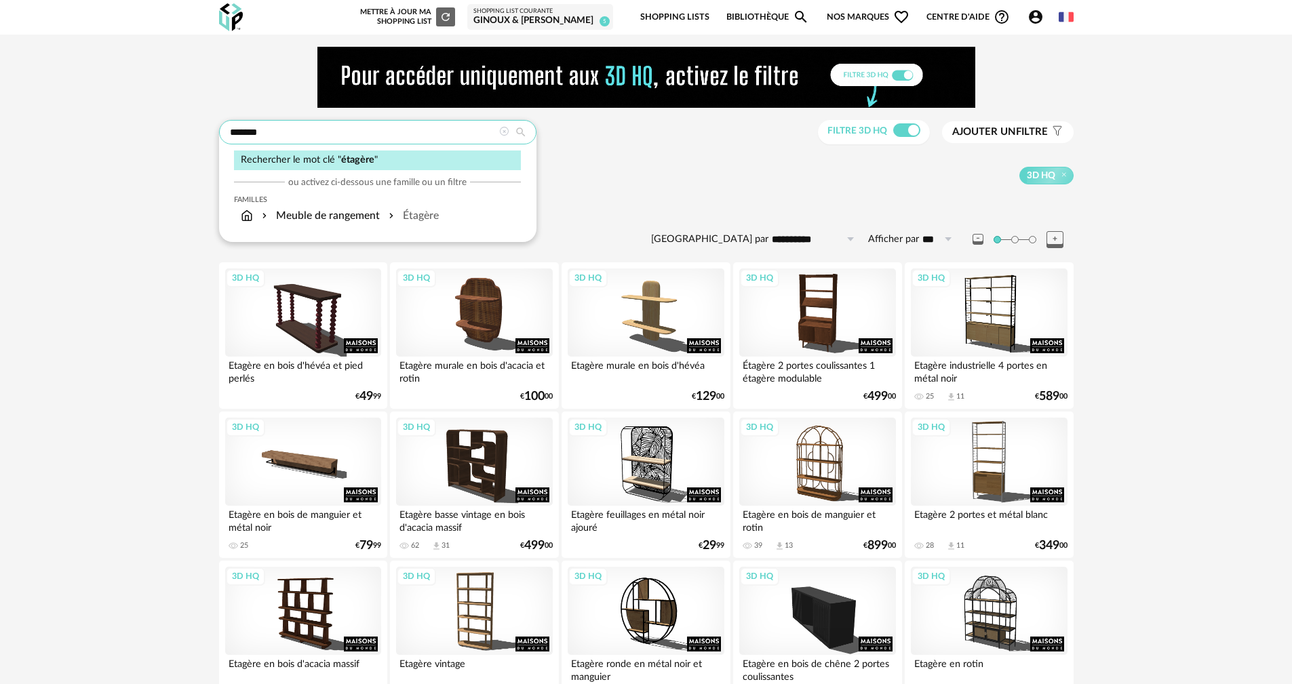
drag, startPoint x: 297, startPoint y: 136, endPoint x: 117, endPoint y: 144, distance: 180.6
type input "*******"
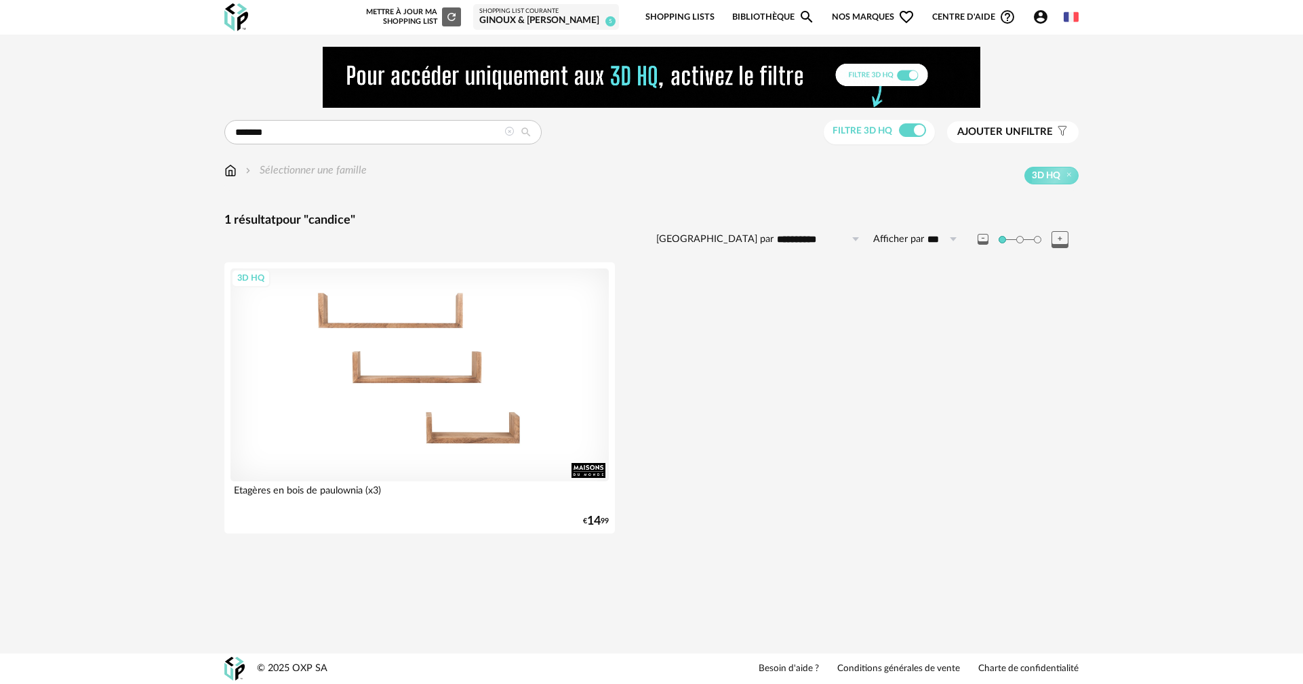
click at [561, 406] on div "3D HQ" at bounding box center [420, 375] width 378 height 213
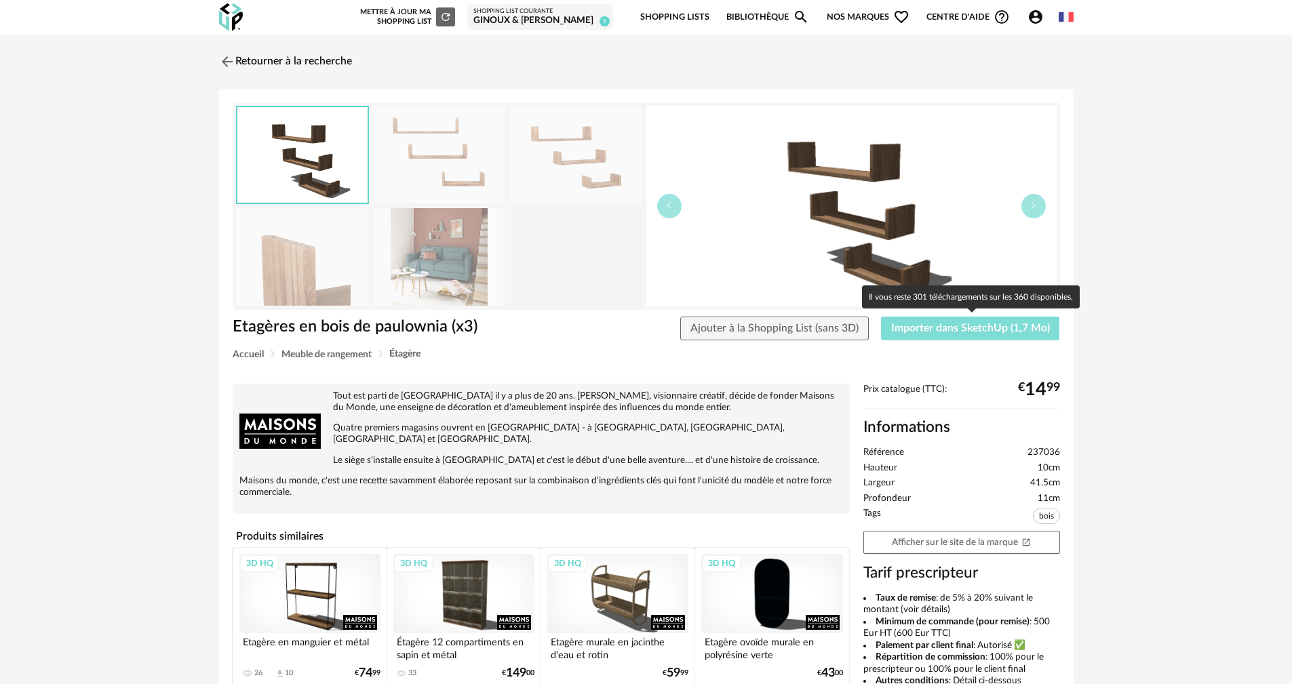
click at [1000, 330] on span "Importer dans SketchUp (1,7 Mo)" at bounding box center [970, 328] width 159 height 11
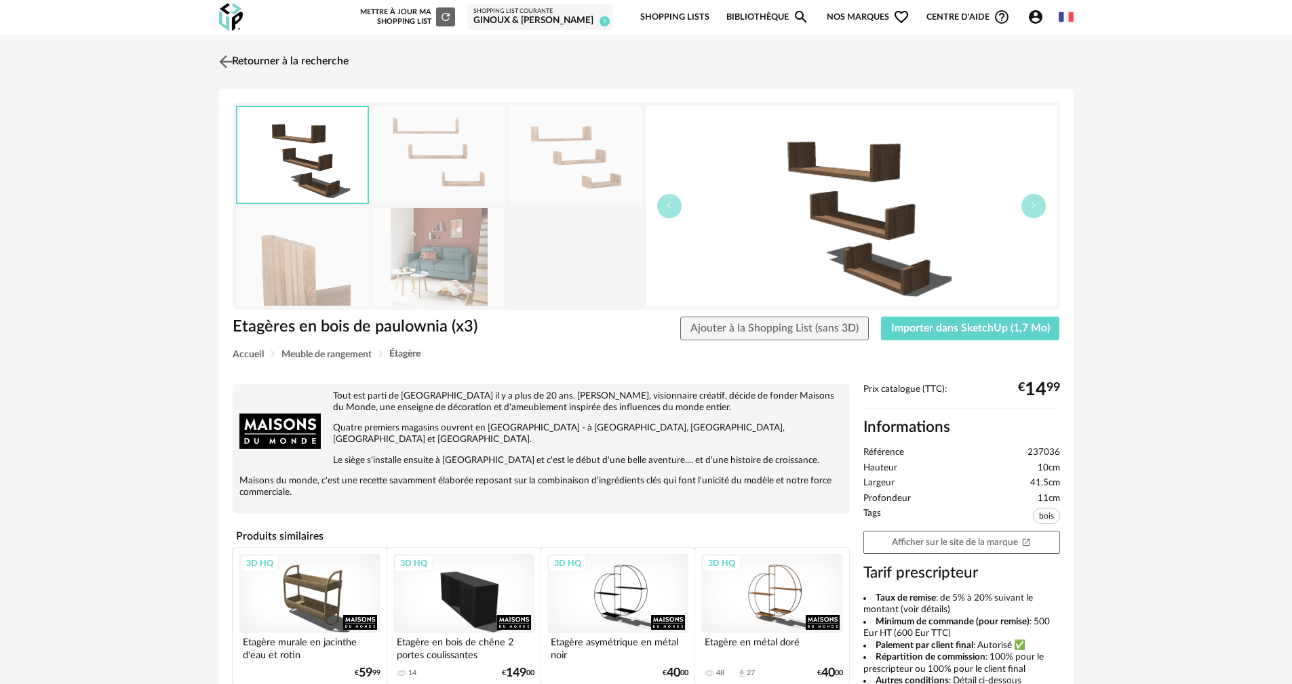
click at [220, 62] on img at bounding box center [226, 62] width 20 height 20
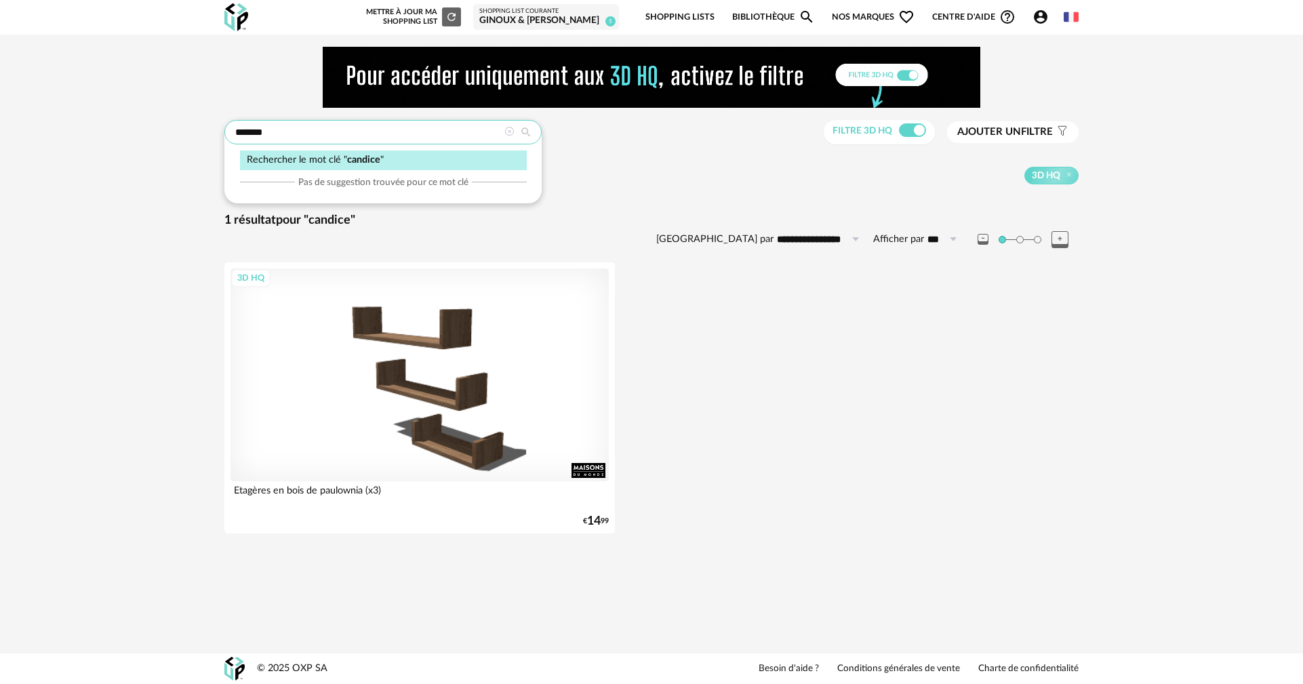
drag, startPoint x: 367, startPoint y: 127, endPoint x: 195, endPoint y: 126, distance: 172.3
click at [196, 127] on div "**********" at bounding box center [651, 298] width 1303 height 527
type input "******"
type input "**********"
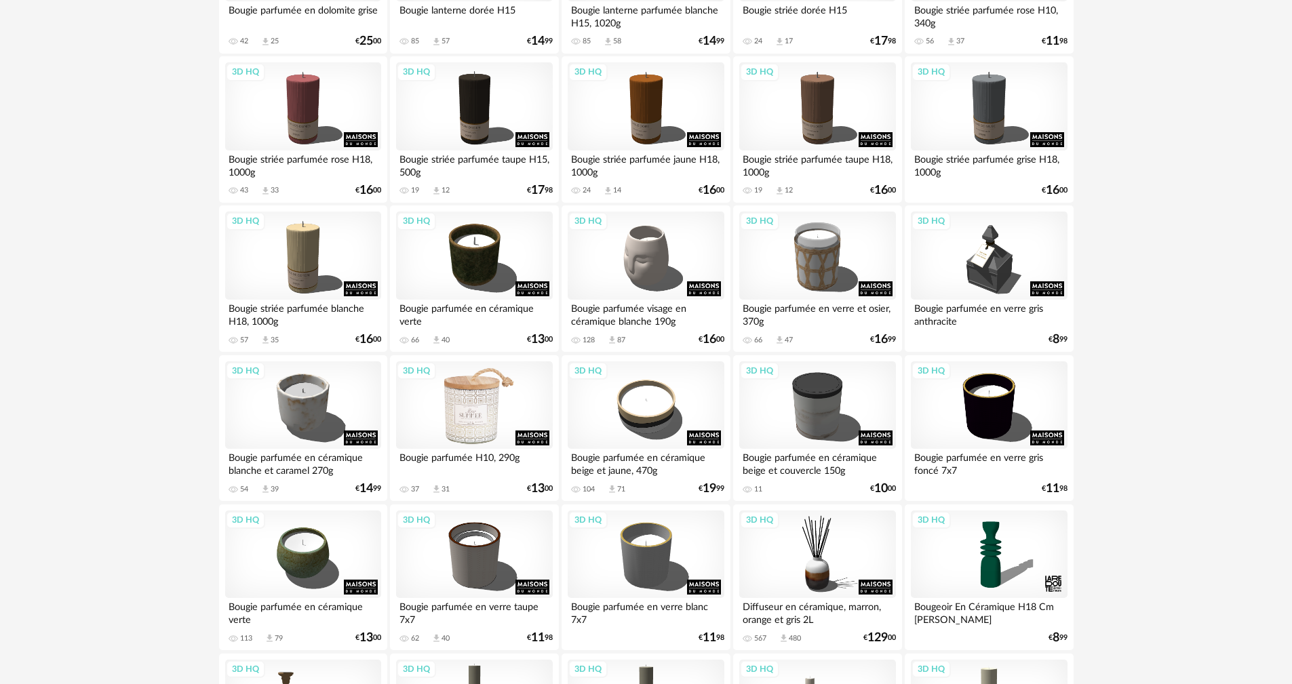
scroll to position [475, 0]
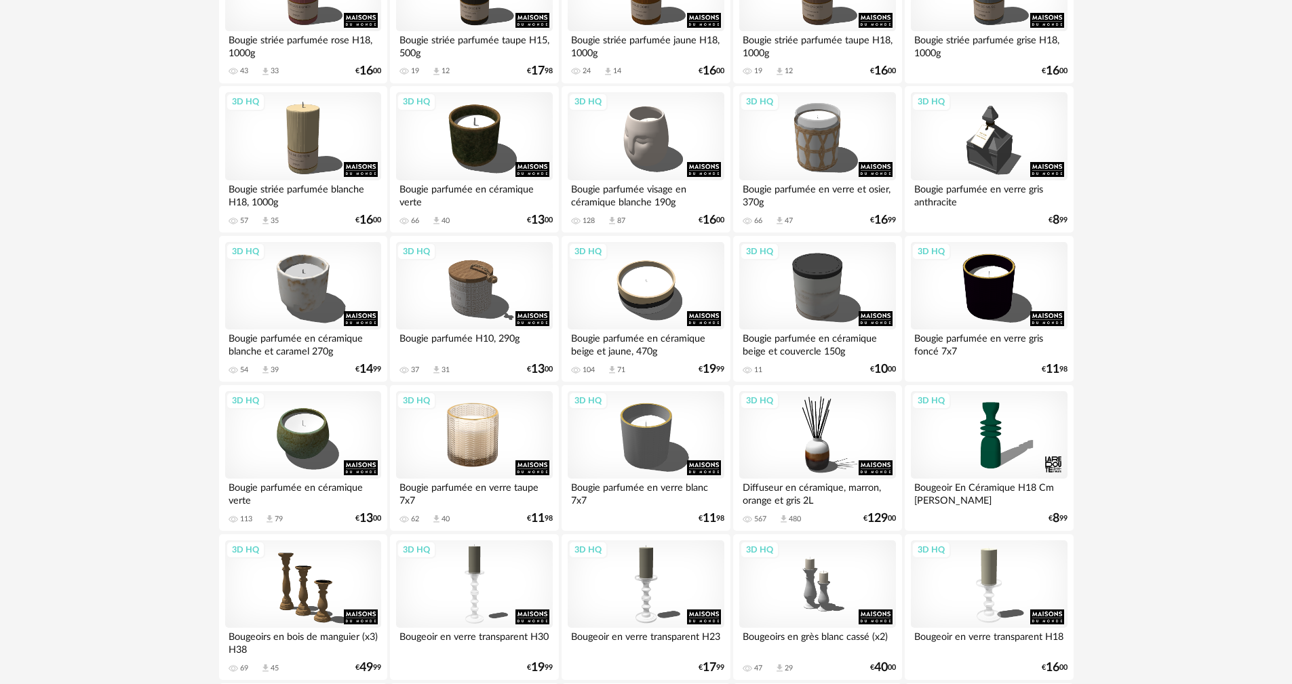
click at [482, 441] on div "3D HQ" at bounding box center [474, 435] width 156 height 88
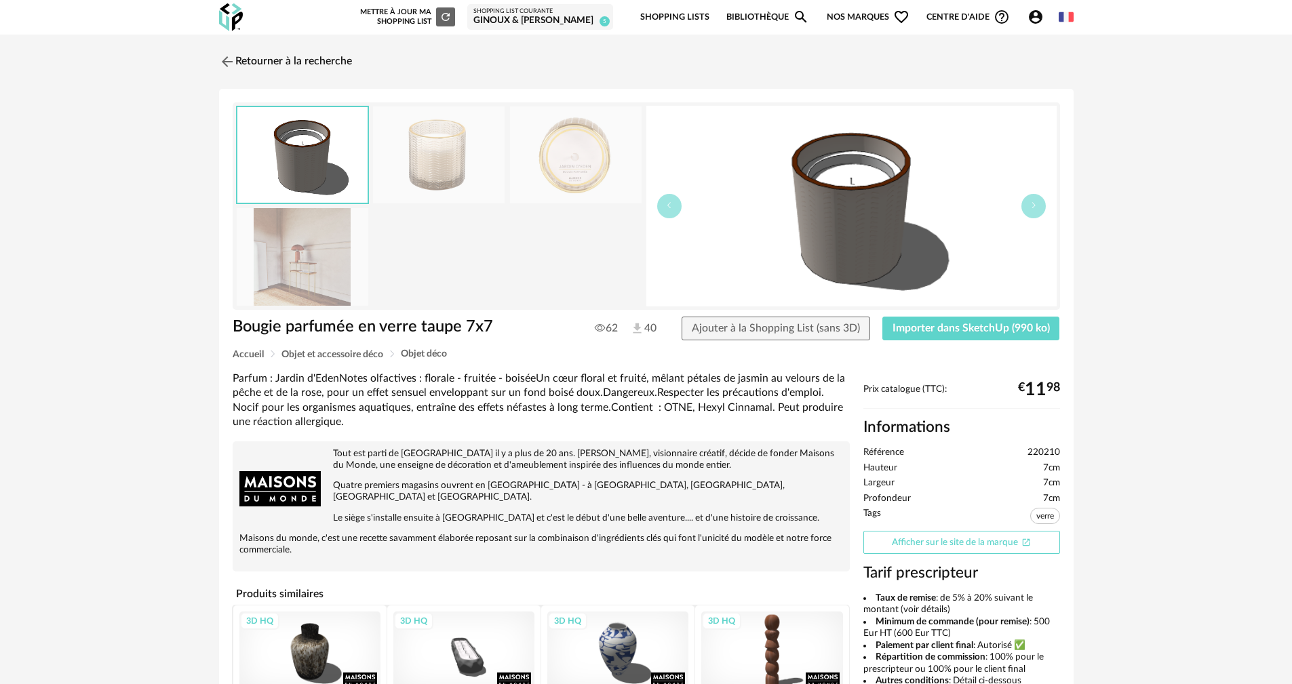
click at [975, 538] on link "Afficher sur le site de la marque Open In New icon" at bounding box center [961, 543] width 197 height 24
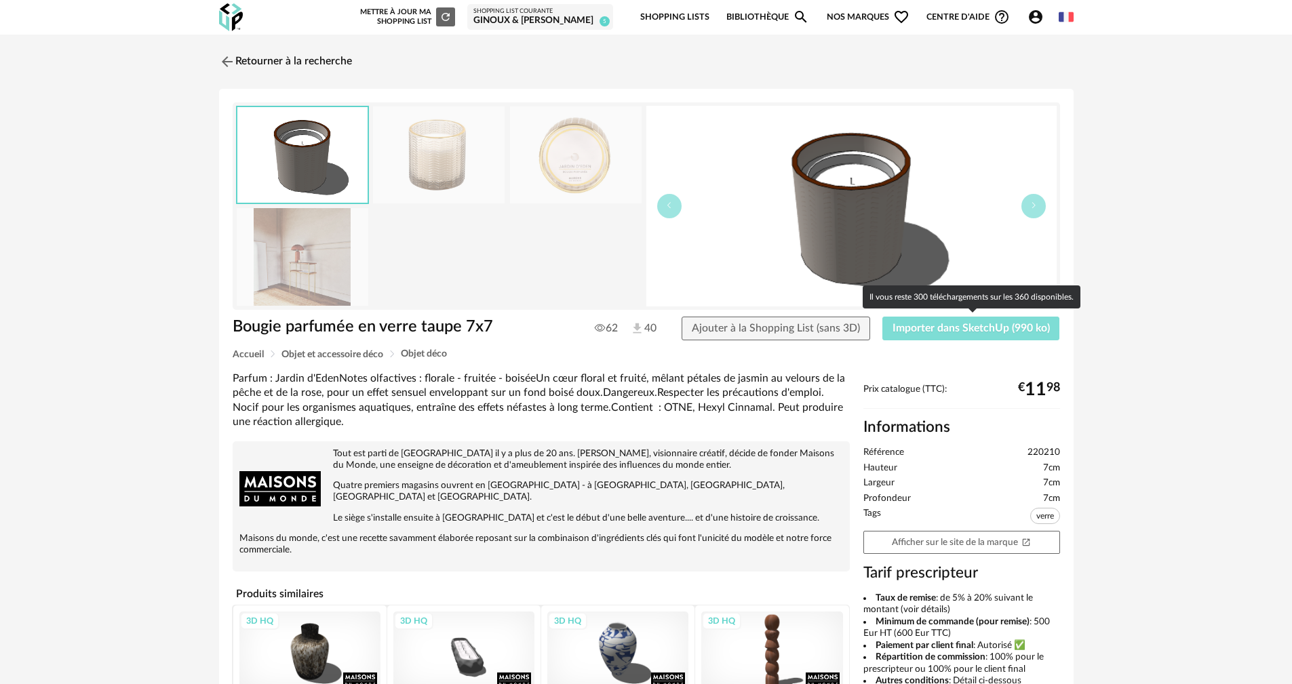
click at [921, 332] on span "Importer dans SketchUp (990 ko)" at bounding box center [970, 328] width 157 height 11
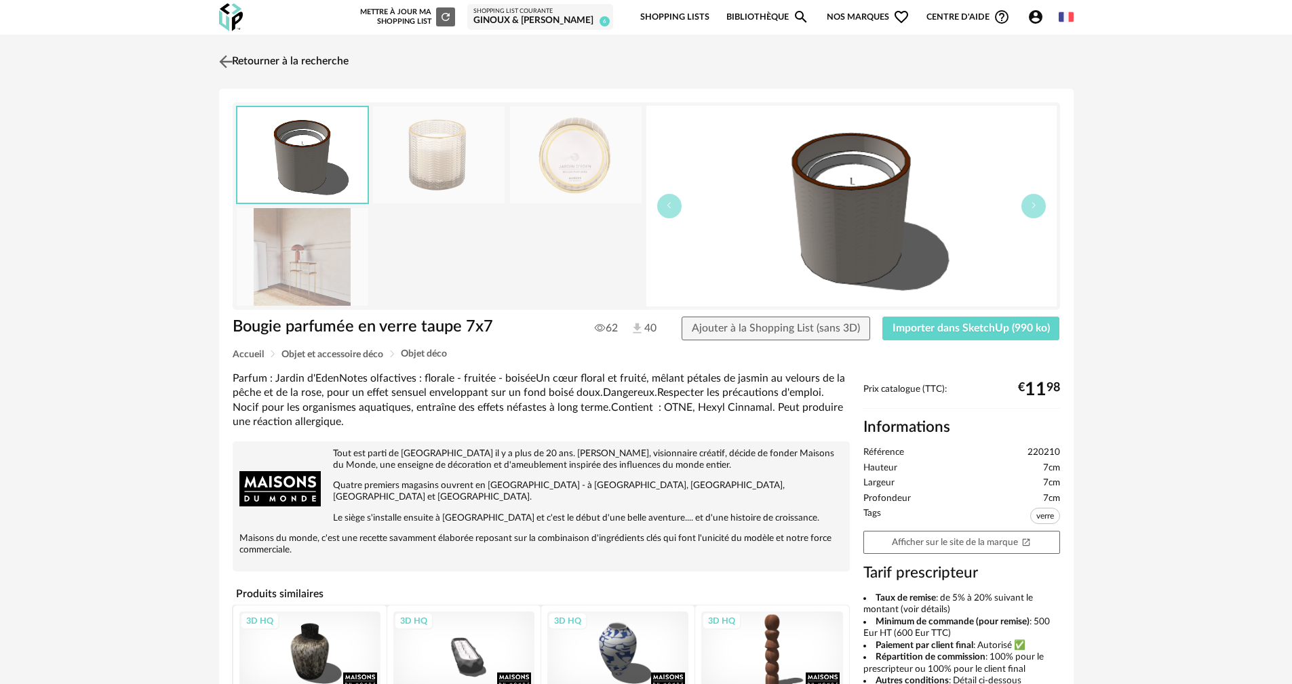
click at [229, 62] on img at bounding box center [226, 62] width 20 height 20
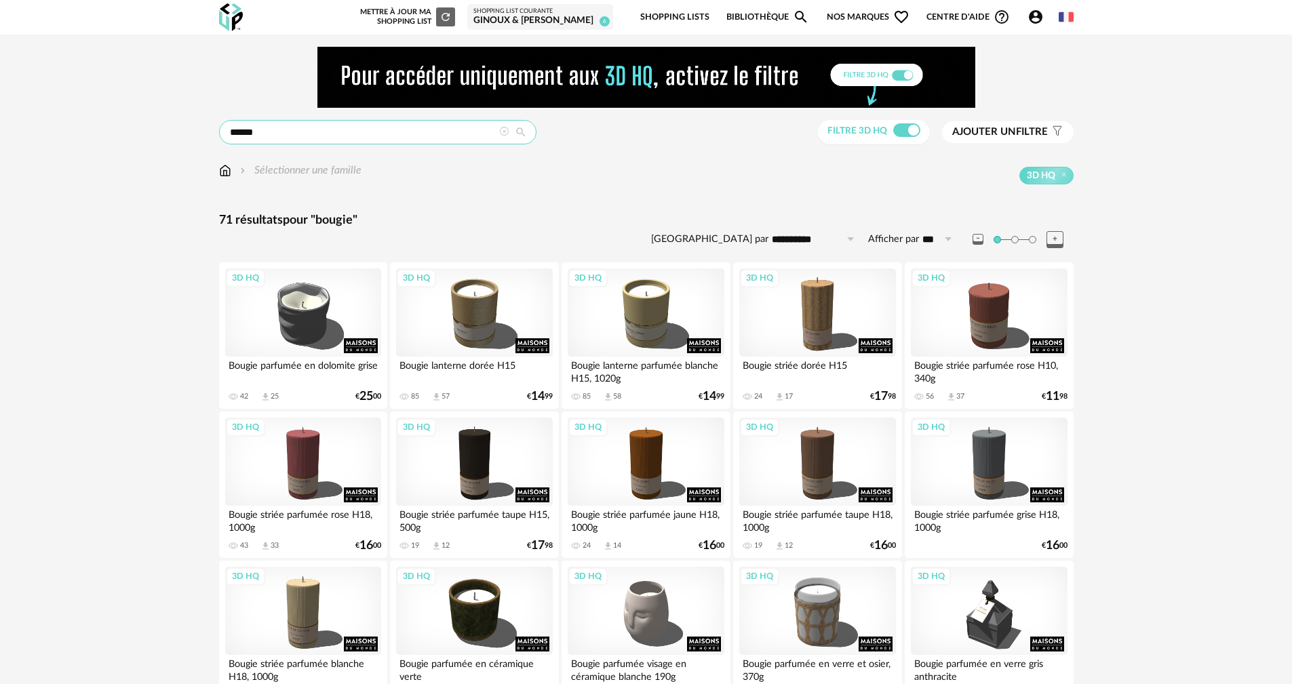
drag, startPoint x: 286, startPoint y: 121, endPoint x: 77, endPoint y: 136, distance: 208.7
type input "**********"
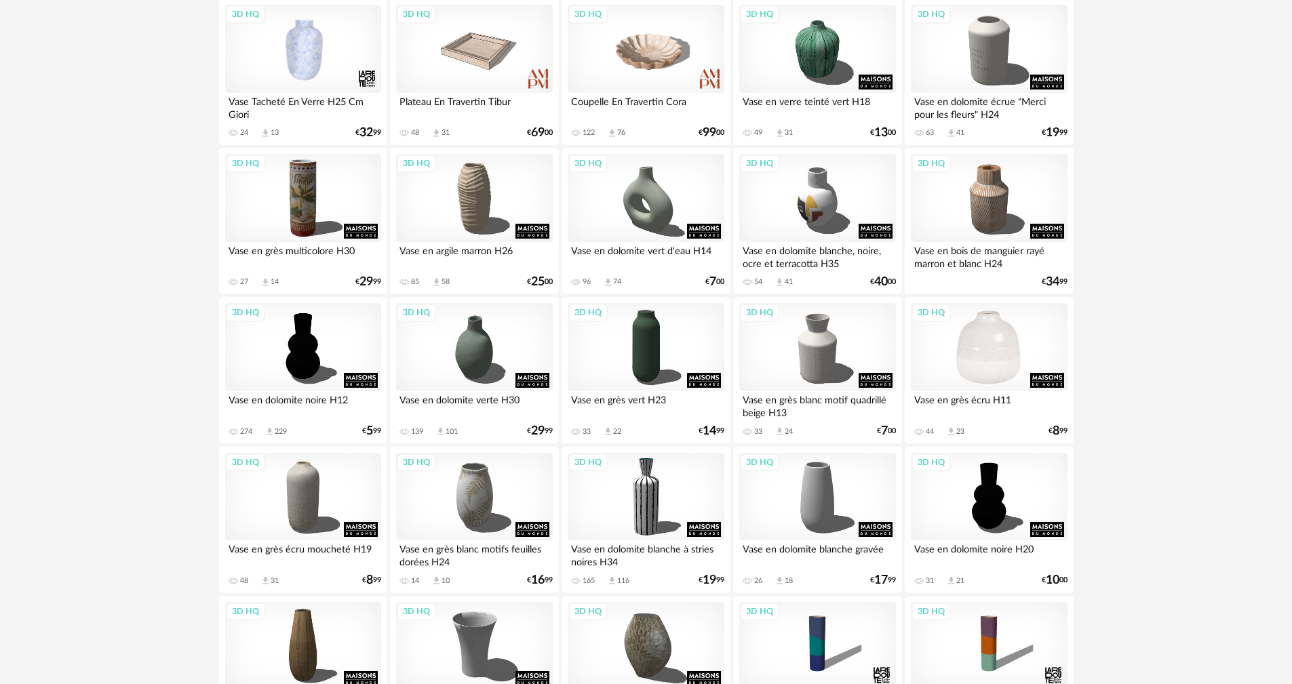
scroll to position [271, 0]
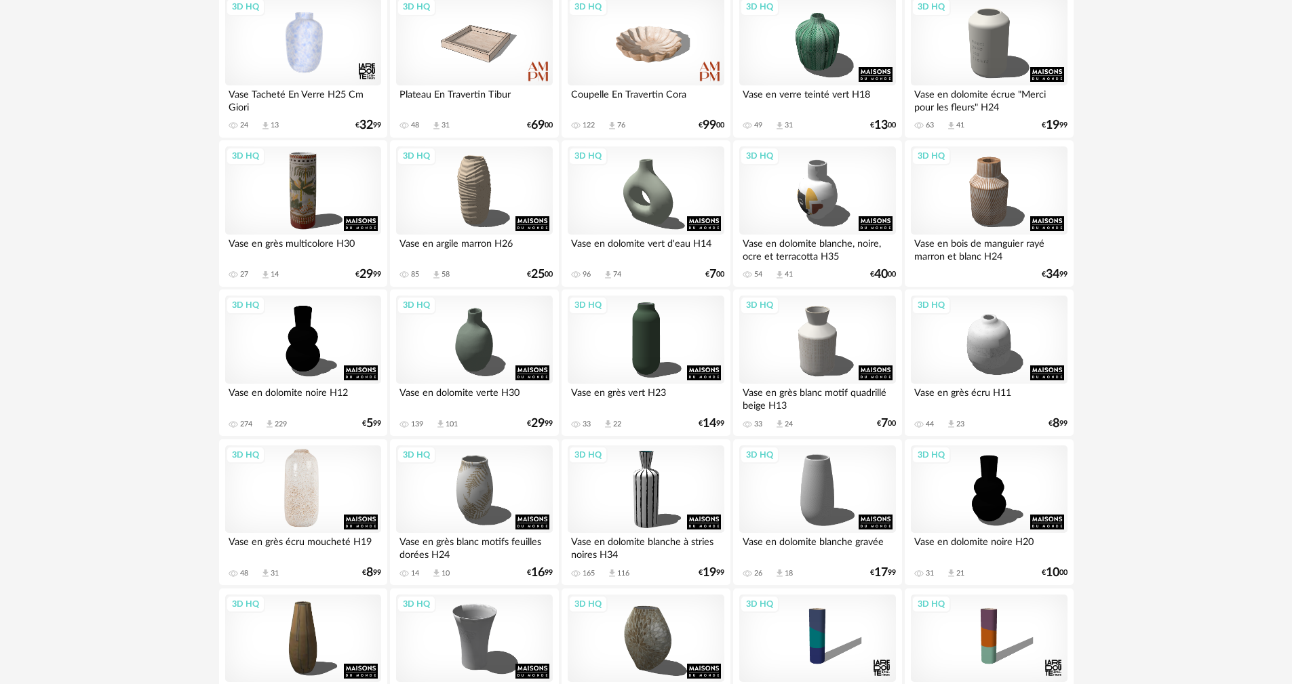
click at [319, 486] on div "3D HQ" at bounding box center [303, 490] width 156 height 88
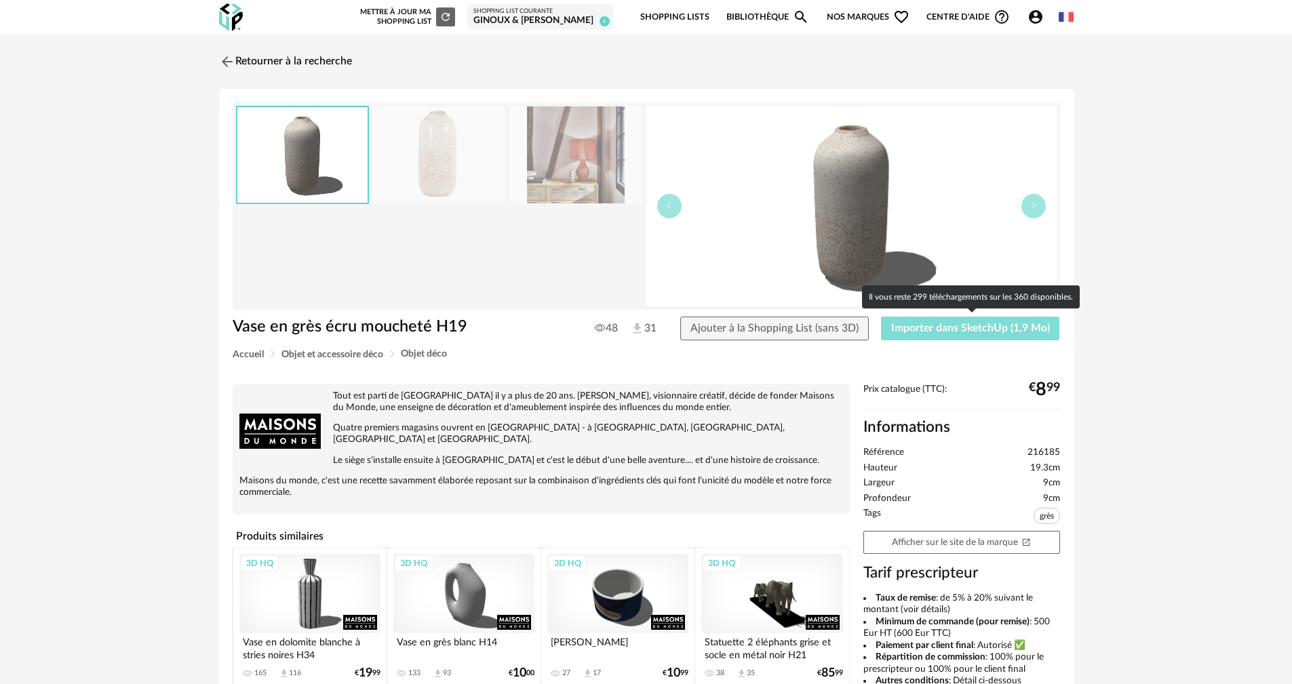
click at [935, 324] on span "Importer dans SketchUp (1,9 Mo)" at bounding box center [970, 328] width 159 height 11
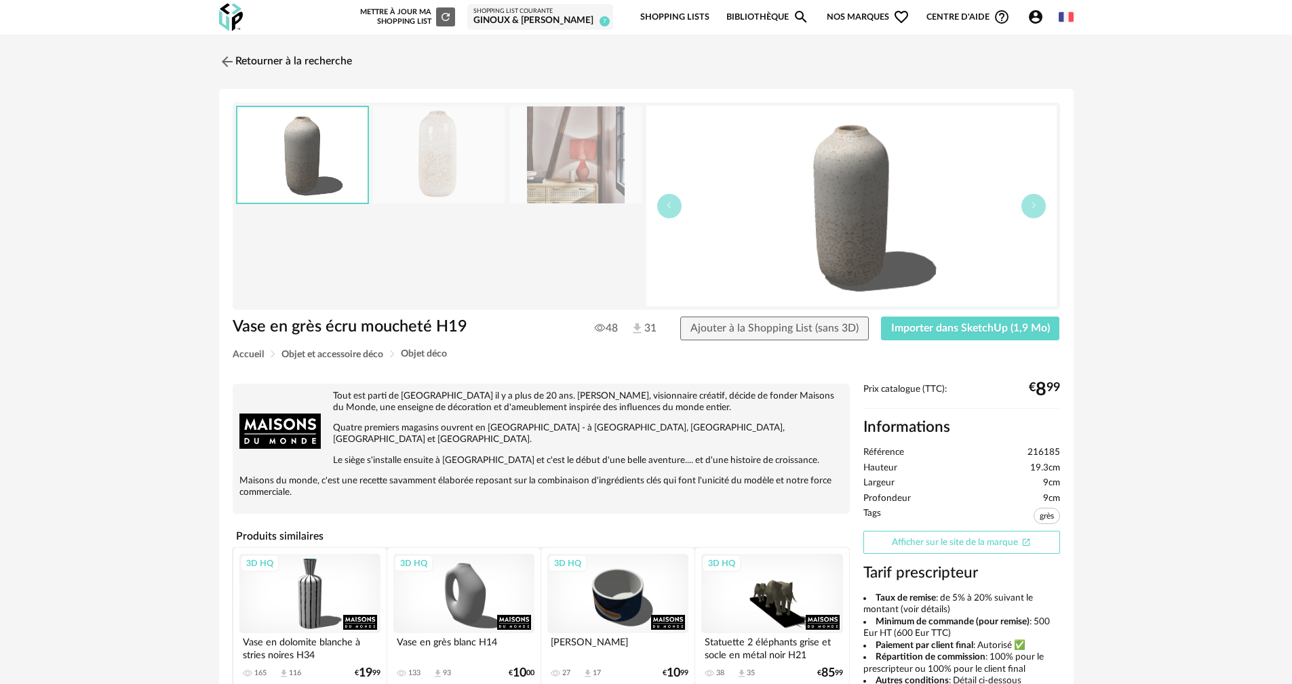
click at [918, 544] on link "Afficher sur le site de la marque Open In New icon" at bounding box center [961, 543] width 197 height 24
